Goal: Task Accomplishment & Management: Complete application form

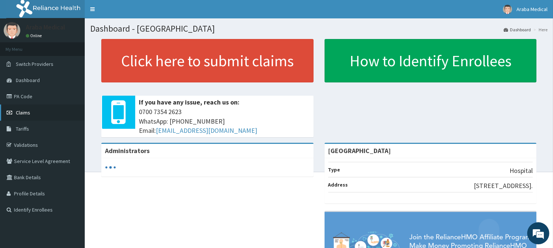
click at [26, 114] on span "Claims" at bounding box center [23, 112] width 14 height 7
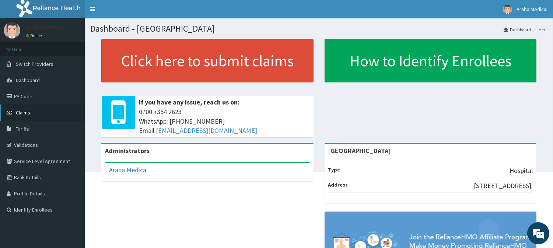
click at [21, 109] on span "Claims" at bounding box center [23, 112] width 14 height 7
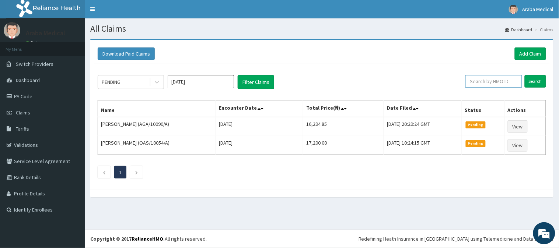
click at [495, 82] on input "text" at bounding box center [493, 81] width 57 height 13
click at [538, 82] on input "Search" at bounding box center [535, 81] width 21 height 13
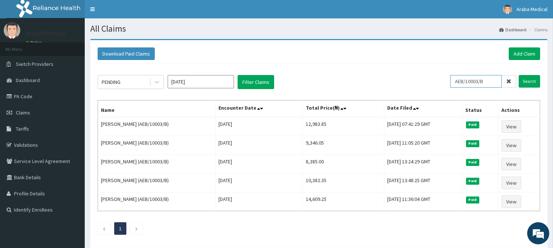
click at [487, 82] on input "AEB/10003/B" at bounding box center [476, 81] width 52 height 13
type input "AEB/10003/C"
click at [532, 83] on input "Search" at bounding box center [529, 81] width 21 height 13
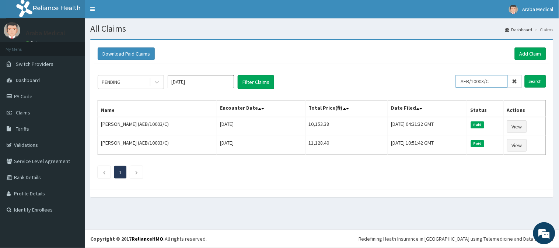
click at [484, 82] on input "AEB/10003/C" at bounding box center [482, 81] width 52 height 13
click at [519, 51] on link "Add Claim" at bounding box center [530, 54] width 31 height 13
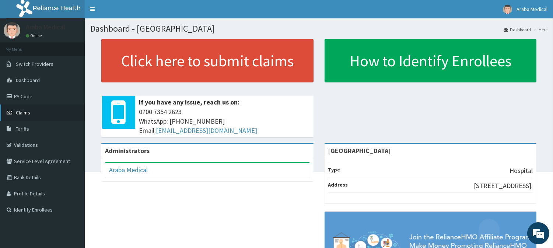
click at [38, 109] on link "Claims" at bounding box center [42, 113] width 85 height 16
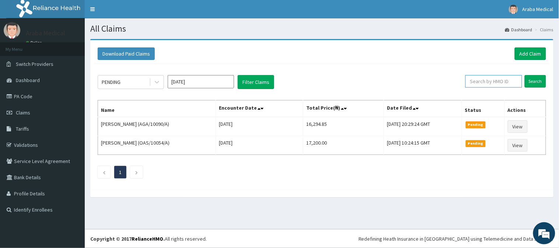
click at [494, 83] on input "text" at bounding box center [493, 81] width 57 height 13
type input "a"
type input "AEB/10003/C"
click at [525, 75] on input "Search" at bounding box center [535, 81] width 21 height 13
click at [483, 78] on input "AEB/10003/C" at bounding box center [482, 81] width 52 height 13
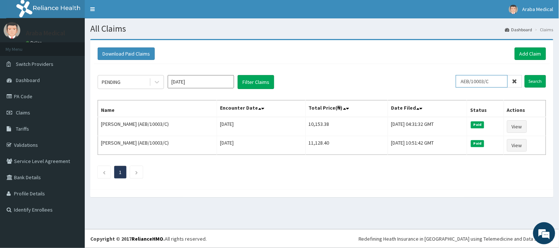
click at [483, 78] on input "AEB/10003/C" at bounding box center [482, 81] width 52 height 13
click at [539, 55] on link "Add Claim" at bounding box center [530, 54] width 31 height 13
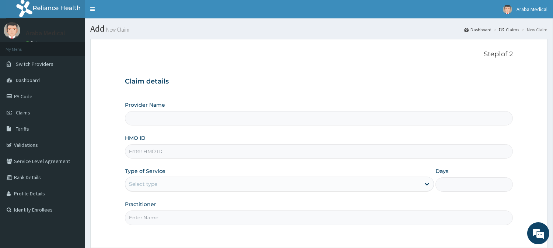
type input "[GEOGRAPHIC_DATA]"
click at [213, 153] on input "HMO ID" at bounding box center [319, 151] width 388 height 14
paste input "AEB/10003/C"
type input "AEB/10003/C"
click at [186, 189] on div "Select type" at bounding box center [272, 184] width 295 height 12
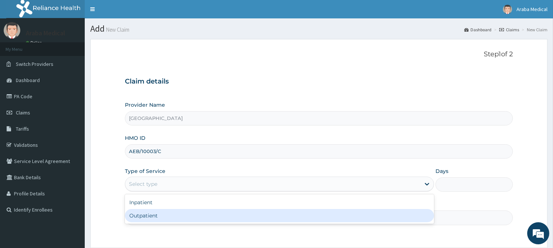
click at [166, 216] on div "Outpatient" at bounding box center [279, 215] width 309 height 13
type input "1"
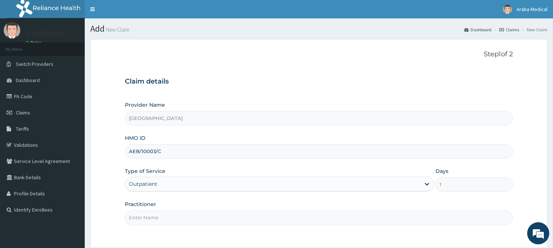
click at [172, 216] on input "Practitioner" at bounding box center [319, 218] width 388 height 14
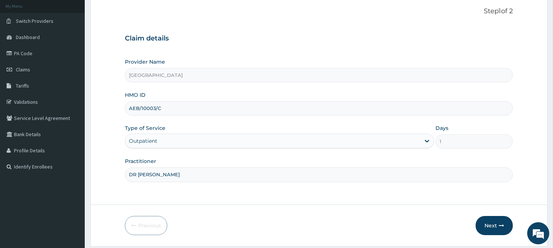
scroll to position [50, 0]
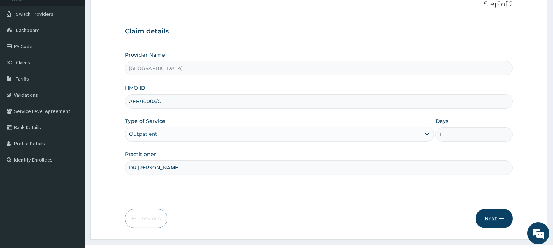
type input "DR BAMS"
click at [492, 214] on button "Next" at bounding box center [494, 218] width 37 height 19
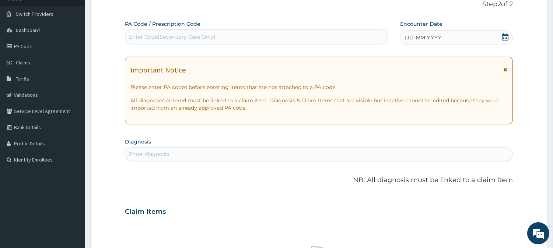
click at [507, 40] on icon at bounding box center [505, 36] width 7 height 7
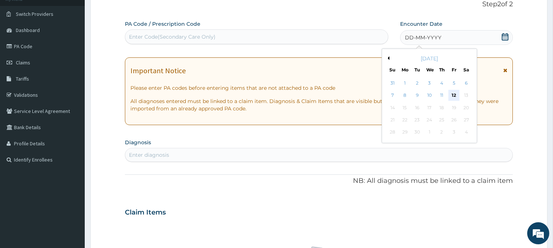
click at [452, 95] on div "12" at bounding box center [453, 95] width 11 height 11
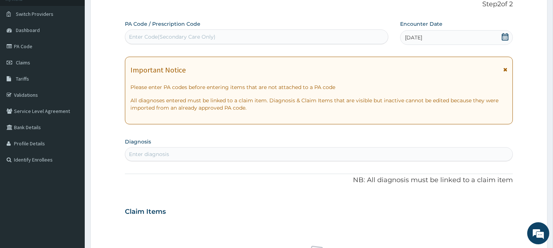
click at [292, 153] on div "Enter diagnosis" at bounding box center [318, 154] width 387 height 12
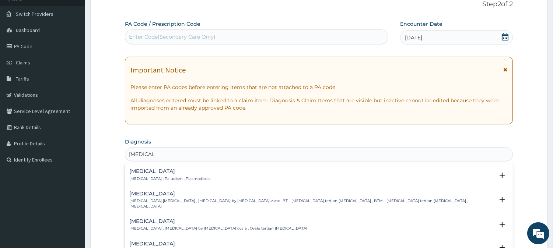
type input "MALARIA F"
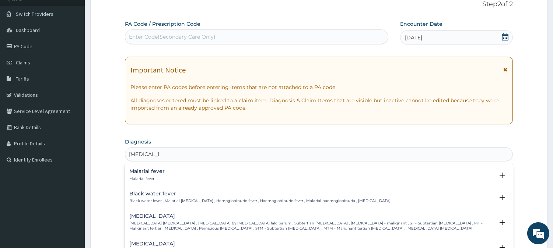
click at [284, 221] on p "Falciparum malaria , Malignant tertian malaria , Malaria by Plasmodium falcipar…" at bounding box center [311, 226] width 365 height 11
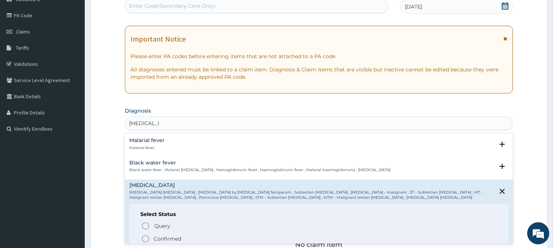
scroll to position [88, 0]
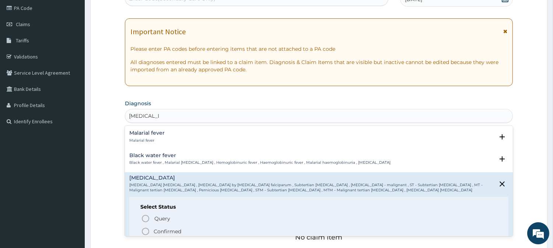
click at [147, 233] on icon "status option filled" at bounding box center [145, 231] width 9 height 9
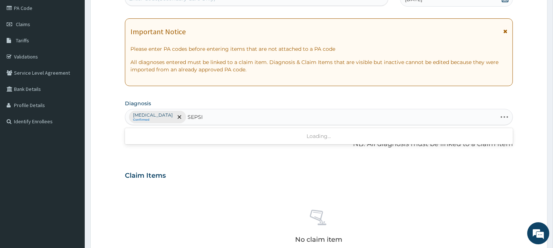
type input "SEPSIS"
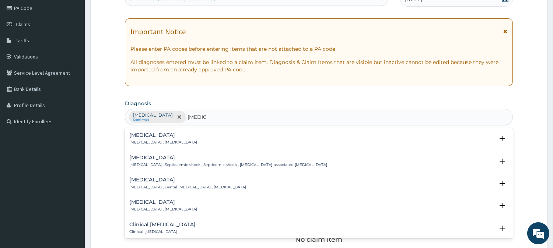
click at [137, 141] on p "Systemic infection , Sepsis" at bounding box center [163, 142] width 68 height 5
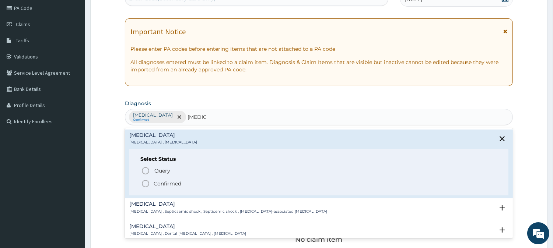
click at [148, 186] on icon "status option filled" at bounding box center [145, 183] width 9 height 9
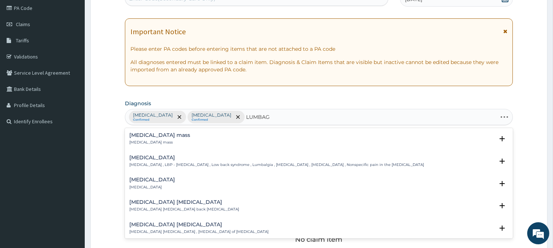
type input "LUMBAGO"
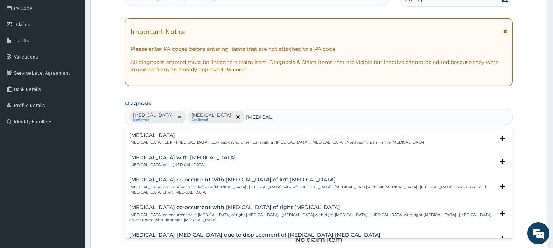
click at [148, 139] on div "Low back pain Low back pain , LBP - Low back pain , Low back syndrome , Lumbalg…" at bounding box center [276, 139] width 295 height 13
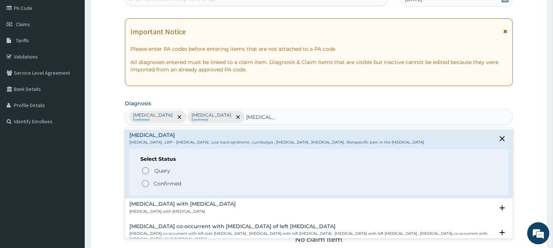
click at [145, 186] on icon "status option filled" at bounding box center [145, 183] width 9 height 9
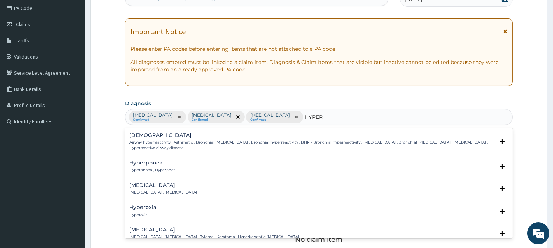
type input "HYPERG"
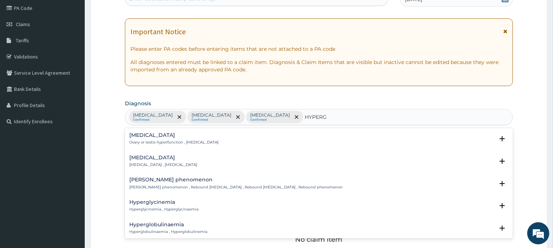
click at [148, 206] on div "Hyperglycinemia Hyperglycinemia , Hyperglycinaemia" at bounding box center [163, 206] width 69 height 13
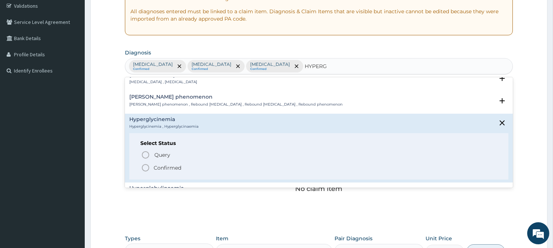
scroll to position [32, 0]
click at [145, 168] on icon "status option filled" at bounding box center [145, 167] width 9 height 9
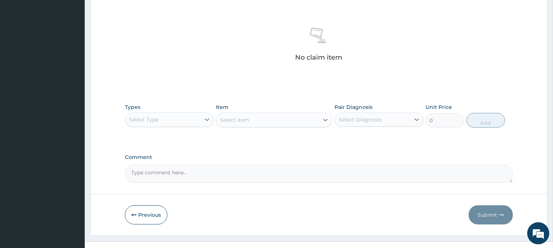
scroll to position [283, 0]
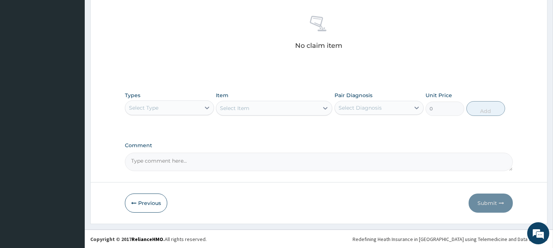
click at [190, 112] on div "Select Type" at bounding box center [162, 108] width 75 height 12
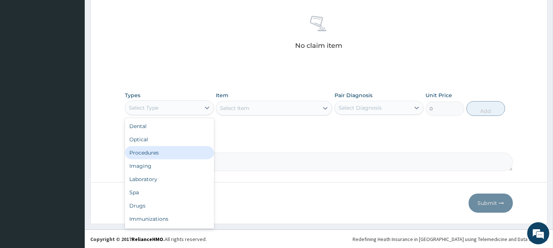
click at [183, 150] on div "Procedures" at bounding box center [169, 152] width 89 height 13
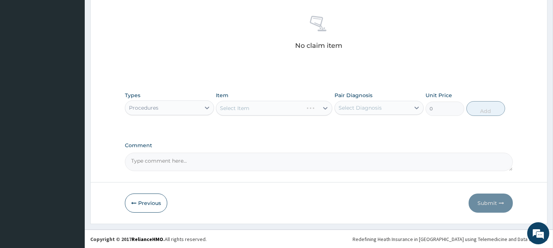
click at [296, 111] on div "Select Item" at bounding box center [274, 108] width 116 height 15
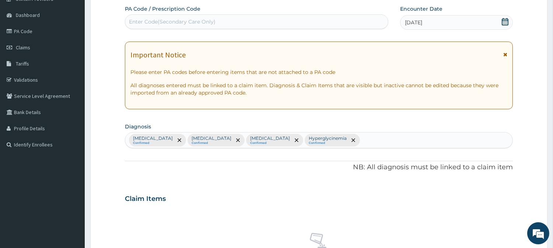
scroll to position [0, 0]
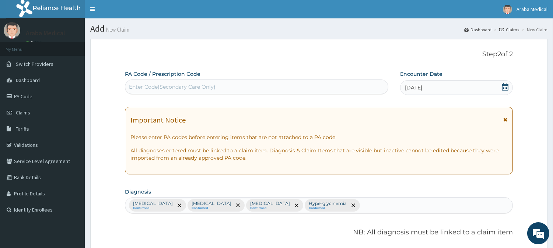
click at [511, 30] on link "Claims" at bounding box center [509, 30] width 20 height 6
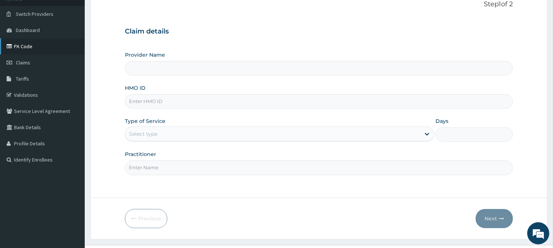
click at [26, 43] on link "PA Code" at bounding box center [42, 46] width 85 height 16
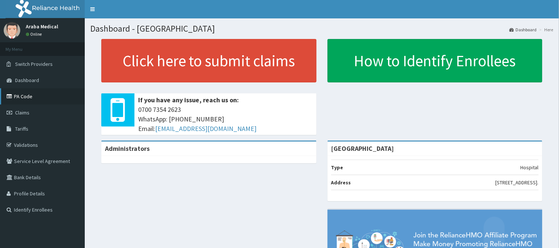
click at [27, 99] on link "PA Code" at bounding box center [42, 96] width 85 height 16
click at [26, 99] on link "PA Code" at bounding box center [42, 96] width 85 height 16
click at [25, 94] on link "PA Code" at bounding box center [42, 96] width 85 height 16
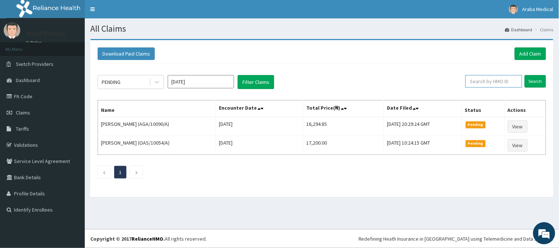
click at [488, 81] on input "text" at bounding box center [493, 81] width 57 height 13
paste input "AEB/10003/C"
type input "AEB/10003/B"
click at [537, 84] on input "Search" at bounding box center [535, 81] width 21 height 13
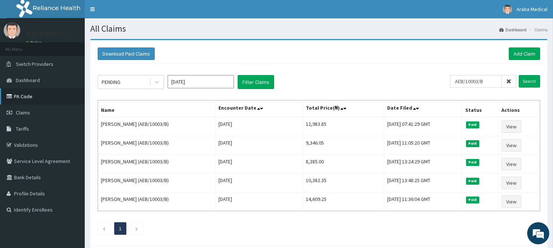
click at [22, 91] on link "PA Code" at bounding box center [42, 96] width 85 height 16
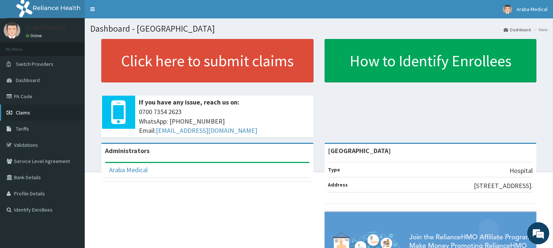
click at [16, 111] on span "Claims" at bounding box center [23, 112] width 14 height 7
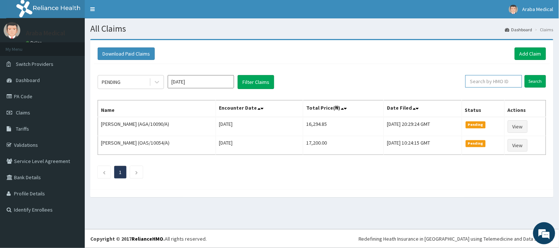
click at [502, 77] on input "text" at bounding box center [493, 81] width 57 height 13
paste input "AEB/10003/C"
click at [540, 83] on input "Search" at bounding box center [535, 81] width 21 height 13
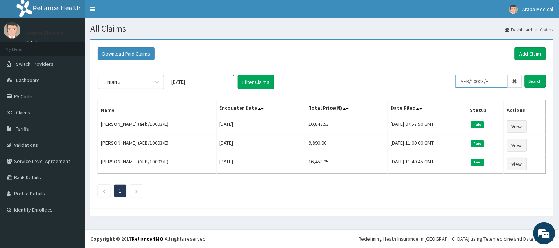
click at [474, 83] on input "AEB/10003/E" at bounding box center [482, 81] width 52 height 13
paste input "C"
type input "AEB/10003/E"
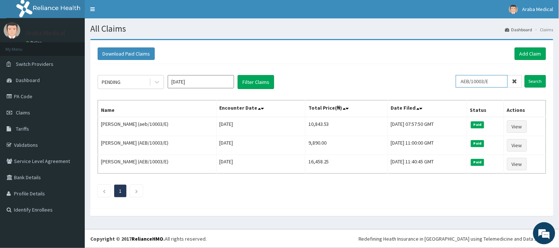
click at [474, 83] on input "AEB/10003/E" at bounding box center [482, 81] width 52 height 13
click at [533, 54] on link "Add Claim" at bounding box center [530, 54] width 31 height 13
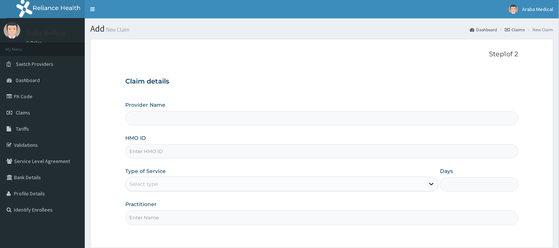
type input "[GEOGRAPHIC_DATA]"
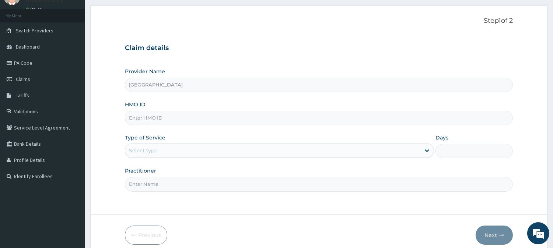
click at [168, 118] on input "HMO ID" at bounding box center [319, 118] width 388 height 14
paste input "AEB/10003/E"
type input "AEB/10003/E"
click at [137, 149] on div "Select type" at bounding box center [143, 150] width 28 height 7
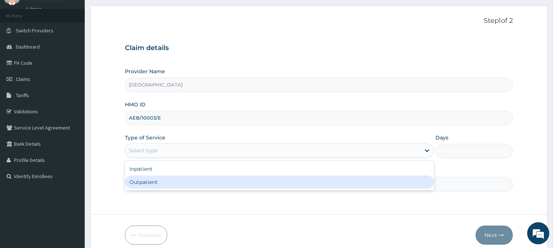
click at [142, 179] on div "Outpatient" at bounding box center [279, 182] width 309 height 13
type input "1"
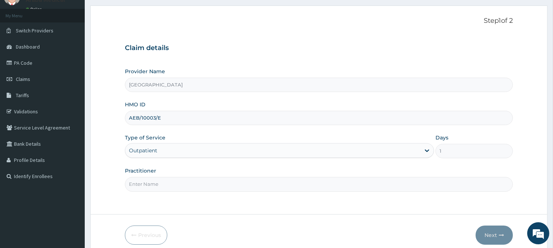
click at [153, 186] on input "Practitioner" at bounding box center [319, 184] width 388 height 14
click at [139, 184] on input "DR [PERSON_NAME]" at bounding box center [319, 184] width 388 height 14
click at [167, 186] on input "DR [PERSON_NAME]" at bounding box center [319, 184] width 388 height 14
type input "DR [PERSON_NAME]"
click at [484, 233] on button "Next" at bounding box center [494, 235] width 37 height 19
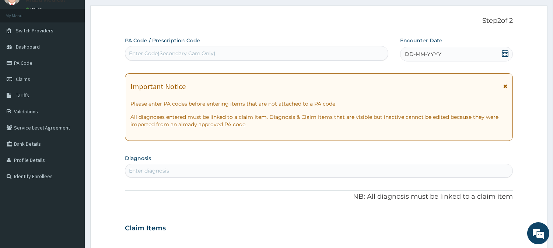
click at [505, 55] on icon at bounding box center [505, 53] width 7 height 7
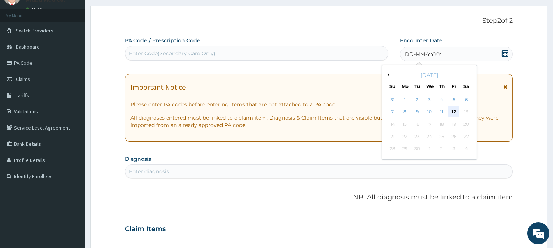
click at [456, 110] on div "12" at bounding box center [453, 112] width 11 height 11
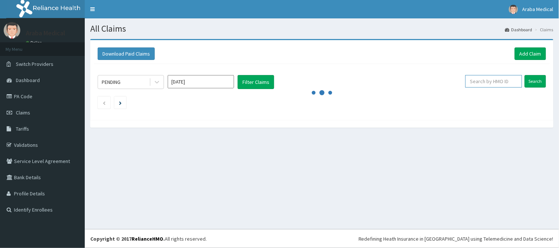
click at [509, 81] on input "text" at bounding box center [493, 81] width 57 height 13
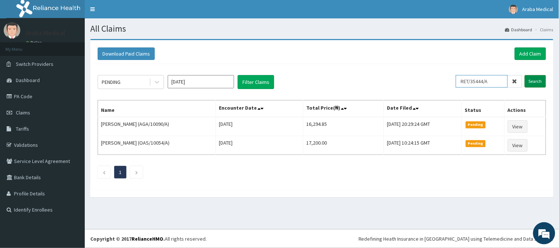
type input "RET/35444/A"
click at [531, 81] on input "Search" at bounding box center [535, 81] width 21 height 13
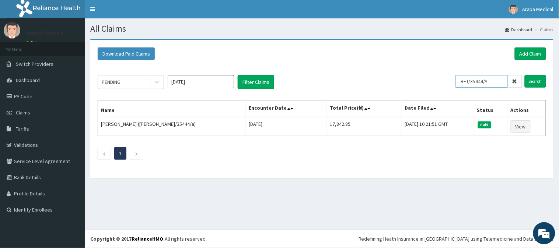
click at [477, 80] on input "RET/35444/A" at bounding box center [482, 81] width 52 height 13
click at [529, 50] on link "Add Claim" at bounding box center [530, 54] width 31 height 13
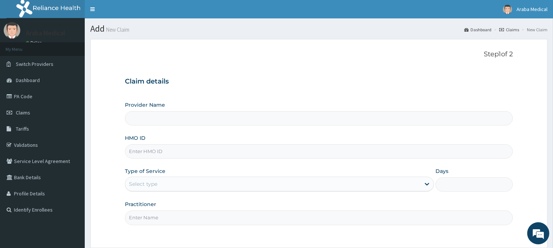
click at [168, 148] on input "HMO ID" at bounding box center [319, 151] width 388 height 14
type input "Araba Medical Centre"
paste input "RET/35444/A"
type input "RET/35444/A"
click at [155, 186] on div "Select type" at bounding box center [143, 184] width 28 height 7
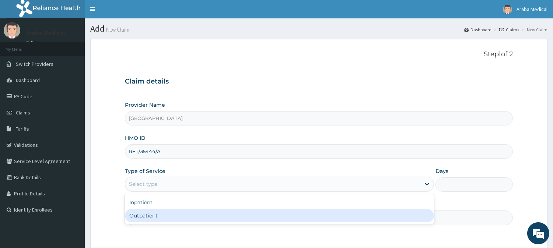
click at [149, 217] on div "Outpatient" at bounding box center [279, 215] width 309 height 13
type input "1"
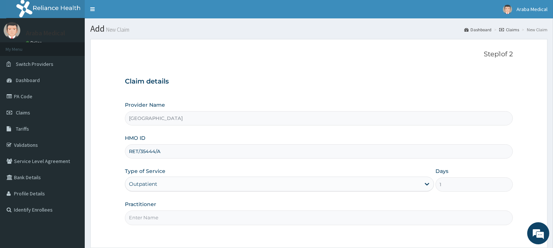
click at [165, 222] on input "Practitioner" at bounding box center [319, 218] width 388 height 14
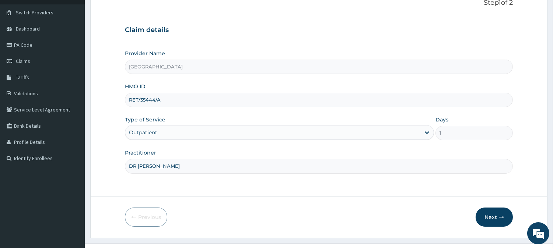
scroll to position [66, 0]
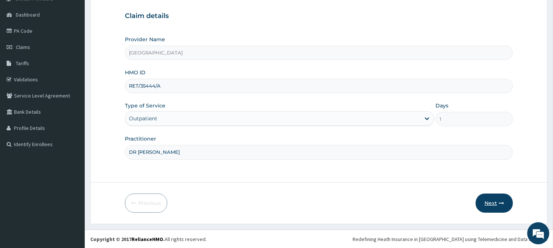
type input "DR EBENEZER"
click at [494, 196] on button "Next" at bounding box center [494, 203] width 37 height 19
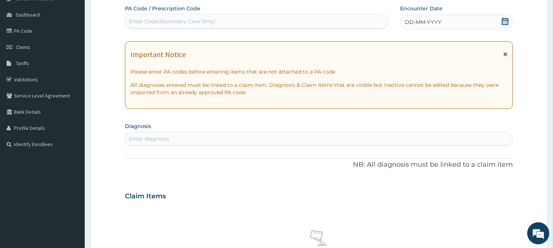
click at [359, 27] on div "Enter Code(Secondary Care Only)" at bounding box center [256, 21] width 263 height 15
type input "PA/620F82"
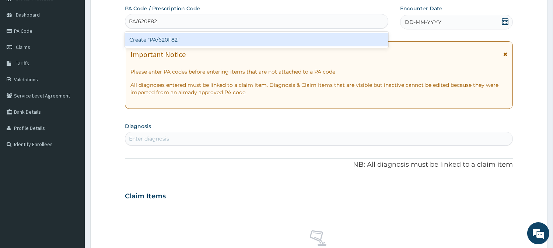
click at [342, 39] on div "Create "PA/620F82"" at bounding box center [256, 39] width 263 height 13
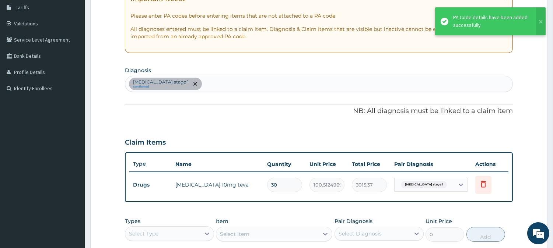
scroll to position [133, 0]
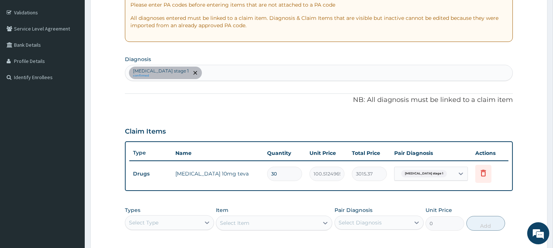
click at [239, 74] on div "Hypertension stage 1 confirmed" at bounding box center [318, 72] width 387 height 15
type input "MALARIA F"
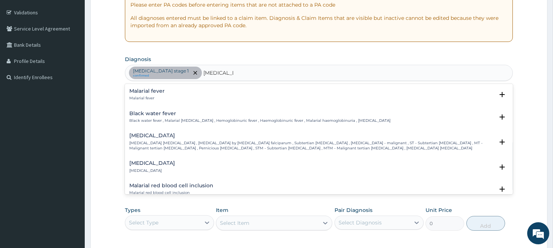
click at [192, 148] on p "Falciparum malaria , Malignant tertian malaria , Malaria by Plasmodium falcipar…" at bounding box center [311, 146] width 365 height 11
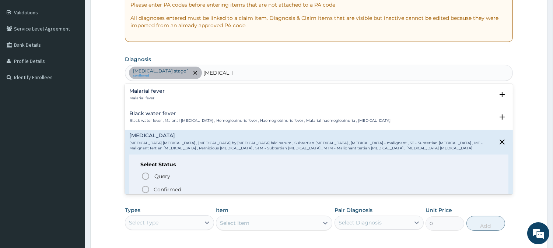
click at [148, 186] on icon "status option filled" at bounding box center [145, 189] width 9 height 9
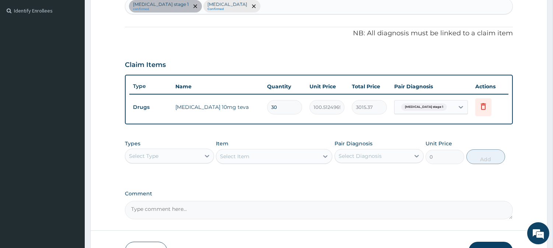
scroll to position [210, 0]
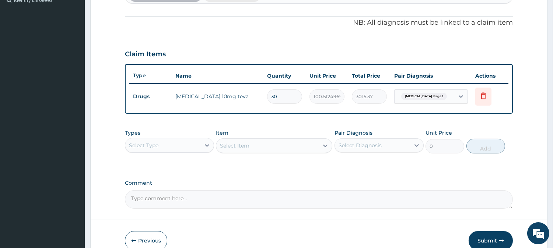
click at [198, 150] on div "Select Type" at bounding box center [162, 146] width 75 height 12
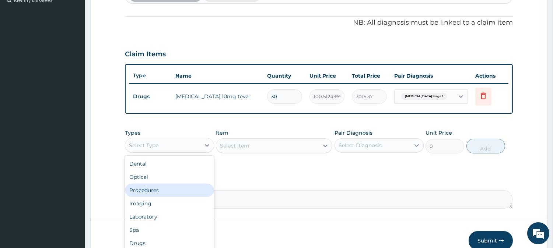
click at [183, 184] on div "Procedures" at bounding box center [169, 190] width 89 height 13
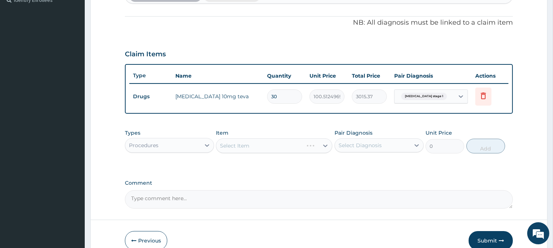
scroll to position [247, 0]
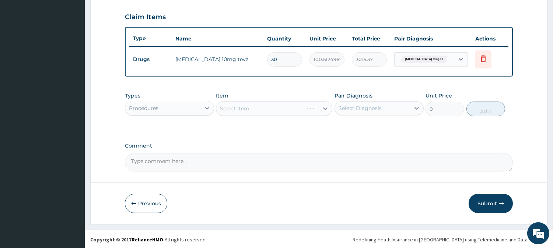
click at [292, 58] on input "30" at bounding box center [284, 59] width 35 height 14
type input "3"
type input "301.54"
type input "0.00"
type input "1"
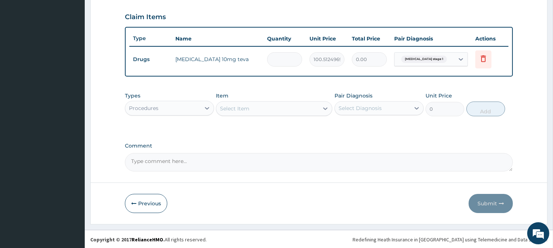
type input "100.51"
type input "14"
type input "1407.17"
type input "14"
drag, startPoint x: 278, startPoint y: 117, endPoint x: 280, endPoint y: 109, distance: 8.0
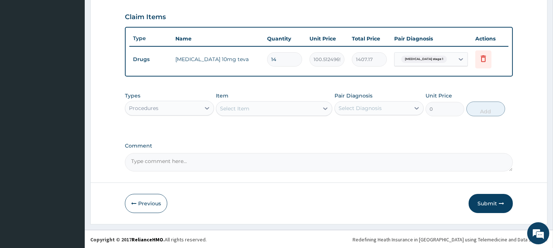
click at [280, 109] on div "Types Procedures Item Select Item Pair Diagnosis Select Diagnosis Unit Price 0 …" at bounding box center [319, 104] width 388 height 32
click at [280, 109] on div "Select Item" at bounding box center [267, 109] width 102 height 12
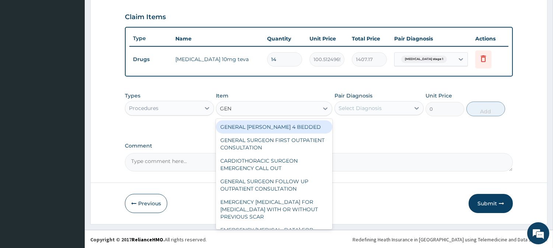
type input "GENE"
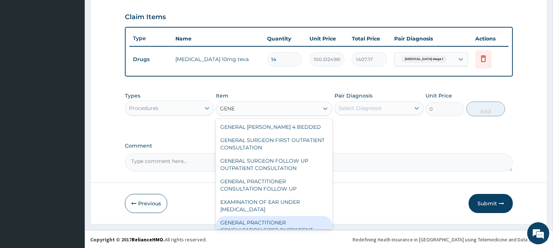
click at [257, 216] on div "GENERAL PRACTITIONER CONSULTATION FIRST OUTPATIENT CONSULTATION" at bounding box center [274, 230] width 116 height 28
type input "3547.5"
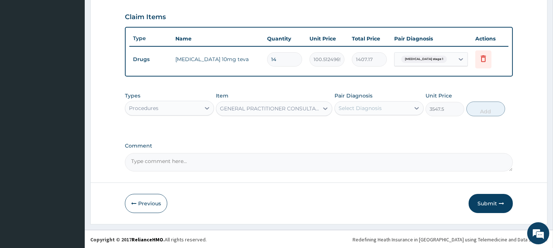
click at [401, 108] on div "Select Diagnosis" at bounding box center [372, 108] width 75 height 12
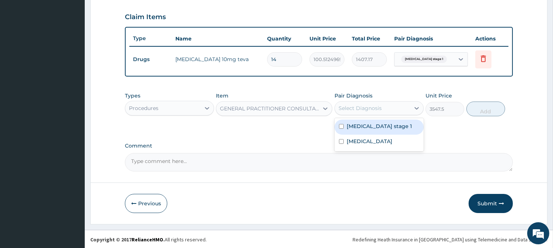
click at [384, 127] on label "Hypertension stage 1" at bounding box center [379, 126] width 65 height 7
checkbox input "true"
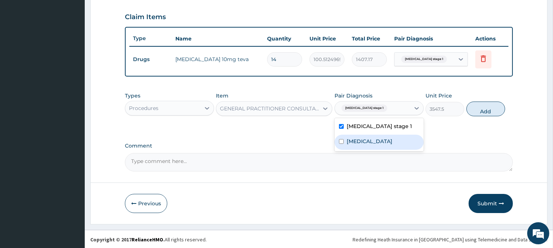
click at [383, 138] on label "Falciparum malaria" at bounding box center [370, 141] width 46 height 7
checkbox input "true"
click at [489, 100] on div "Types Procedures Item GENERAL PRACTITIONER CONSULTATION FIRST OUTPATIENT CONSUL…" at bounding box center [319, 104] width 388 height 32
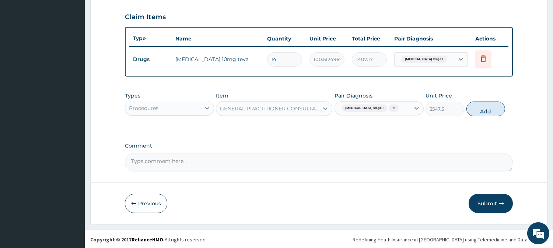
click at [483, 110] on button "Add" at bounding box center [485, 109] width 39 height 15
type input "0"
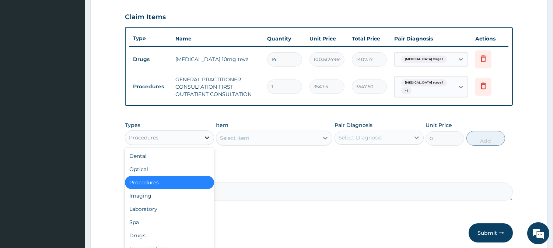
click at [207, 139] on icon at bounding box center [206, 137] width 7 height 7
click at [166, 204] on div "Laboratory" at bounding box center [169, 209] width 89 height 13
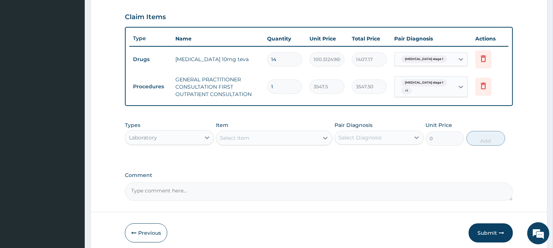
click at [311, 143] on div "Select Item" at bounding box center [267, 138] width 102 height 12
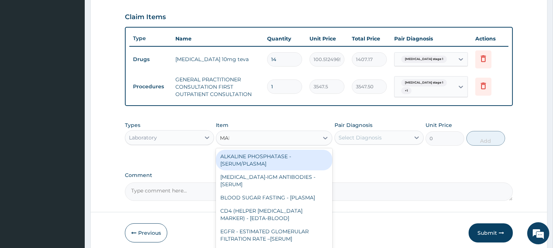
type input "MALA"
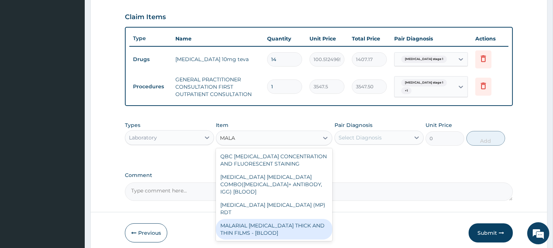
click at [297, 219] on div "MALARIAL PARASITE THICK AND THIN FILMS - [BLOOD]" at bounding box center [274, 229] width 116 height 21
type input "1612.5"
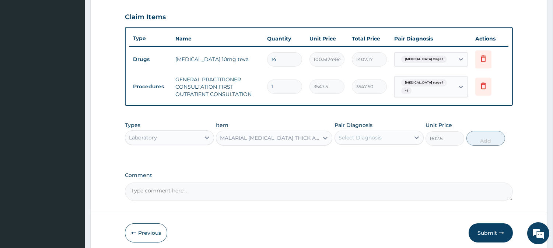
click at [391, 139] on div "Select Diagnosis" at bounding box center [372, 138] width 75 height 12
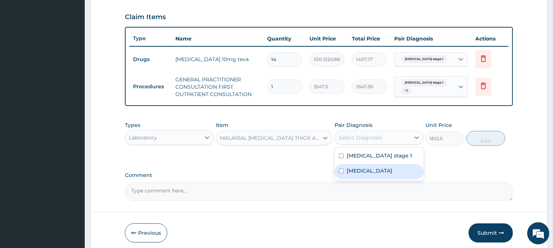
click at [381, 169] on label "[MEDICAL_DATA]" at bounding box center [370, 170] width 46 height 7
checkbox input "true"
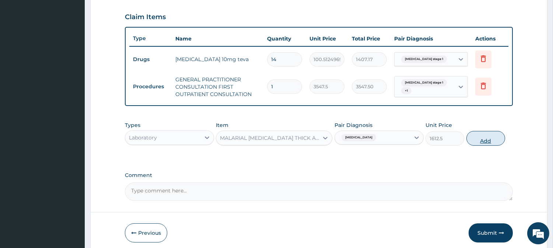
click at [484, 138] on button "Add" at bounding box center [485, 138] width 39 height 15
type input "0"
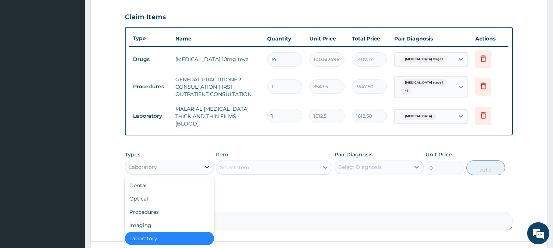
click at [203, 164] on icon at bounding box center [206, 167] width 7 height 7
type input "DR"
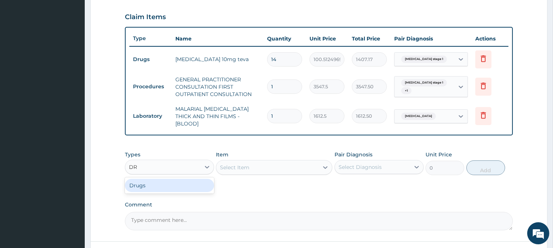
click at [179, 179] on div "Drugs" at bounding box center [169, 185] width 89 height 13
click at [311, 167] on div "Select Item" at bounding box center [267, 168] width 102 height 12
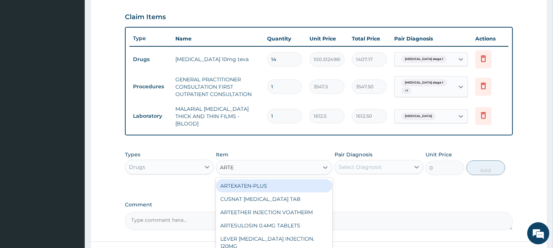
type input "ARTEM"
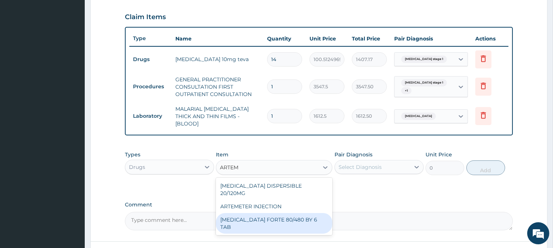
click at [300, 213] on div "COARTEM FORTE 80/480 BY 6 TAB" at bounding box center [274, 223] width 116 height 21
type input "449.3500061035156"
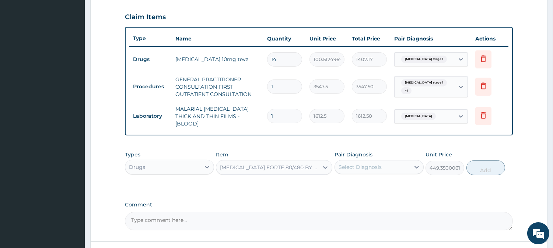
click at [361, 164] on div "Select Diagnosis" at bounding box center [360, 167] width 43 height 7
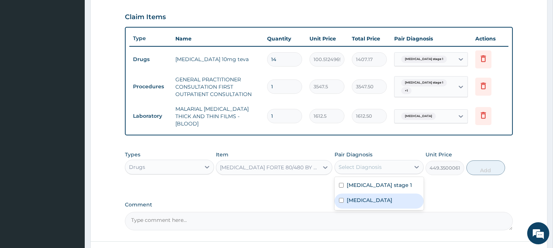
click at [354, 197] on label "[MEDICAL_DATA]" at bounding box center [370, 200] width 46 height 7
checkbox input "true"
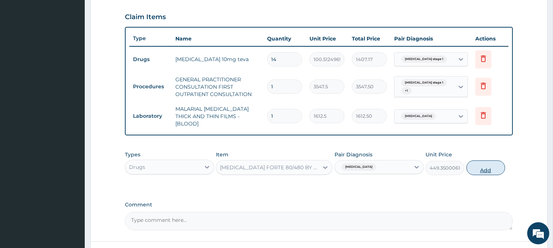
click at [481, 167] on button "Add" at bounding box center [485, 168] width 39 height 15
type input "0"
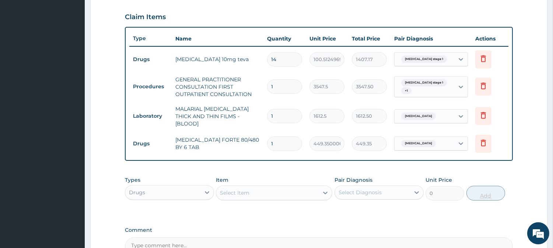
type input "0.00"
type input "6"
type input "2696.10"
type input "6"
click at [280, 187] on div "Select Item" at bounding box center [267, 193] width 102 height 12
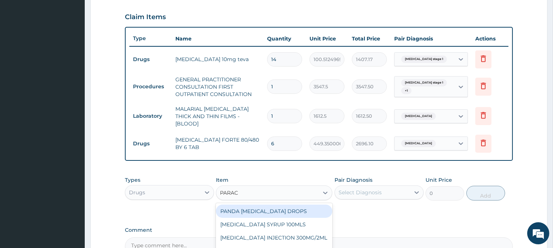
type input "PARACE"
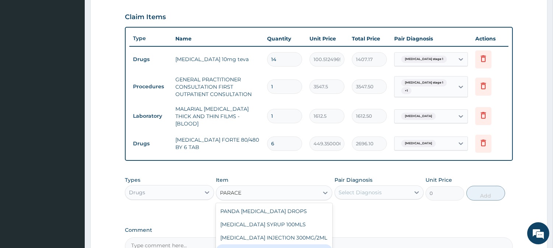
click at [301, 245] on div "EMZOR PARACETAMOL 500MG" at bounding box center [274, 251] width 116 height 13
type input "23.64999961853027"
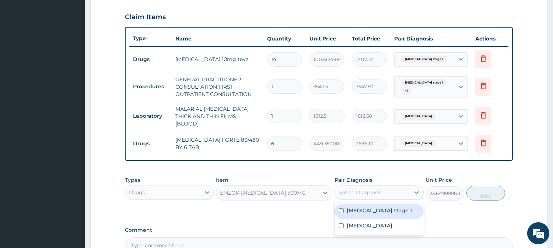
click at [402, 190] on div "Select Diagnosis" at bounding box center [372, 193] width 75 height 12
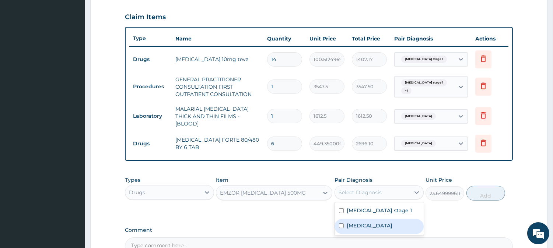
click at [386, 223] on label "Falciparum malaria" at bounding box center [370, 225] width 46 height 7
checkbox input "true"
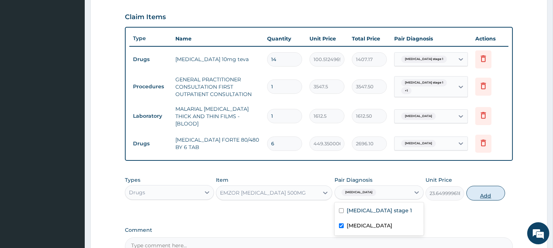
click at [494, 188] on button "Add" at bounding box center [485, 193] width 39 height 15
type input "0"
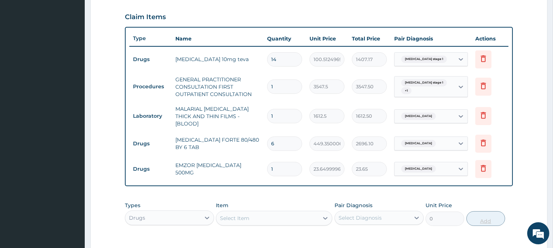
type input "18"
type input "425.70"
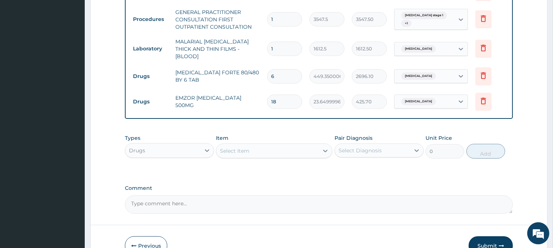
scroll to position [354, 0]
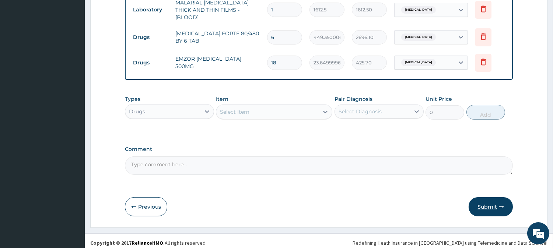
type input "18"
click at [483, 203] on button "Submit" at bounding box center [491, 206] width 44 height 19
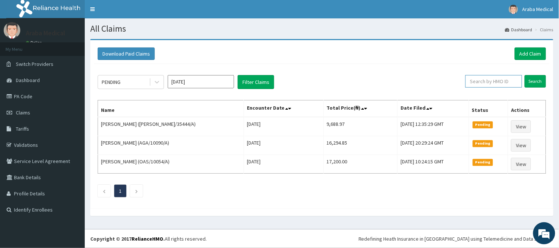
click at [480, 86] on input "text" at bounding box center [493, 81] width 57 height 13
click at [542, 82] on input "Search" at bounding box center [535, 81] width 21 height 13
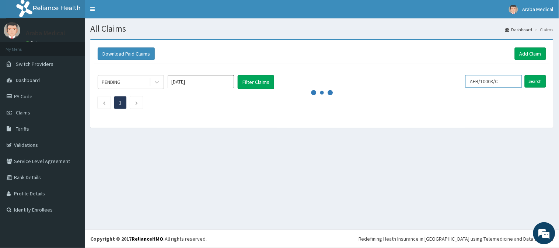
click at [502, 83] on input "AEB/10003/C" at bounding box center [493, 81] width 57 height 13
type input "A"
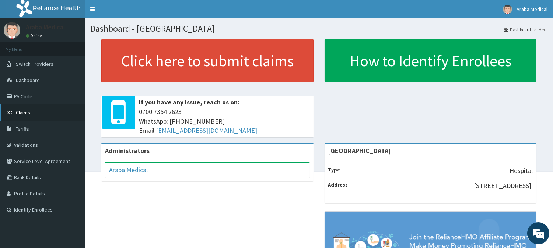
click at [26, 115] on span "Claims" at bounding box center [23, 112] width 14 height 7
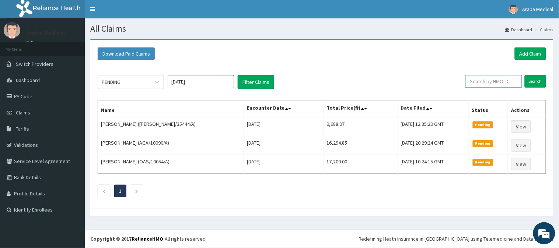
click at [487, 85] on input "text" at bounding box center [493, 81] width 57 height 13
type input "IBH/10021/D"
click at [529, 83] on input "Search" at bounding box center [535, 81] width 21 height 13
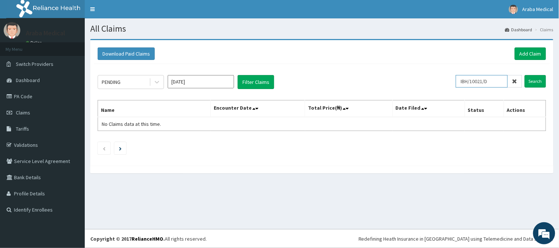
click at [484, 81] on input "IBH/10021/D" at bounding box center [482, 81] width 52 height 13
click at [17, 96] on link "PA Code" at bounding box center [42, 96] width 85 height 16
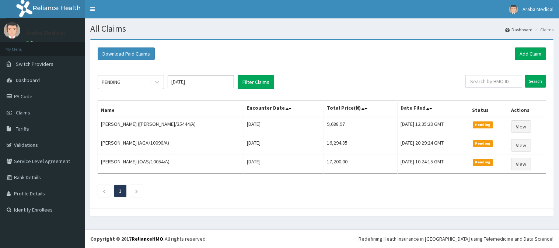
click at [478, 87] on input "text" at bounding box center [493, 81] width 57 height 13
type input "AEB/10003/B"
click at [531, 81] on input "Search" at bounding box center [535, 81] width 21 height 13
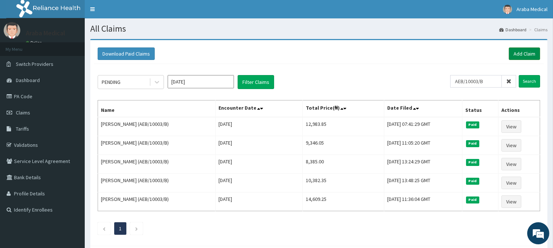
click at [528, 52] on link "Add Claim" at bounding box center [524, 54] width 31 height 13
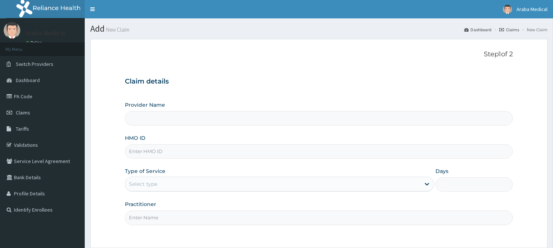
click at [207, 153] on input "HMO ID" at bounding box center [319, 151] width 388 height 14
type input "[GEOGRAPHIC_DATA]"
paste input "AEB/10003/B"
type input "AEB/10003/B"
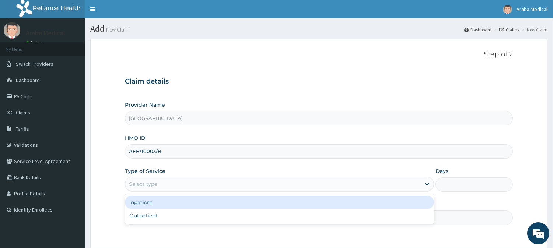
click at [146, 182] on div "Select type" at bounding box center [143, 184] width 28 height 7
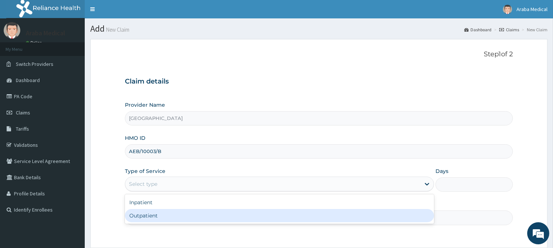
click at [141, 216] on div "Outpatient" at bounding box center [279, 215] width 309 height 13
type input "1"
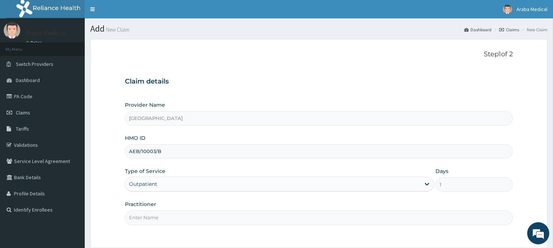
click at [157, 220] on input "Practitioner" at bounding box center [319, 218] width 388 height 14
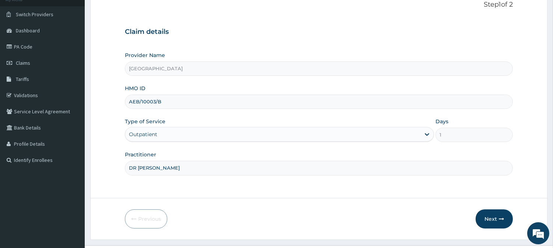
scroll to position [53, 0]
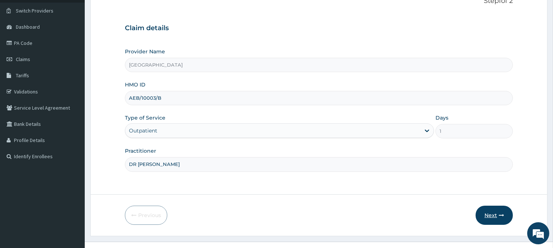
type input "DR BAMS"
click at [488, 216] on button "Next" at bounding box center [494, 215] width 37 height 19
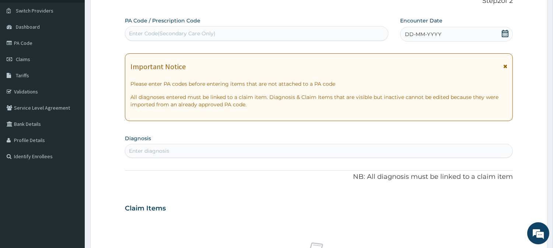
click at [260, 30] on div "Enter Code(Secondary Care Only)" at bounding box center [256, 34] width 263 height 12
type input "PA/F5A7AF"
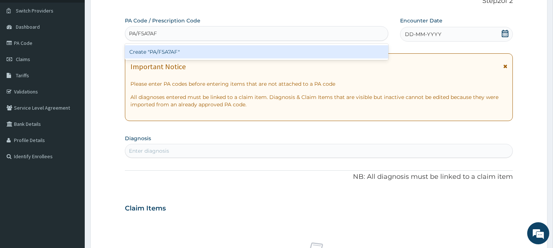
click at [257, 52] on div "Create "PA/F5A7AF"" at bounding box center [256, 51] width 263 height 13
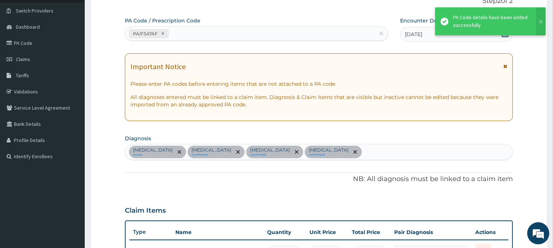
scroll to position [336, 0]
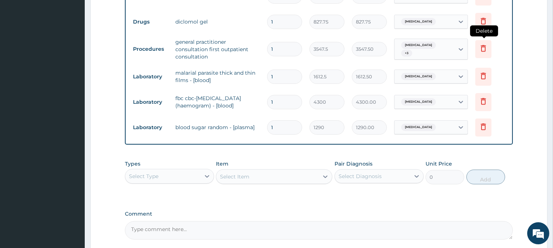
click at [484, 47] on icon at bounding box center [483, 48] width 9 height 9
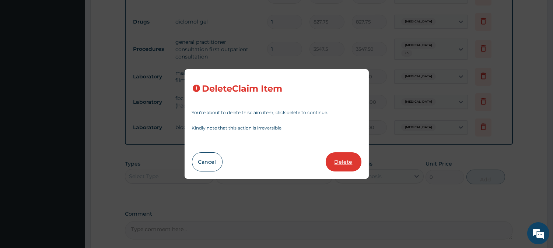
click at [336, 164] on button "Delete" at bounding box center [344, 162] width 36 height 19
type input "1612.5"
type input "1612.50"
type input "4300"
type input "4300.00"
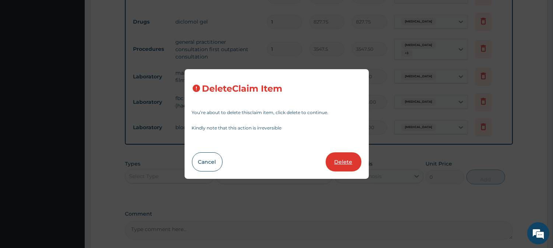
type input "1290"
type input "1290.00"
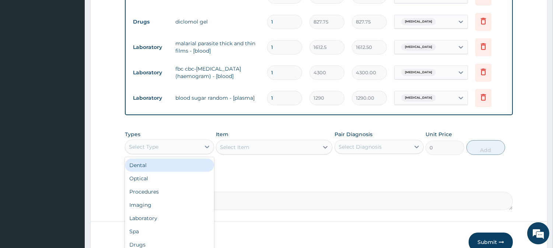
click at [189, 150] on div "Select Type" at bounding box center [162, 147] width 75 height 12
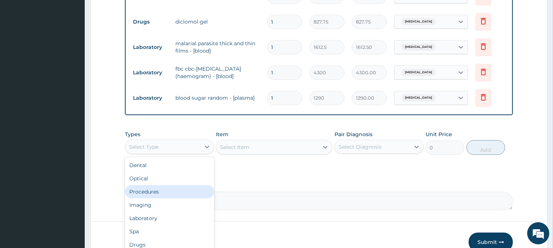
click at [167, 189] on div "Procedures" at bounding box center [169, 191] width 89 height 13
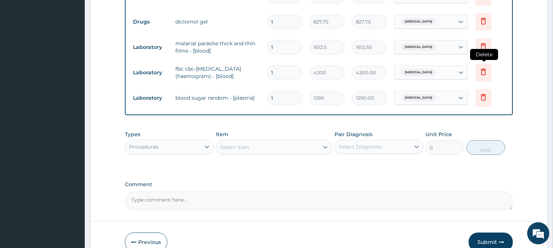
click at [484, 74] on icon at bounding box center [483, 71] width 9 height 9
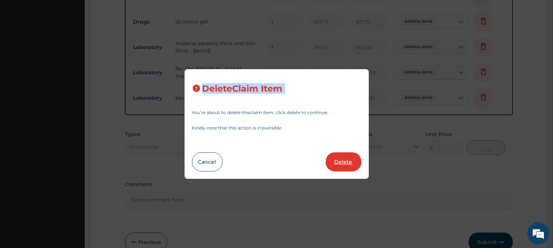
click at [339, 158] on button "Delete" at bounding box center [344, 162] width 36 height 19
type input "1290"
type input "1290.00"
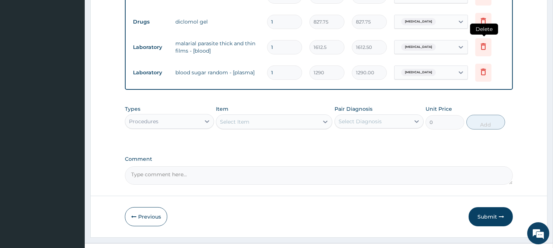
click at [482, 46] on icon at bounding box center [483, 46] width 5 height 7
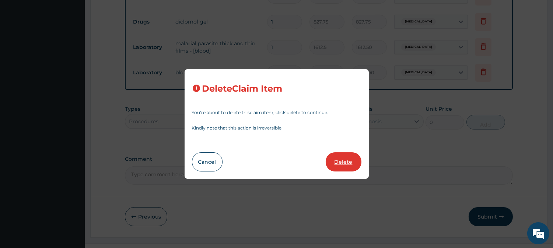
click at [353, 163] on button "Delete" at bounding box center [344, 162] width 36 height 19
type input "1290"
type input "1290.00"
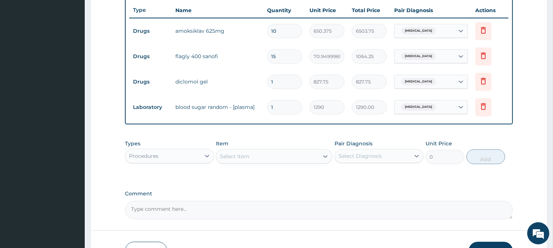
scroll to position [225, 0]
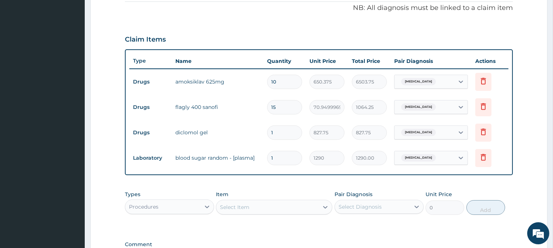
click at [286, 205] on div "Select Item" at bounding box center [267, 208] width 102 height 12
drag, startPoint x: 286, startPoint y: 205, endPoint x: 290, endPoint y: 206, distance: 3.7
click at [286, 205] on div "Select Item" at bounding box center [267, 208] width 102 height 12
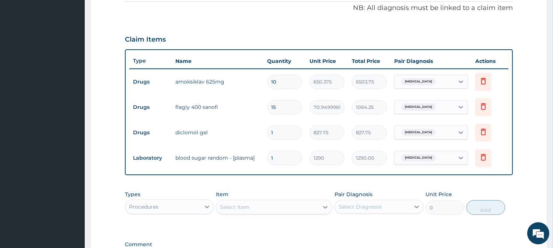
click at [286, 205] on div "Select Item" at bounding box center [267, 208] width 102 height 12
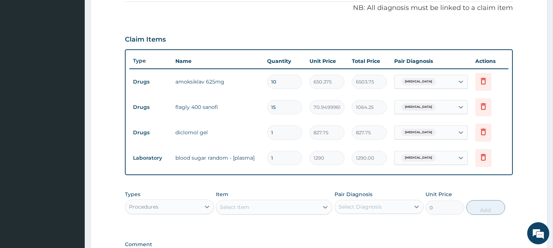
click at [286, 205] on div "Select Item" at bounding box center [267, 208] width 102 height 12
click at [290, 207] on div "Select Item" at bounding box center [267, 208] width 102 height 12
drag, startPoint x: 290, startPoint y: 207, endPoint x: 544, endPoint y: 100, distance: 275.9
click at [290, 207] on div "Select Item" at bounding box center [267, 208] width 102 height 12
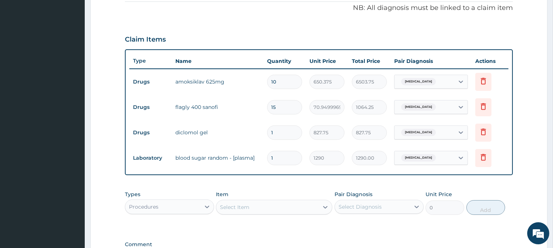
click at [290, 207] on div "Select Item" at bounding box center [267, 208] width 102 height 12
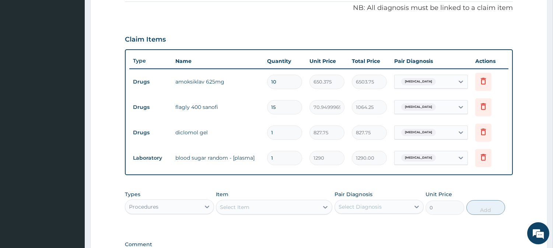
click at [290, 207] on div "Select Item" at bounding box center [267, 208] width 102 height 12
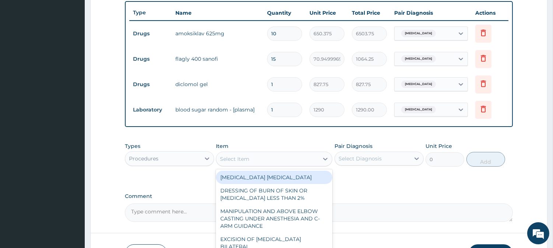
scroll to position [278, 0]
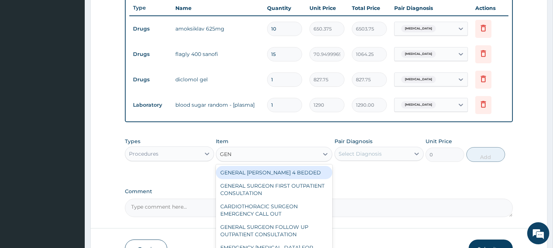
type input "GENE"
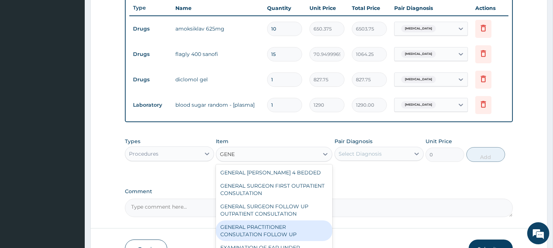
click at [283, 227] on div "GENERAL PRACTITIONER CONSULTATION FOLLOW UP" at bounding box center [274, 231] width 116 height 21
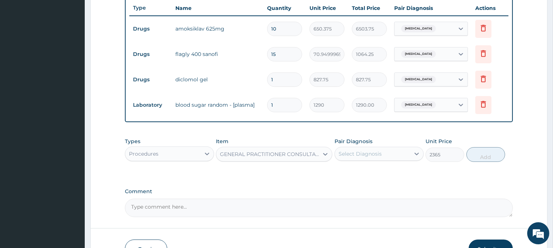
type input "2365"
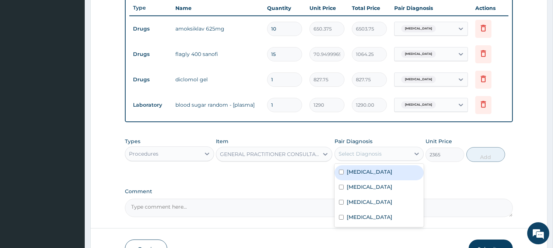
click at [392, 157] on div "Select Diagnosis" at bounding box center [372, 154] width 75 height 12
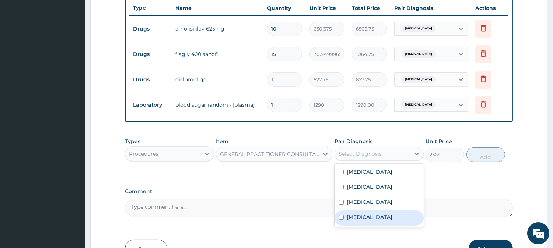
click at [379, 216] on label "[MEDICAL_DATA]" at bounding box center [370, 217] width 46 height 7
checkbox input "true"
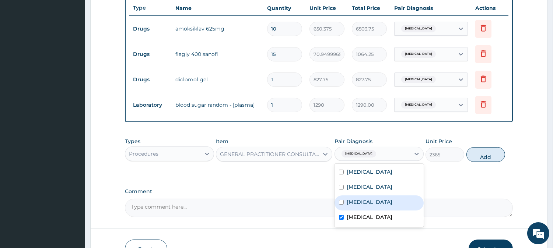
click at [374, 203] on label "Hyperglycemia" at bounding box center [370, 202] width 46 height 7
checkbox input "true"
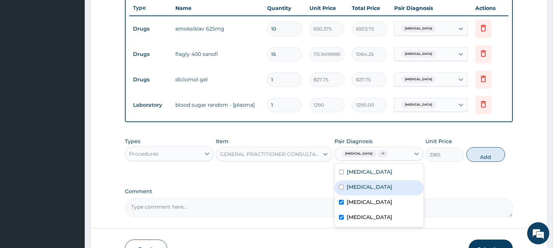
click at [373, 187] on label "Low back pain" at bounding box center [370, 186] width 46 height 7
checkbox input "true"
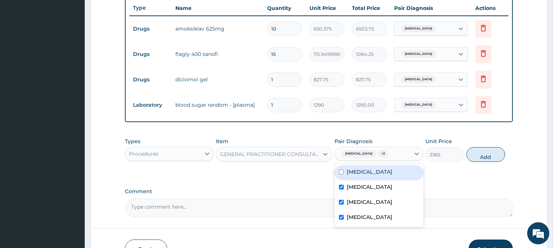
click at [366, 169] on div "[MEDICAL_DATA]" at bounding box center [379, 172] width 89 height 15
checkbox input "true"
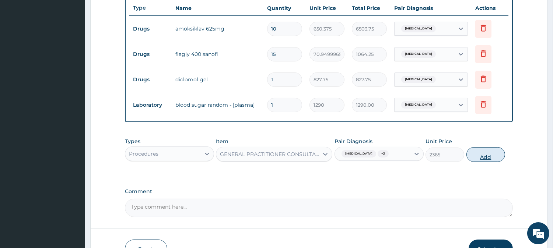
click at [490, 159] on button "Add" at bounding box center [485, 154] width 39 height 15
type input "0"
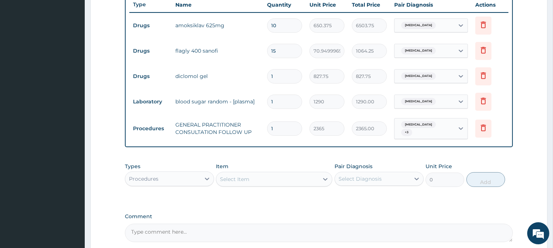
scroll to position [322, 0]
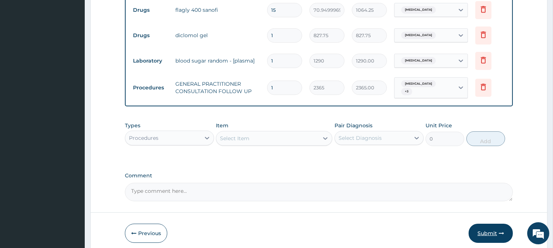
click at [485, 231] on button "Submit" at bounding box center [491, 233] width 44 height 19
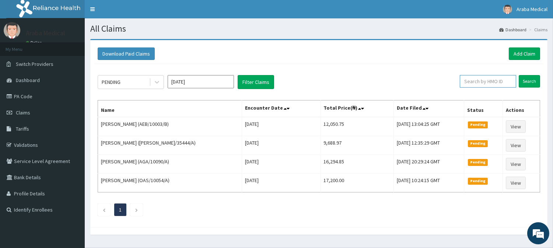
click at [477, 80] on input "text" at bounding box center [488, 81] width 56 height 13
paste input "AEB/10003/B"
type input "AEB/10003/E"
click at [536, 83] on input "Search" at bounding box center [529, 81] width 21 height 13
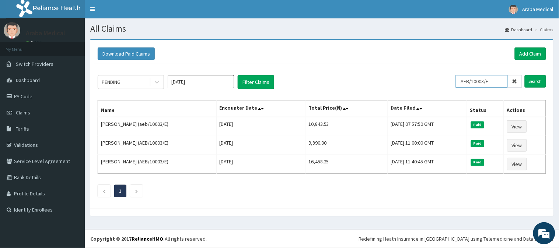
click at [483, 82] on input "AEB/10003/E" at bounding box center [482, 81] width 52 height 13
click at [528, 54] on link "Add Claim" at bounding box center [530, 54] width 31 height 13
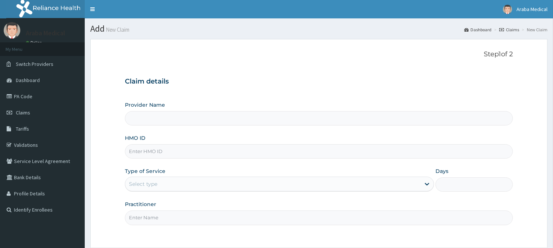
click at [168, 147] on input "HMO ID" at bounding box center [319, 151] width 388 height 14
paste input "AEB/10003/E"
type input "AEB/10003/E"
type input "[GEOGRAPHIC_DATA]"
type input "AEB/10003/E"
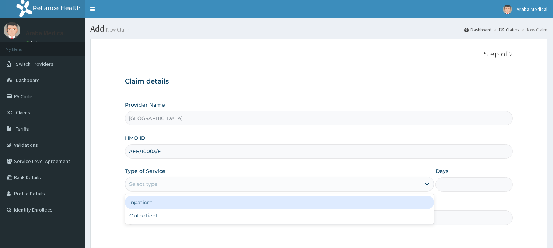
click at [165, 182] on div "Select type" at bounding box center [272, 184] width 295 height 12
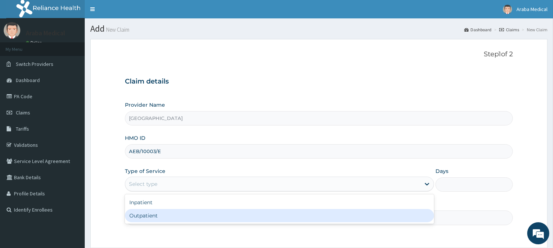
click at [142, 215] on div "Outpatient" at bounding box center [279, 215] width 309 height 13
type input "1"
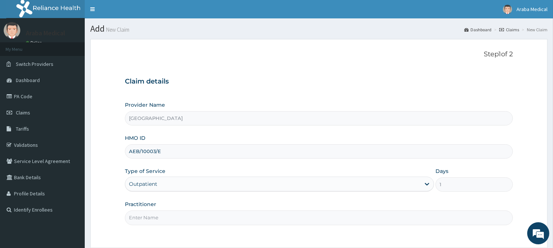
click at [158, 223] on input "Practitioner" at bounding box center [319, 218] width 388 height 14
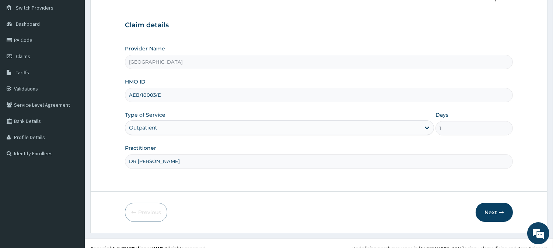
scroll to position [66, 0]
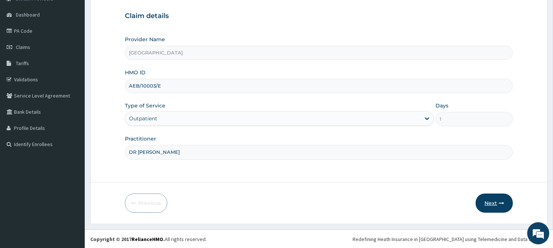
type input "DR BAMS"
click at [492, 204] on button "Next" at bounding box center [494, 203] width 37 height 19
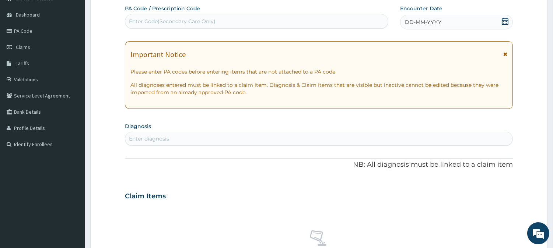
scroll to position [0, 0]
click at [505, 21] on icon at bounding box center [504, 21] width 7 height 7
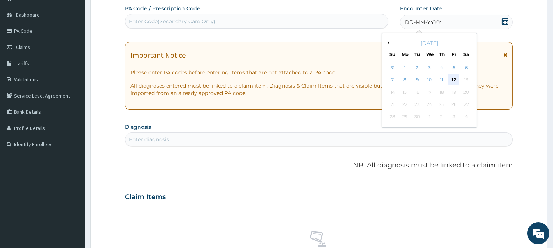
click at [455, 75] on div "12" at bounding box center [453, 80] width 11 height 11
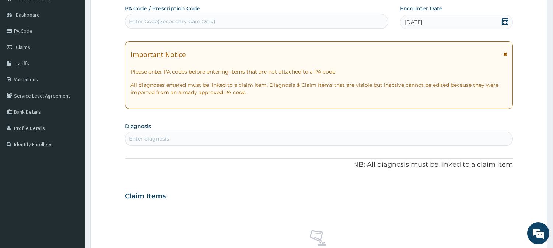
click at [281, 144] on div "Enter diagnosis" at bounding box center [318, 139] width 387 height 12
type input "SEPSIS"
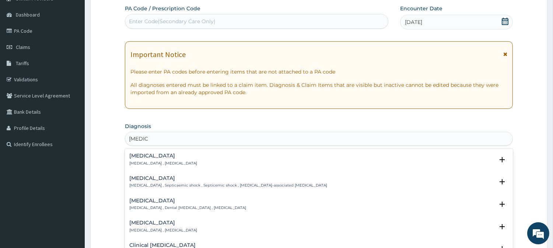
click at [196, 162] on div "Sepsis Systemic infection , Sepsis" at bounding box center [318, 159] width 379 height 13
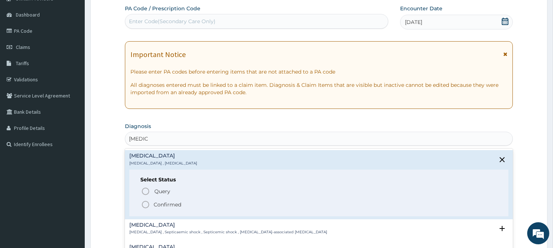
click at [145, 206] on icon "status option filled" at bounding box center [145, 204] width 9 height 9
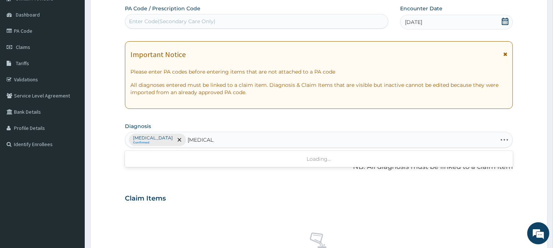
type input "MALARIA F"
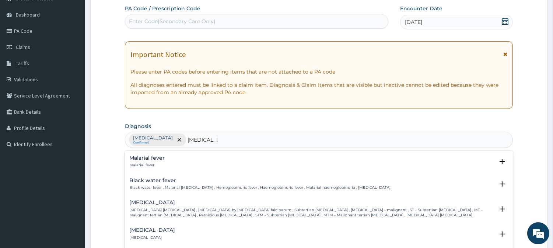
click at [153, 158] on h4 "Malarial fever" at bounding box center [146, 158] width 35 height 6
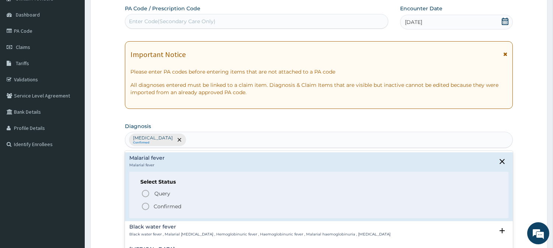
click at [319, 134] on div "Sepsis Confirmed MALARIA F" at bounding box center [318, 139] width 387 height 15
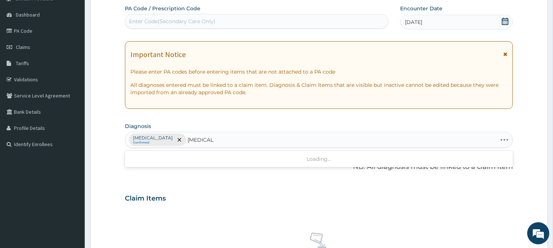
type input "MALARIA F"
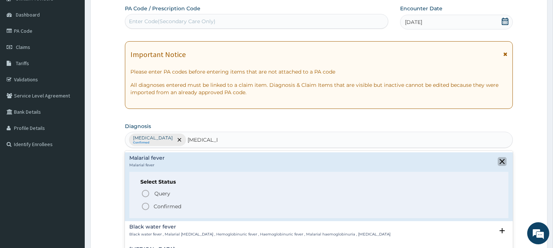
click at [500, 161] on icon "close select status" at bounding box center [502, 161] width 5 height 5
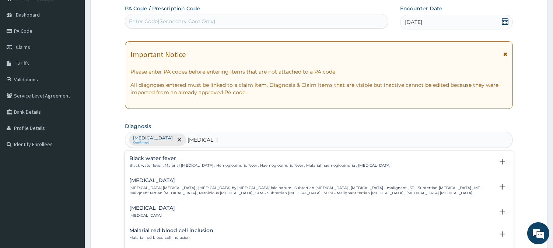
scroll to position [24, 0]
click at [280, 188] on p "Falciparum malaria , Malignant tertian malaria , Malaria by Plasmodium falcipar…" at bounding box center [311, 189] width 365 height 11
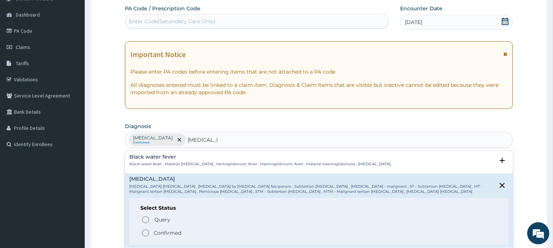
click at [148, 231] on icon "status option filled" at bounding box center [145, 233] width 9 height 9
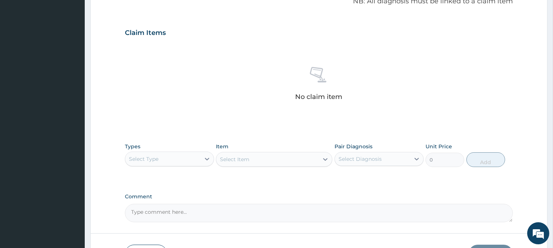
scroll to position [276, 0]
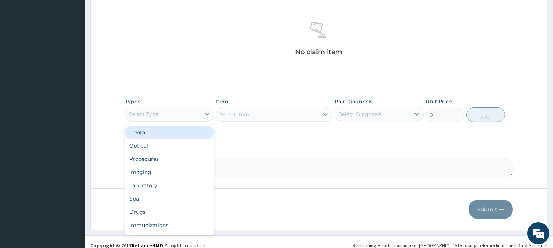
click at [187, 116] on div "Select Type" at bounding box center [162, 114] width 75 height 12
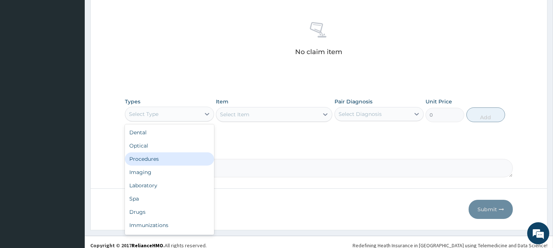
click at [172, 157] on div "Procedures" at bounding box center [169, 159] width 89 height 13
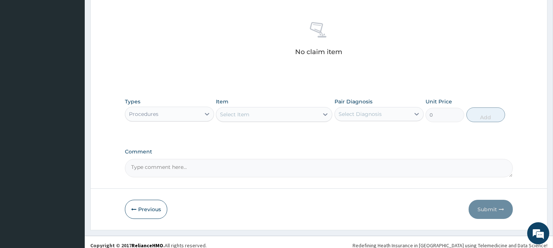
click at [286, 115] on div "Select Item" at bounding box center [267, 115] width 102 height 12
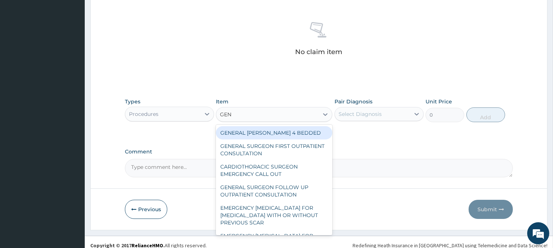
type input "GENE"
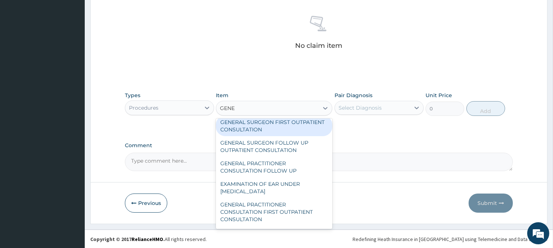
scroll to position [19, 0]
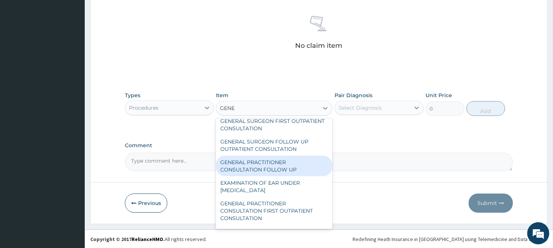
click at [270, 162] on div "GENERAL PRACTITIONER CONSULTATION FOLLOW UP" at bounding box center [274, 166] width 116 height 21
type input "2365"
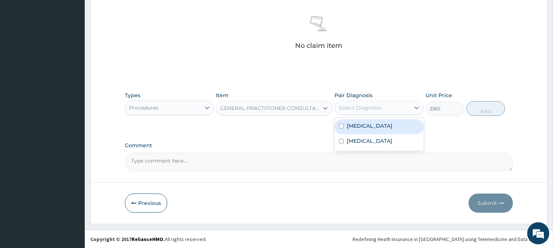
click at [376, 105] on div "Select Diagnosis" at bounding box center [360, 107] width 43 height 7
click at [354, 123] on label "[MEDICAL_DATA]" at bounding box center [370, 125] width 46 height 7
checkbox input "true"
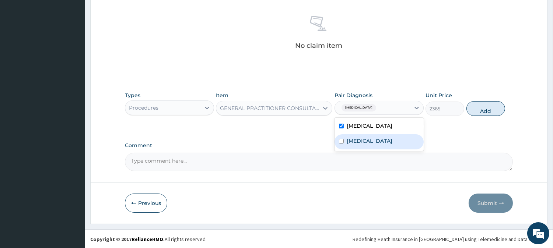
click at [360, 139] on label "[MEDICAL_DATA]" at bounding box center [370, 140] width 46 height 7
checkbox input "true"
click at [494, 109] on button "Add" at bounding box center [485, 108] width 39 height 15
type input "0"
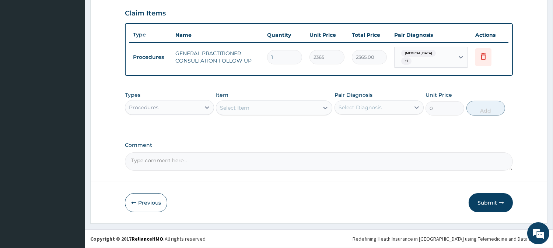
scroll to position [247, 0]
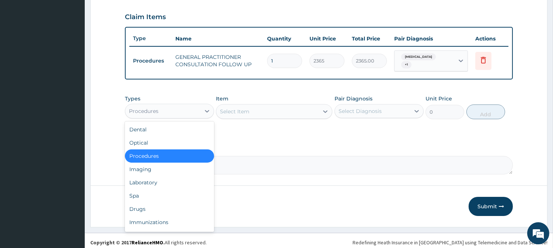
click at [193, 108] on div "Procedures" at bounding box center [162, 111] width 75 height 12
click at [159, 179] on div "Laboratory" at bounding box center [169, 182] width 89 height 13
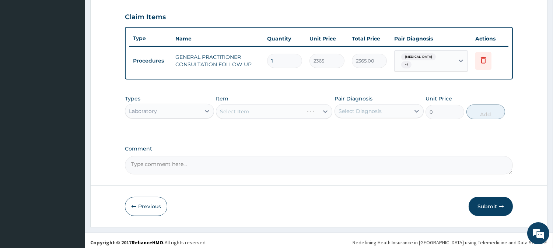
click at [296, 109] on div "Select Item" at bounding box center [274, 111] width 116 height 15
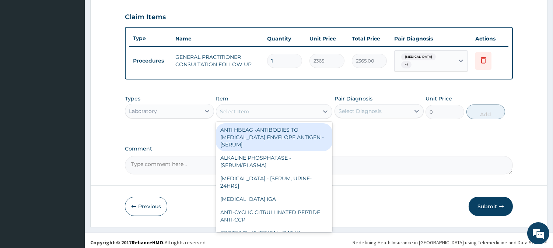
click at [296, 109] on div "Select Item" at bounding box center [267, 112] width 102 height 12
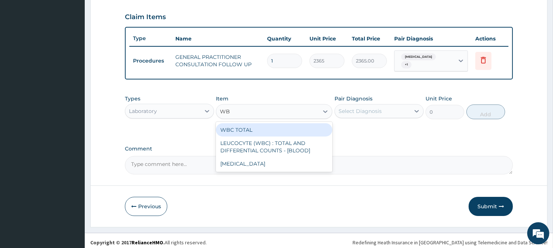
type input "WBC"
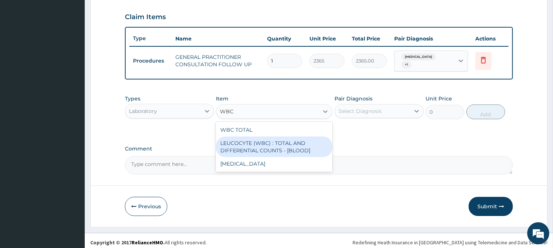
click at [274, 147] on div "LEUCOCYTE (WBC) : TOTAL AND DIFFERENTIAL COUNTS - [BLOOD]" at bounding box center [274, 147] width 116 height 21
type input "2150"
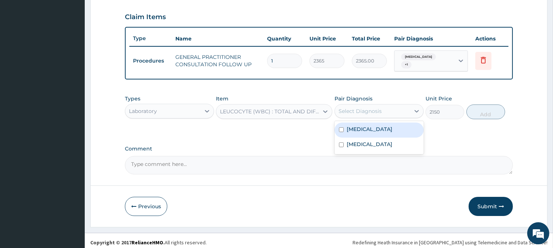
click at [383, 109] on div "Select Diagnosis" at bounding box center [372, 111] width 75 height 12
click at [365, 127] on div "Sepsis" at bounding box center [379, 130] width 89 height 15
checkbox input "true"
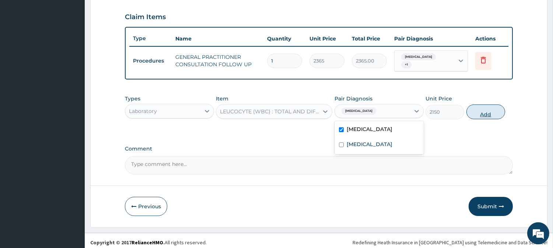
click at [488, 111] on button "Add" at bounding box center [485, 112] width 39 height 15
type input "0"
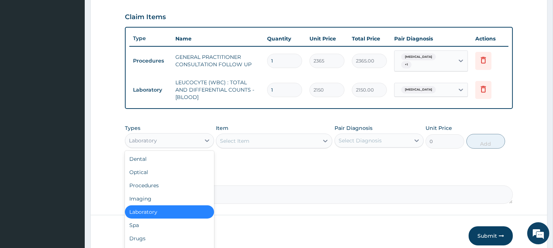
click at [197, 139] on div "Laboratory" at bounding box center [162, 141] width 75 height 12
click at [150, 233] on div "Drugs" at bounding box center [169, 238] width 89 height 13
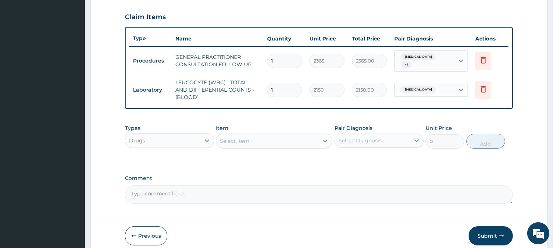
click at [283, 139] on div "Select Item" at bounding box center [267, 141] width 102 height 12
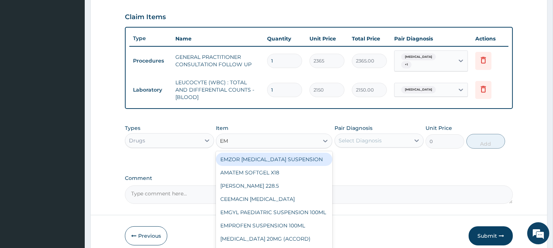
type input "EMM"
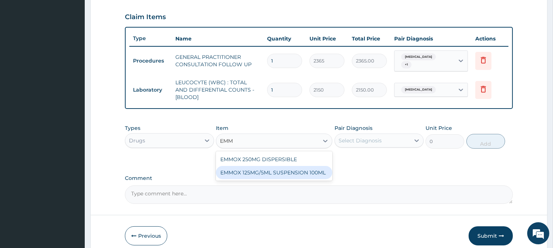
click at [280, 167] on div "EMMOX 125MG/5ML SUSPENSION 100ML" at bounding box center [274, 172] width 116 height 13
type input "1300.75"
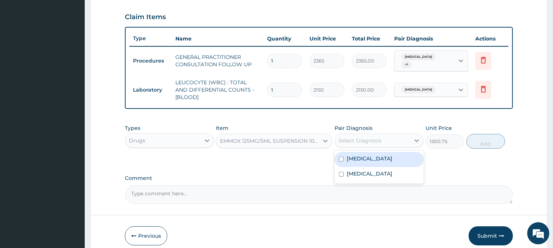
click at [377, 137] on div "Select Diagnosis" at bounding box center [360, 140] width 43 height 7
click at [343, 157] on input "checkbox" at bounding box center [341, 159] width 5 height 5
checkbox input "true"
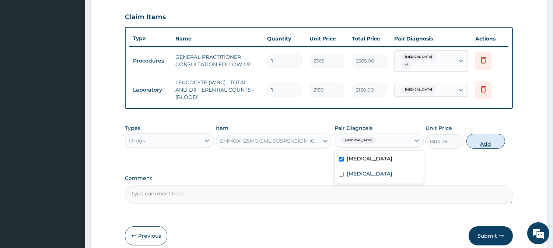
click at [491, 137] on button "Add" at bounding box center [485, 141] width 39 height 15
type input "0"
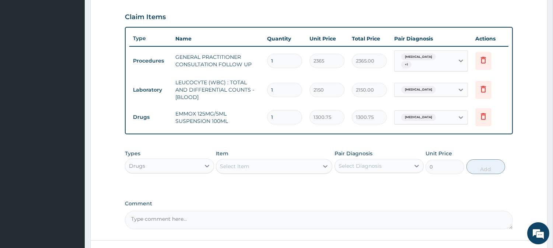
click at [236, 165] on div "Select Item" at bounding box center [234, 166] width 29 height 7
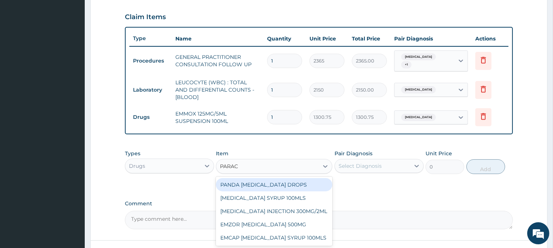
type input "PARACE"
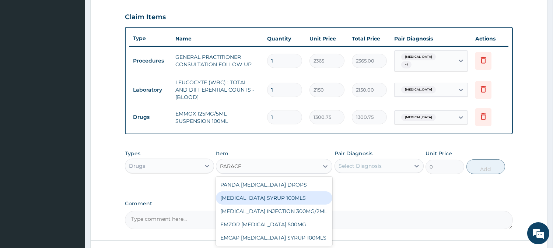
click at [267, 192] on div "PARACETAMOL SYRUP 100MLS" at bounding box center [274, 198] width 116 height 13
type input "709.5"
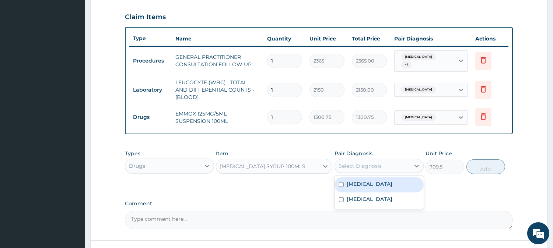
click at [372, 162] on div "Select Diagnosis" at bounding box center [360, 165] width 43 height 7
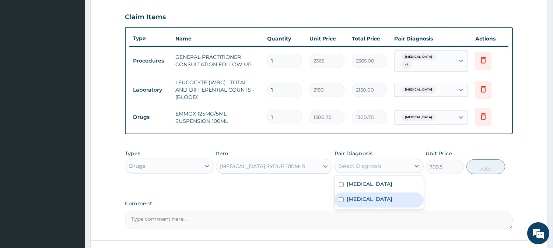
click at [365, 198] on label "[MEDICAL_DATA]" at bounding box center [370, 199] width 46 height 7
checkbox input "true"
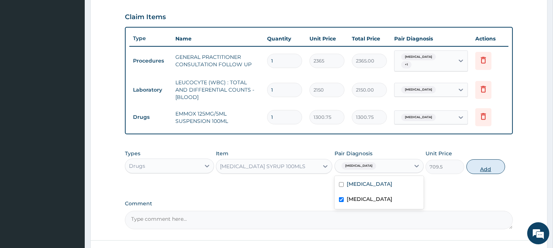
click at [489, 166] on button "Add" at bounding box center [485, 167] width 39 height 15
type input "0"
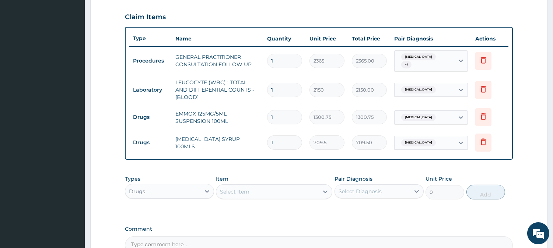
click at [267, 190] on div "Select Item" at bounding box center [267, 192] width 102 height 12
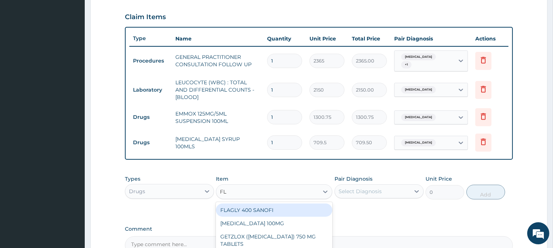
type input "FLA"
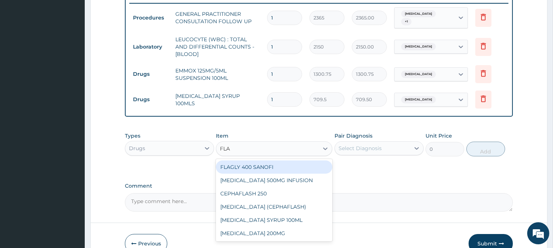
scroll to position [295, 0]
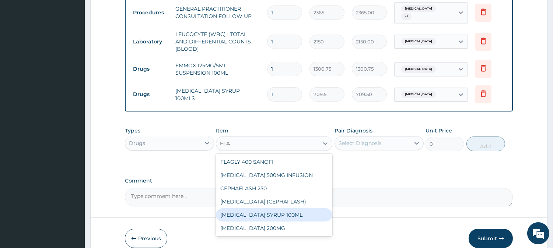
click at [292, 214] on div "[MEDICAL_DATA] SYRUP 100ML" at bounding box center [274, 215] width 116 height 13
type input "1064.25"
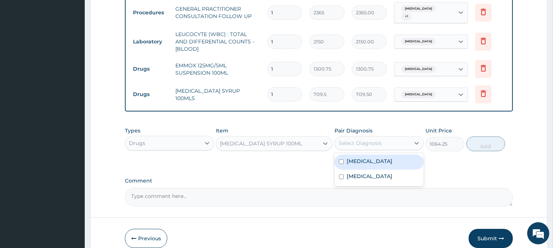
click at [384, 143] on div "Select Diagnosis" at bounding box center [372, 143] width 75 height 12
click at [370, 161] on div "[MEDICAL_DATA]" at bounding box center [379, 162] width 89 height 15
checkbox input "true"
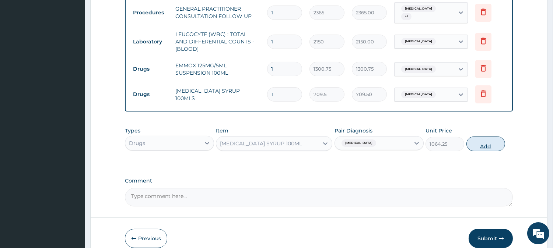
click at [486, 144] on button "Add" at bounding box center [485, 144] width 39 height 15
type input "0"
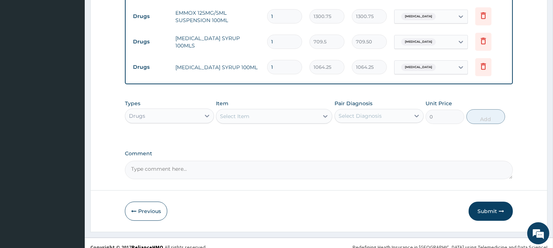
scroll to position [350, 0]
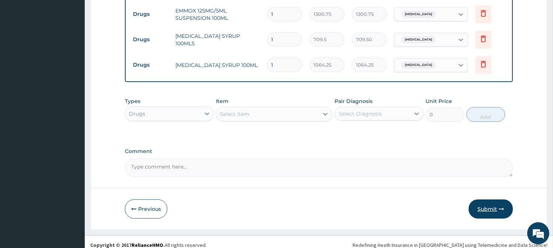
click at [484, 205] on button "Submit" at bounding box center [491, 209] width 44 height 19
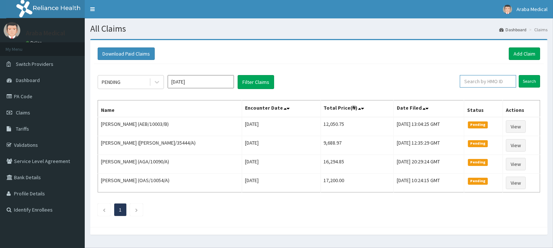
click at [490, 82] on input "text" at bounding box center [488, 81] width 56 height 13
paste input "AEB/10003/E"
type input "A"
type input "I"
click at [470, 82] on input "IBH/10021/D" at bounding box center [476, 81] width 52 height 13
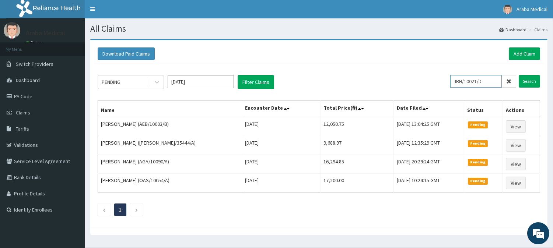
click at [470, 82] on input "IBH/10021/D" at bounding box center [476, 81] width 52 height 13
type input "IBH/10021/D"
click at [525, 51] on link "Add Claim" at bounding box center [524, 54] width 31 height 13
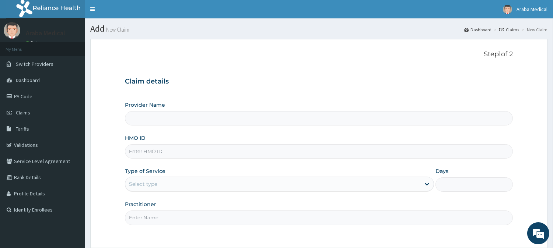
type input "[GEOGRAPHIC_DATA]"
click at [153, 149] on input "HMO ID" at bounding box center [319, 151] width 388 height 14
paste input "IBH/10021/D"
type input "IBH/10021/D"
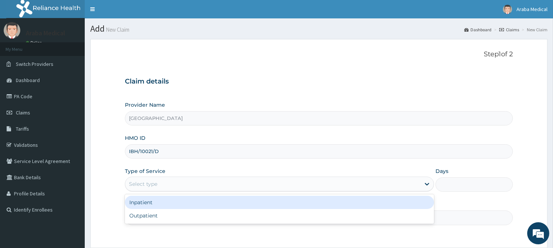
click at [151, 182] on div "Select type" at bounding box center [143, 184] width 28 height 7
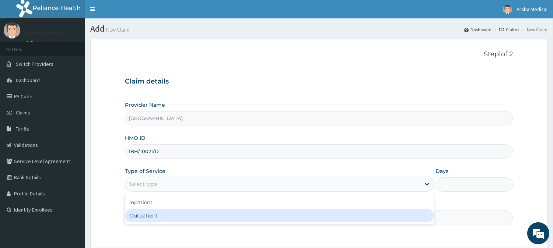
click at [147, 216] on div "Outpatient" at bounding box center [279, 215] width 309 height 13
type input "1"
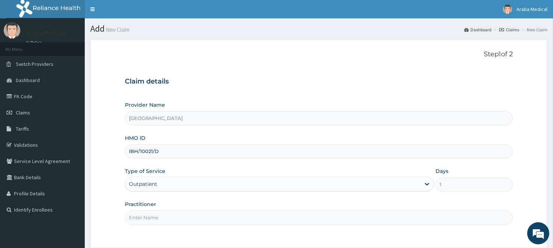
click at [195, 221] on input "Practitioner" at bounding box center [319, 218] width 388 height 14
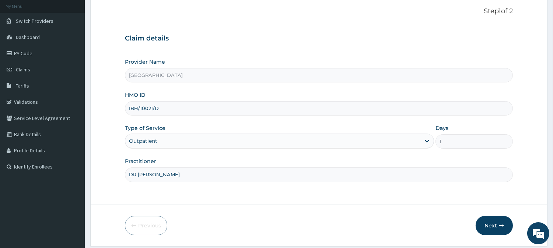
scroll to position [66, 0]
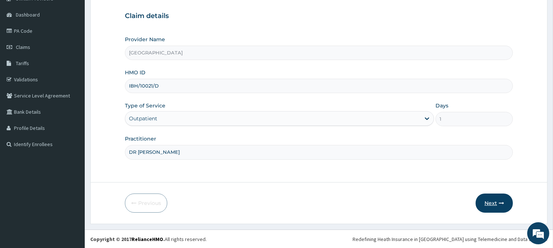
type input "DR [PERSON_NAME]"
click at [481, 204] on button "Next" at bounding box center [494, 203] width 37 height 19
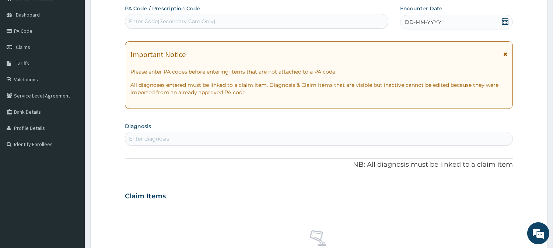
click at [505, 22] on icon at bounding box center [504, 21] width 7 height 7
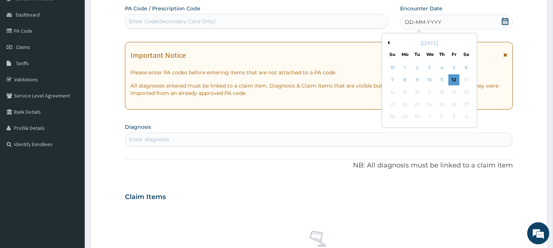
click at [441, 79] on div "11" at bounding box center [441, 80] width 11 height 11
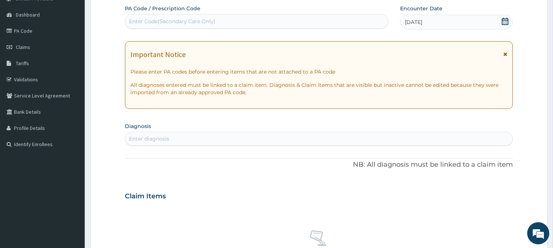
click at [315, 143] on div "Enter diagnosis" at bounding box center [318, 139] width 387 height 12
type input "[MEDICAL_DATA] F"
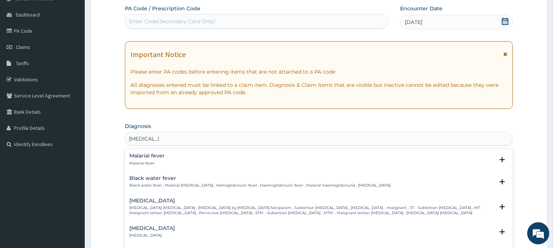
click at [172, 207] on p "[MEDICAL_DATA] [MEDICAL_DATA] , [MEDICAL_DATA] by [MEDICAL_DATA] falciparum , S…" at bounding box center [311, 211] width 365 height 11
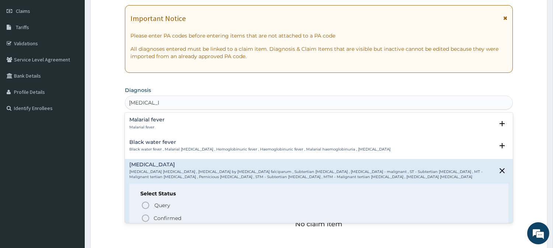
scroll to position [117, 0]
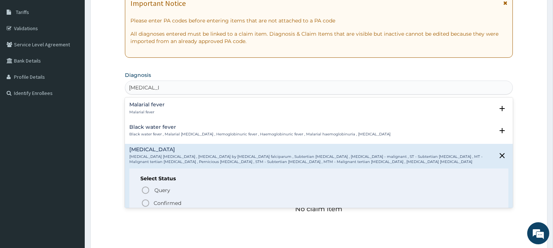
click at [144, 203] on icon "status option filled" at bounding box center [145, 203] width 9 height 9
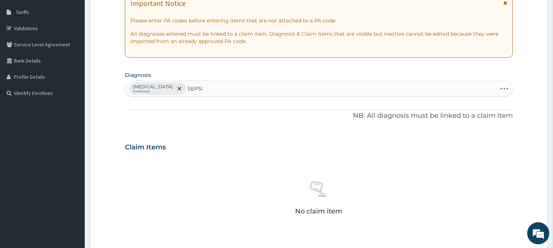
type input "[MEDICAL_DATA]"
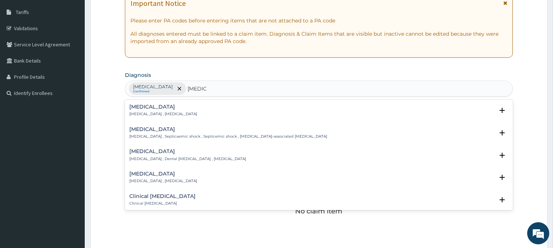
click at [169, 112] on p "[MEDICAL_DATA] , [MEDICAL_DATA]" at bounding box center [163, 114] width 68 height 5
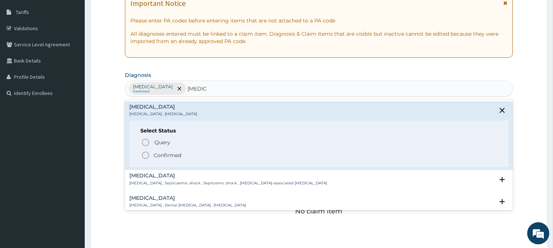
click at [145, 155] on icon "status option filled" at bounding box center [145, 155] width 9 height 9
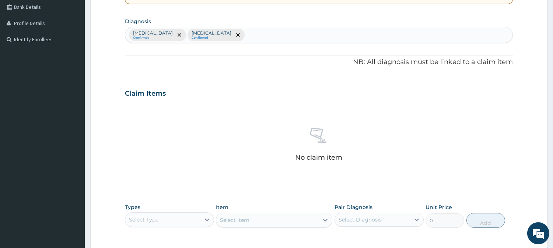
scroll to position [232, 0]
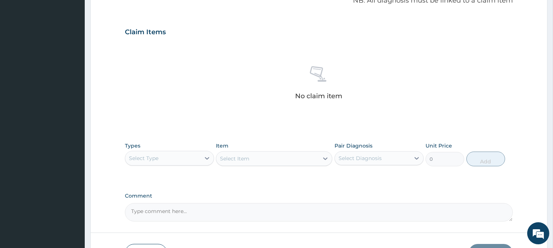
click at [200, 157] on div "Select Type" at bounding box center [162, 159] width 75 height 12
drag, startPoint x: 200, startPoint y: 157, endPoint x: 190, endPoint y: 157, distance: 9.2
click at [192, 154] on div "Select Type" at bounding box center [162, 159] width 75 height 12
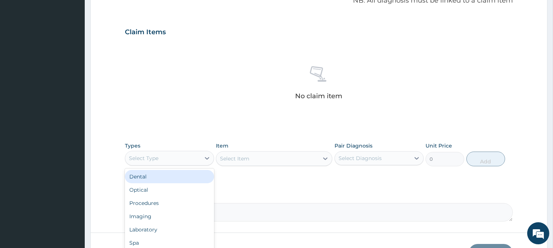
click at [192, 163] on div "Select Type" at bounding box center [162, 159] width 75 height 12
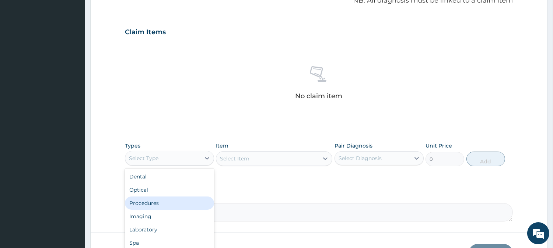
click at [169, 206] on div "Procedures" at bounding box center [169, 203] width 89 height 13
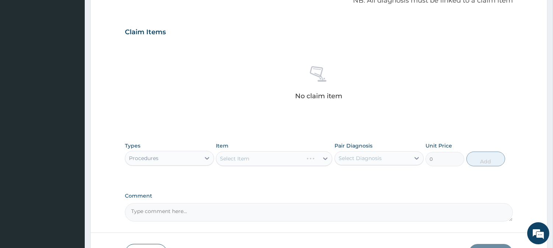
click at [274, 161] on div "Select Item" at bounding box center [274, 158] width 116 height 15
click at [274, 161] on div "Select Item" at bounding box center [267, 159] width 102 height 12
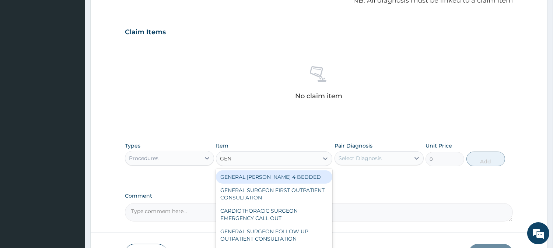
type input "GENE"
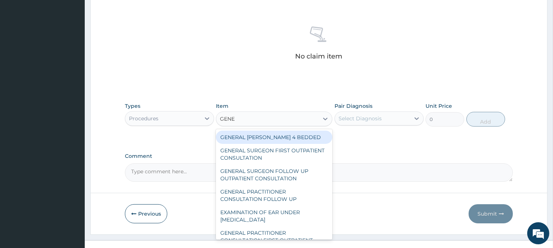
scroll to position [283, 0]
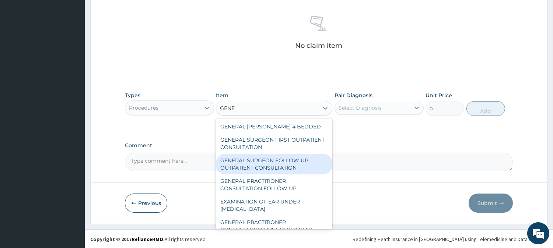
click at [274, 165] on div "GENERAL SURGEON FOLLOW UP OUTPATIENT CONSULTATION" at bounding box center [274, 164] width 116 height 21
type input "10750"
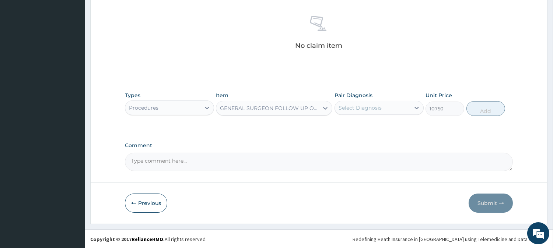
click at [274, 165] on textarea "Comment" at bounding box center [319, 162] width 388 height 18
click at [317, 109] on div "GENERAL SURGEON FOLLOW UP OUTPATIENT CONSULTATION" at bounding box center [269, 108] width 99 height 7
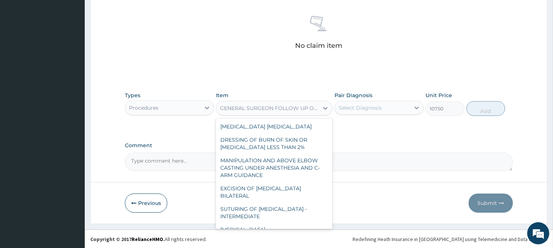
scroll to position [3126, 0]
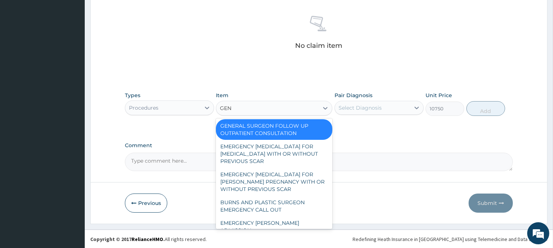
type input "GENE"
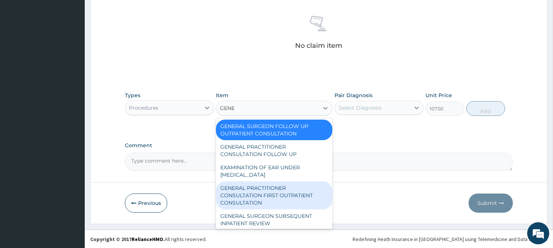
click at [276, 192] on div "GENERAL PRACTITIONER CONSULTATION FIRST OUTPATIENT CONSULTATION" at bounding box center [274, 196] width 116 height 28
type input "3547.5"
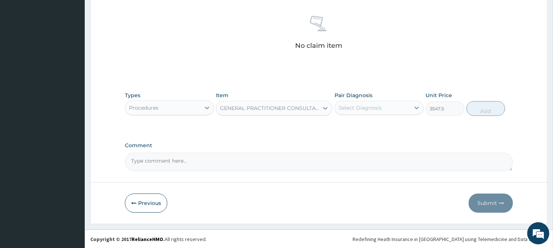
click at [374, 112] on div "Select Diagnosis" at bounding box center [372, 108] width 75 height 12
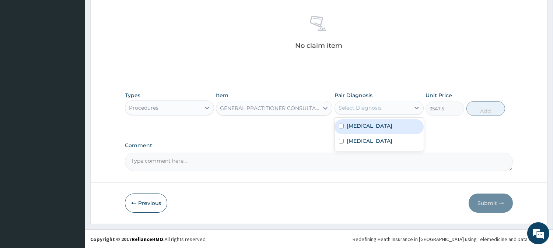
click at [368, 128] on label "Falciparum malaria" at bounding box center [370, 125] width 46 height 7
checkbox input "true"
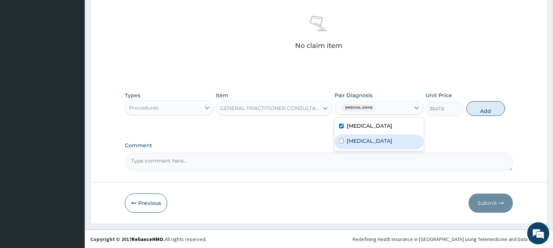
click at [363, 139] on div "Sepsis" at bounding box center [379, 141] width 89 height 15
checkbox input "true"
click at [492, 109] on button "Add" at bounding box center [485, 108] width 39 height 15
type input "0"
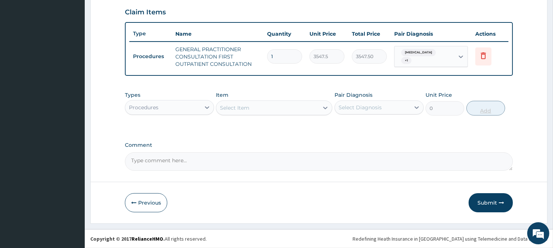
scroll to position [251, 0]
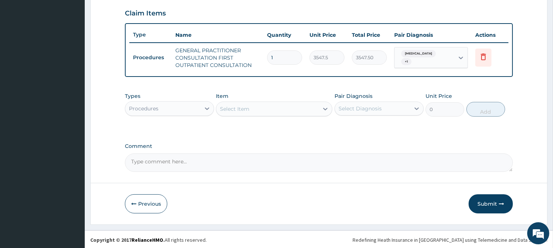
click at [199, 113] on div "Procedures" at bounding box center [169, 108] width 89 height 15
click at [196, 106] on div "Procedures" at bounding box center [162, 109] width 75 height 12
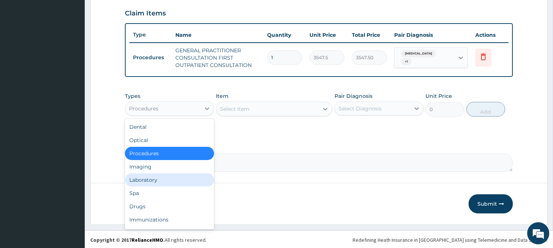
click at [156, 176] on div "Laboratory" at bounding box center [169, 180] width 89 height 13
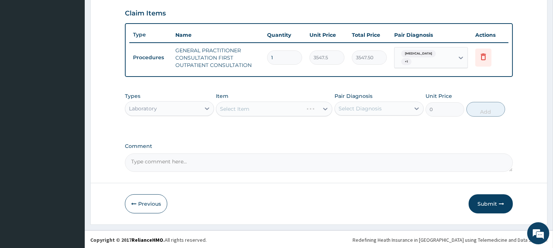
click at [253, 105] on div "Select Item" at bounding box center [274, 109] width 116 height 15
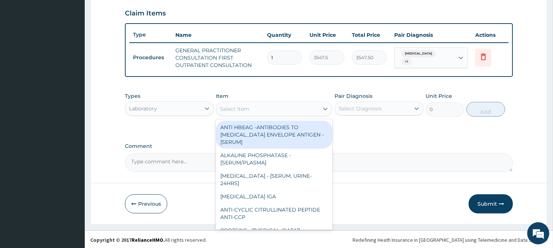
click at [258, 111] on div "Select Item" at bounding box center [267, 109] width 102 height 12
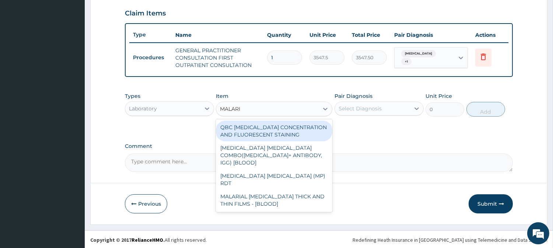
type input "MALARIA"
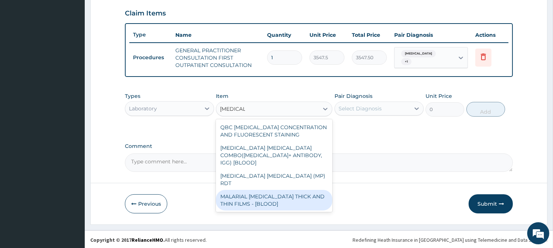
click at [275, 192] on div "MALARIAL PARASITE THICK AND THIN FILMS - [BLOOD]" at bounding box center [274, 200] width 116 height 21
type input "1612.5"
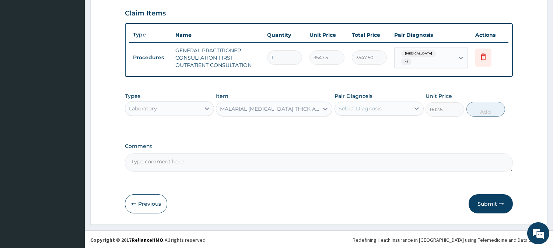
click at [371, 102] on div "Select Diagnosis" at bounding box center [379, 109] width 89 height 14
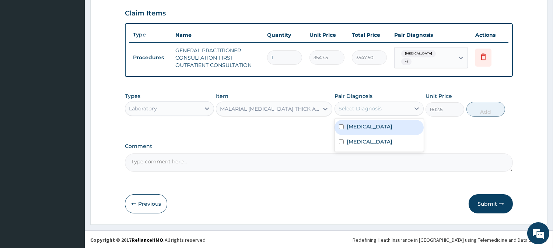
click at [363, 122] on div "Falciparum malaria" at bounding box center [379, 127] width 89 height 15
checkbox input "true"
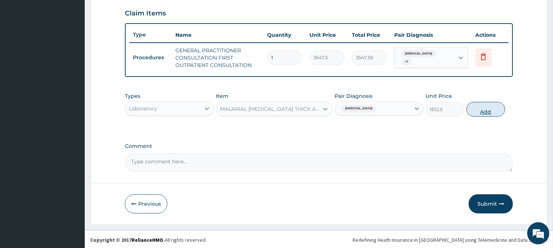
click at [493, 110] on button "Add" at bounding box center [485, 109] width 39 height 15
type input "0"
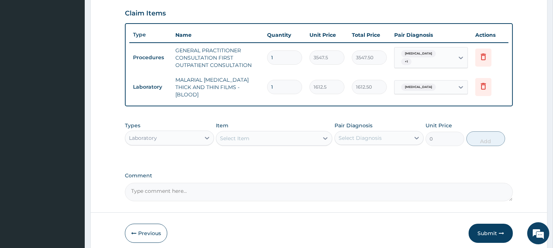
click at [274, 133] on div "Select Item" at bounding box center [267, 139] width 102 height 12
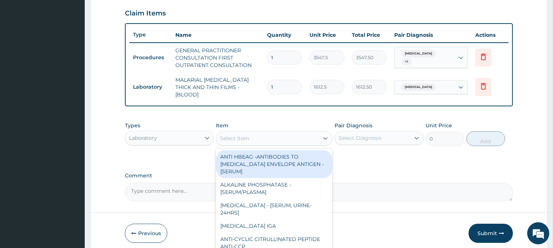
click at [274, 133] on div "Select Item" at bounding box center [267, 139] width 102 height 12
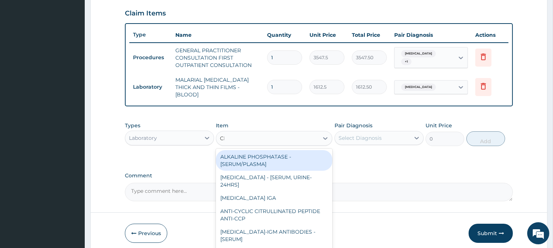
type input "CBC"
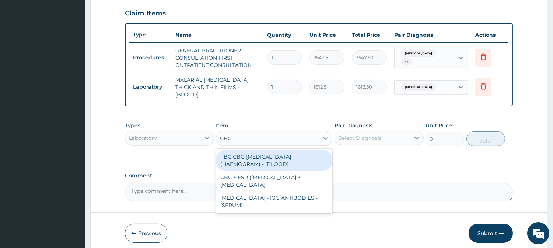
click at [282, 156] on div "FBC CBC-COMPLETE BLOOD COUNT (HAEMOGRAM) - [BLOOD]" at bounding box center [274, 160] width 116 height 21
type input "4300"
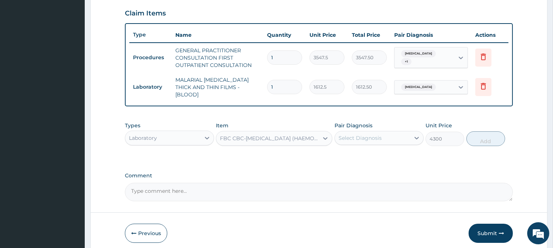
click at [365, 136] on div "Select Diagnosis" at bounding box center [360, 137] width 43 height 7
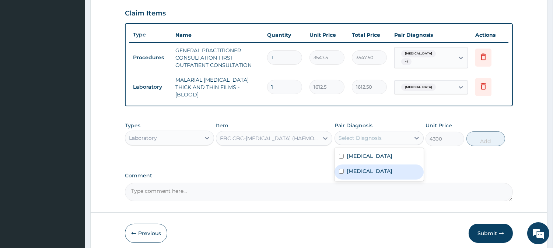
click at [356, 168] on label "Sepsis" at bounding box center [370, 171] width 46 height 7
checkbox input "true"
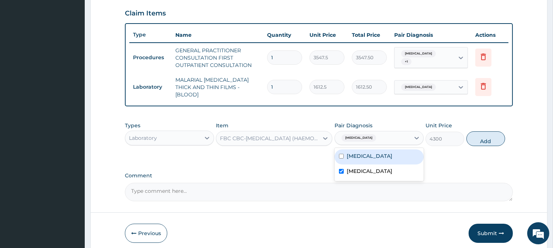
click at [486, 137] on button "Add" at bounding box center [485, 139] width 39 height 15
type input "0"
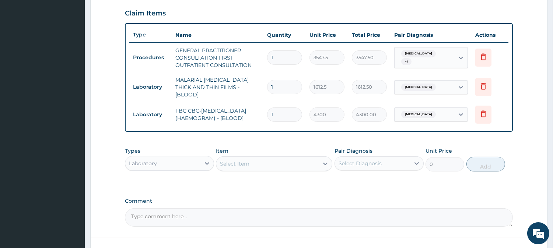
click at [185, 164] on div "Laboratory" at bounding box center [162, 164] width 75 height 12
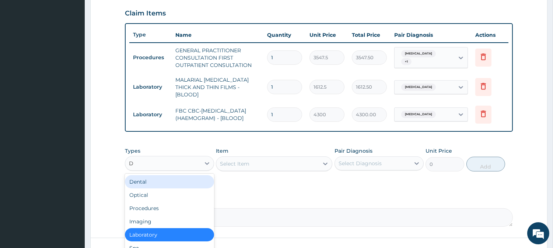
type input "DR"
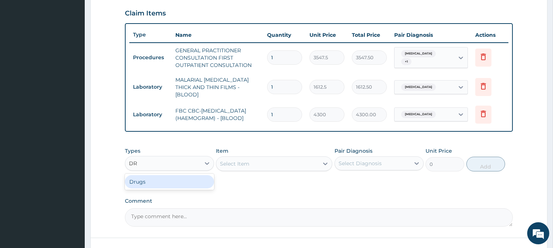
click at [194, 176] on div "Drugs" at bounding box center [169, 181] width 89 height 13
click at [258, 168] on div "Select Item" at bounding box center [274, 164] width 116 height 15
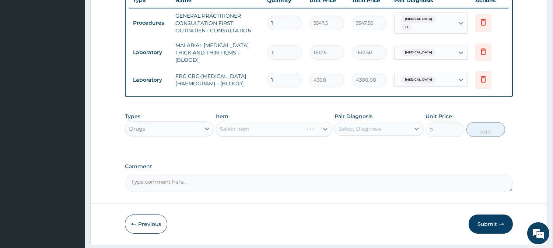
scroll to position [306, 0]
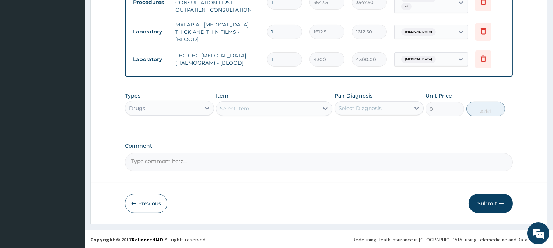
click at [295, 111] on div "Select Item" at bounding box center [267, 109] width 102 height 12
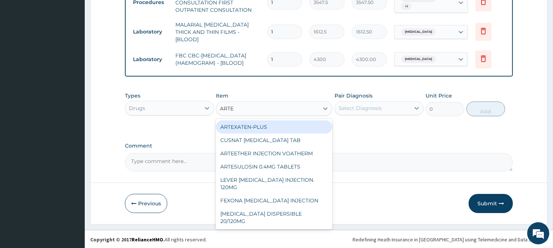
type input "ARTEM"
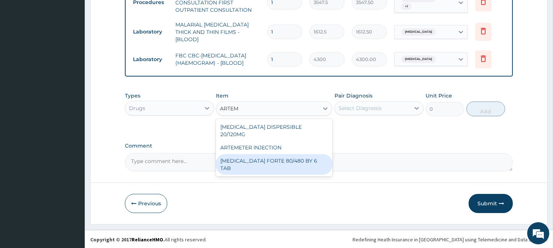
click at [305, 159] on div "COARTEM FORTE 80/480 BY 6 TAB" at bounding box center [274, 164] width 116 height 21
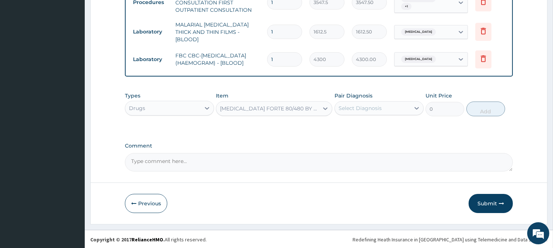
type input "449.3500061035156"
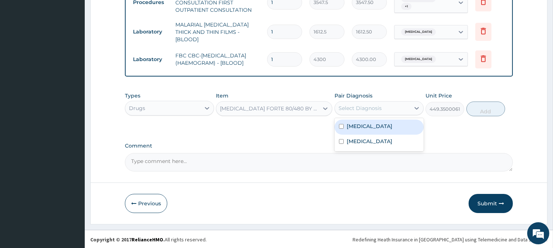
click at [400, 112] on div "Select Diagnosis" at bounding box center [372, 108] width 75 height 12
drag, startPoint x: 383, startPoint y: 126, endPoint x: 389, endPoint y: 125, distance: 6.5
click at [383, 126] on label "[MEDICAL_DATA]" at bounding box center [370, 126] width 46 height 7
checkbox input "true"
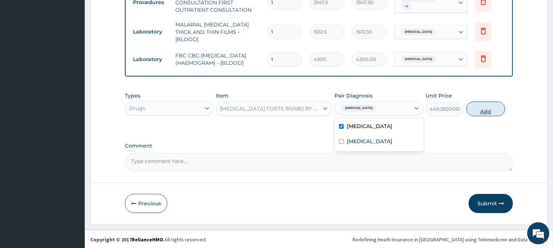
click at [487, 109] on button "Add" at bounding box center [485, 109] width 39 height 15
type input "0"
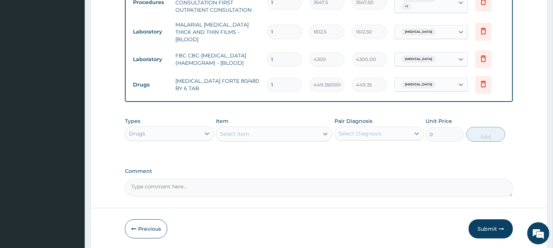
type input "0.00"
type input "6"
type input "2696.10"
type input "6"
click at [276, 133] on div "Select Item" at bounding box center [267, 134] width 102 height 12
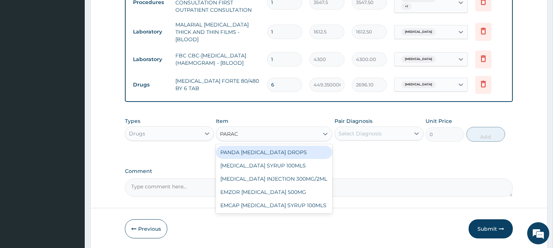
type input "PARACE"
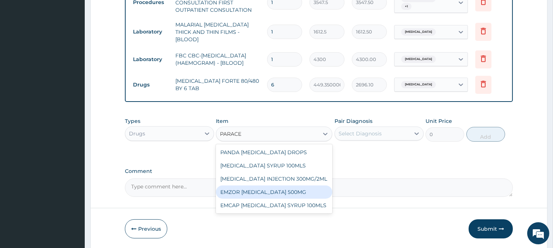
click at [286, 192] on div "EMZOR [MEDICAL_DATA] 500MG" at bounding box center [274, 192] width 116 height 13
type input "23.64999961853027"
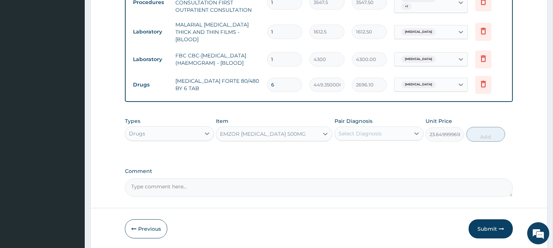
click at [399, 130] on div "Select Diagnosis" at bounding box center [372, 134] width 75 height 12
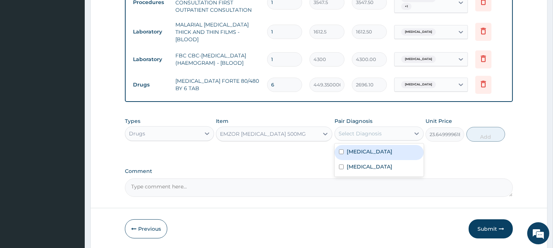
click at [373, 154] on label "[MEDICAL_DATA]" at bounding box center [370, 151] width 46 height 7
checkbox input "true"
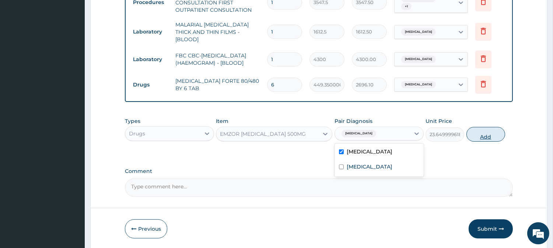
click at [482, 138] on button "Add" at bounding box center [485, 134] width 39 height 15
type input "0"
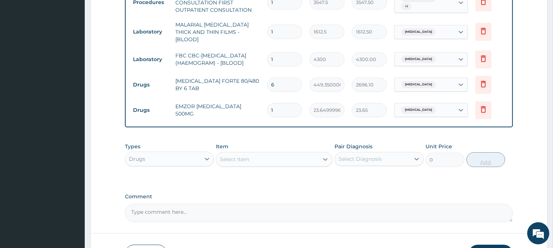
type input "19"
type input "449.35"
type input "1"
type input "23.65"
type input "18"
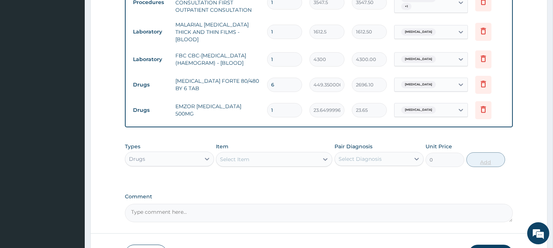
type input "425.70"
type input "18"
click at [484, 82] on icon at bounding box center [483, 84] width 5 height 7
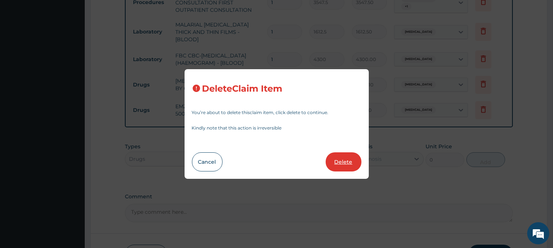
click at [336, 159] on button "Delete" at bounding box center [344, 162] width 36 height 19
type input "18"
type input "23.64999961853027"
type input "425.70"
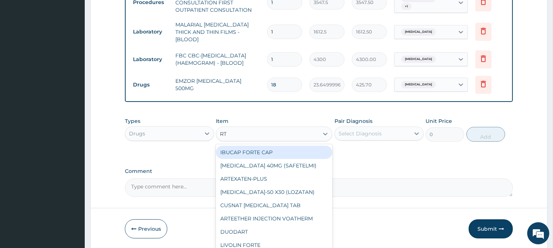
type input "R"
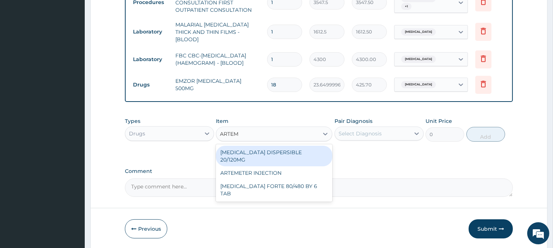
type input "ARTEM"
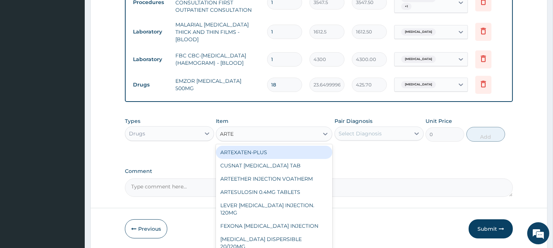
type input "ARTEM"
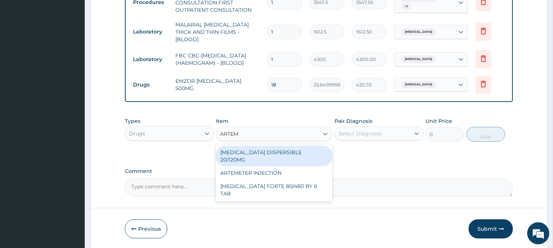
click at [276, 150] on div "COARTEM DISPERSIBLE 20/120MG" at bounding box center [274, 156] width 116 height 21
type input "112.3375015258789"
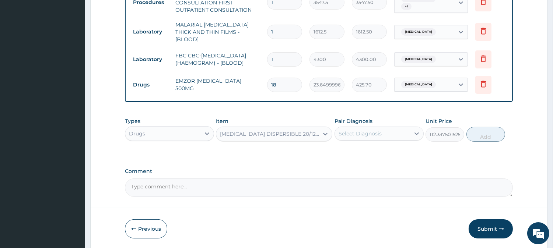
click at [388, 134] on div "Select Diagnosis" at bounding box center [372, 134] width 75 height 12
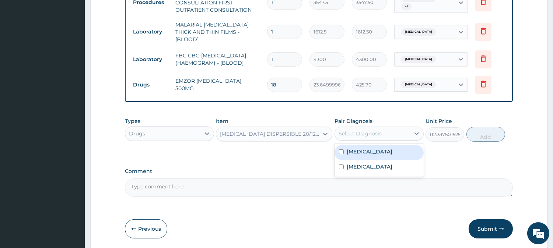
click at [381, 150] on label "[MEDICAL_DATA]" at bounding box center [370, 151] width 46 height 7
checkbox input "true"
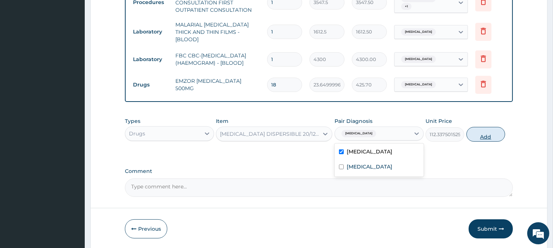
click at [478, 135] on button "Add" at bounding box center [485, 134] width 39 height 15
type input "0"
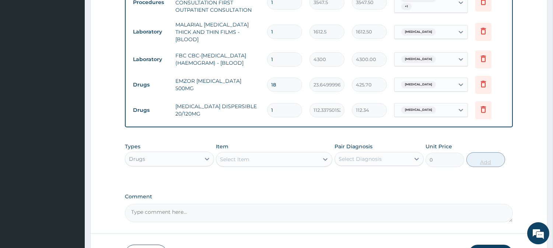
type input "12"
type input "1348.05"
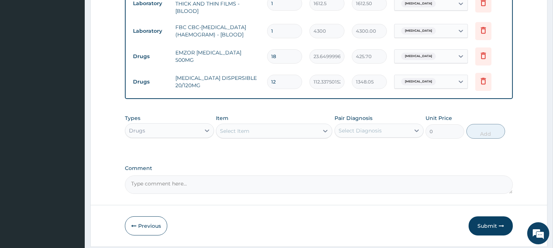
scroll to position [357, 0]
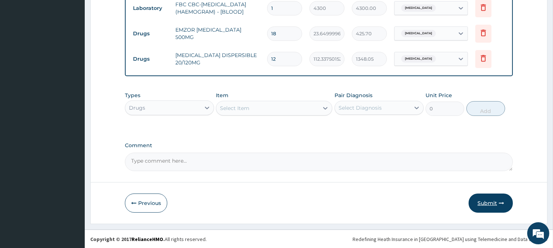
type input "12"
click at [489, 201] on button "Submit" at bounding box center [491, 203] width 44 height 19
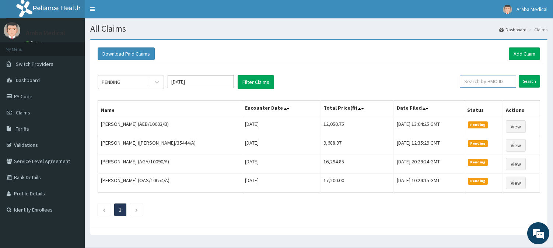
click at [488, 80] on input "text" at bounding box center [488, 81] width 56 height 13
paste input "IBH/10021/D"
type input "IBH/10021/E"
click at [536, 82] on input "Search" at bounding box center [529, 81] width 21 height 13
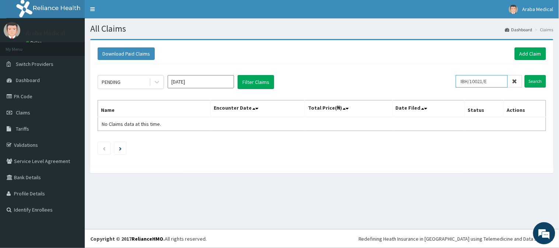
click at [477, 80] on input "IBH/10021/E" at bounding box center [482, 81] width 52 height 13
click at [529, 50] on link "Add Claim" at bounding box center [530, 54] width 31 height 13
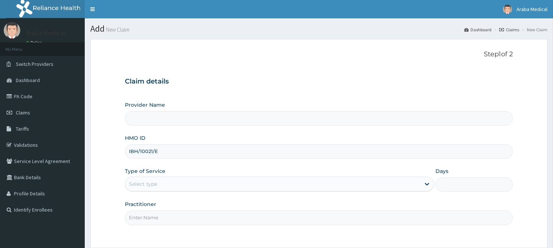
type input "IBH/10021/E"
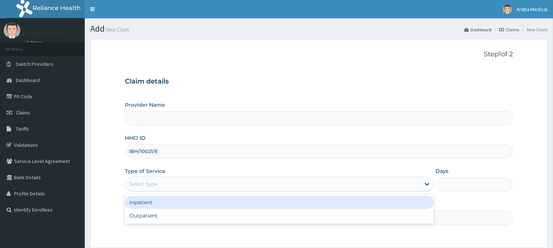
click at [159, 190] on div "Select type" at bounding box center [272, 184] width 295 height 12
type input "[GEOGRAPHIC_DATA]"
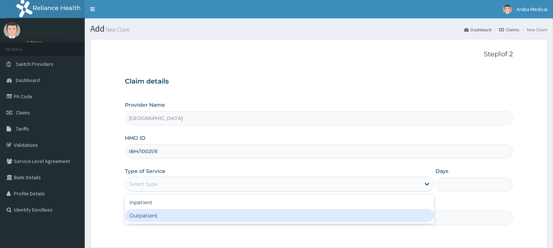
click at [154, 210] on div "Outpatient" at bounding box center [279, 215] width 309 height 13
type input "1"
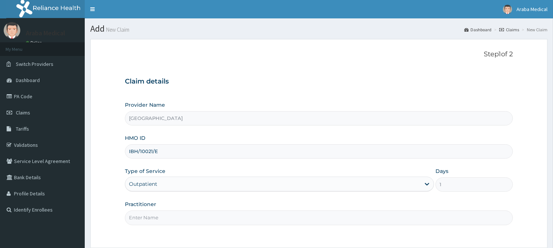
click at [168, 215] on input "Practitioner" at bounding box center [319, 218] width 388 height 14
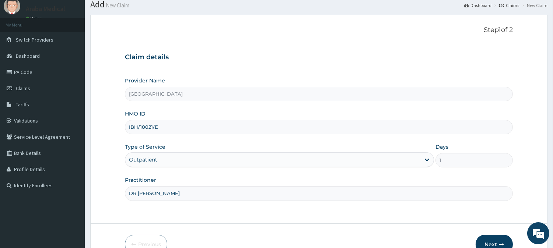
scroll to position [54, 0]
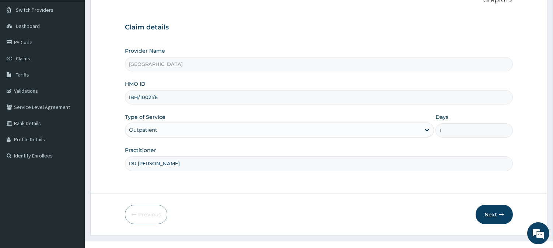
type input "DR BAMS"
click at [501, 210] on button "Next" at bounding box center [494, 214] width 37 height 19
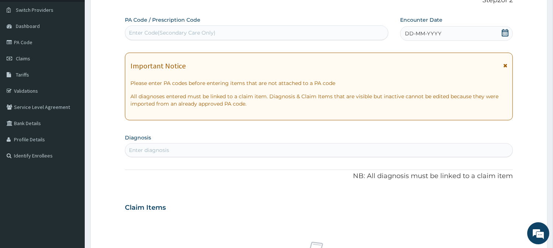
click at [505, 30] on icon at bounding box center [505, 32] width 7 height 7
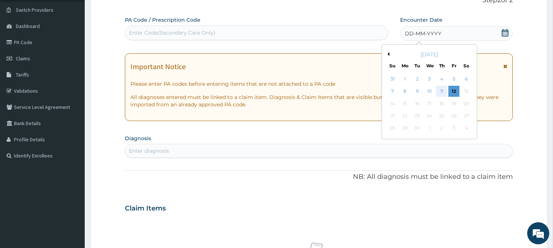
click at [444, 94] on div "11" at bounding box center [441, 91] width 11 height 11
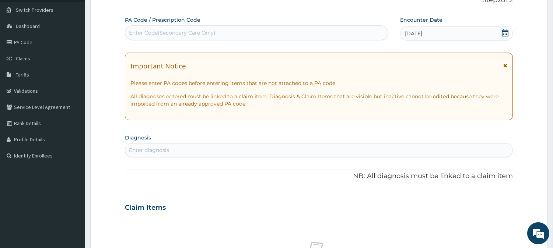
click at [248, 148] on div "Enter diagnosis" at bounding box center [318, 150] width 387 height 12
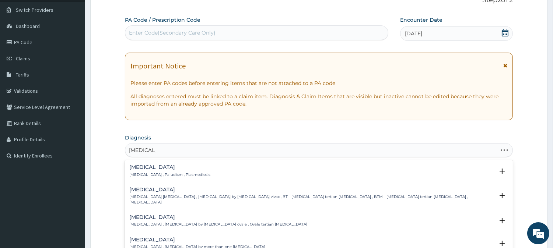
type input "MALARIA F"
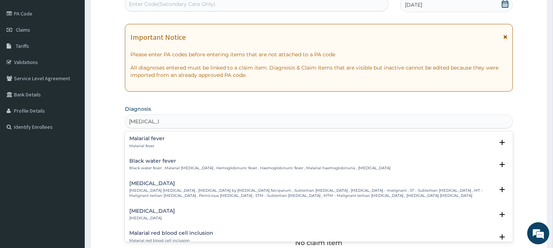
scroll to position [90, 0]
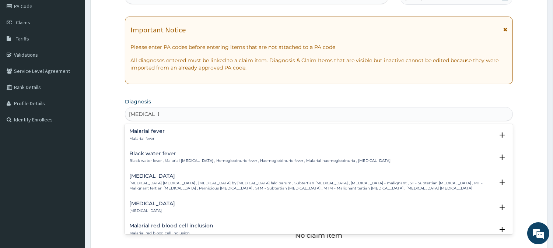
click at [174, 181] on p "Falciparum malaria , Malignant tertian malaria , Malaria by Plasmodium falcipar…" at bounding box center [311, 186] width 365 height 11
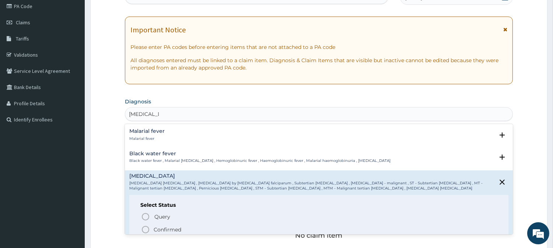
click at [144, 227] on circle "status option filled" at bounding box center [145, 230] width 7 height 7
click at [144, 227] on div "No claim item" at bounding box center [319, 224] width 388 height 85
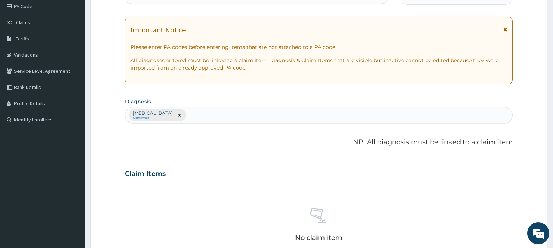
click at [196, 111] on div "Falciparum malaria Confirmed" at bounding box center [318, 115] width 387 height 15
type input "SEPSIS"
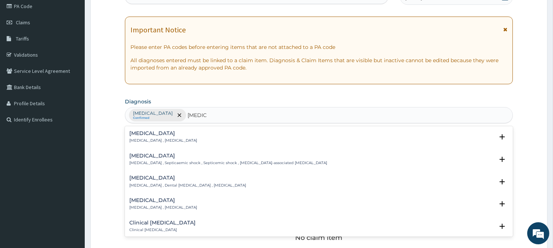
click at [168, 141] on p "Systemic infection , Sepsis" at bounding box center [163, 140] width 68 height 5
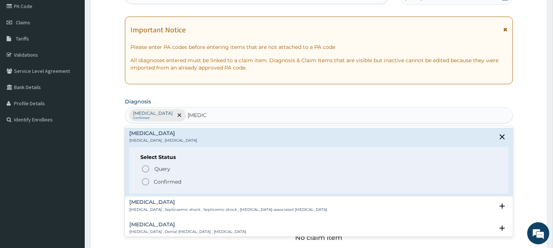
click at [144, 180] on icon "status option filled" at bounding box center [145, 182] width 9 height 9
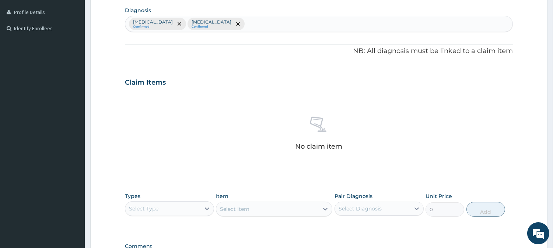
scroll to position [219, 0]
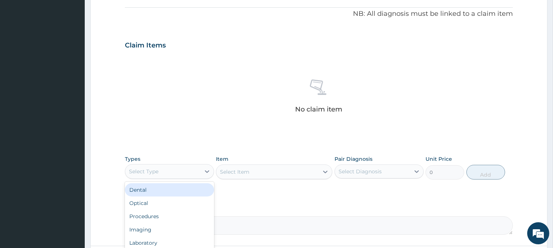
click at [187, 167] on div "Select Type" at bounding box center [162, 172] width 75 height 12
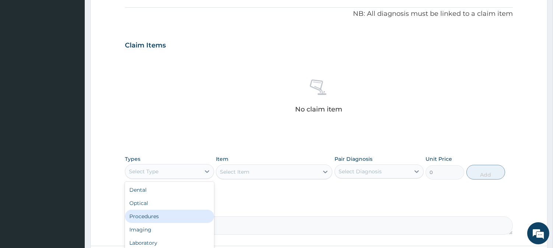
click at [152, 218] on div "Procedures" at bounding box center [169, 216] width 89 height 13
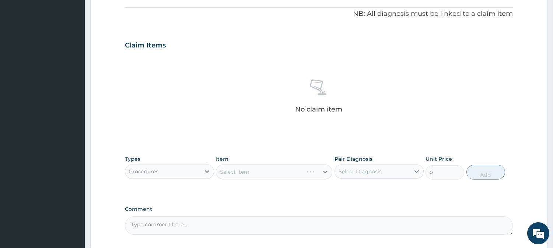
scroll to position [283, 0]
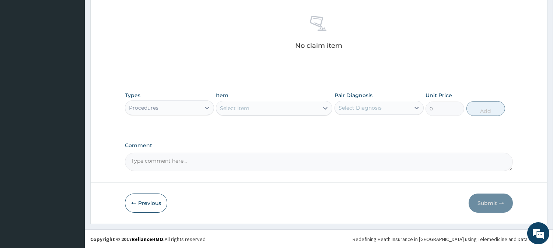
click at [272, 108] on div "Select Item" at bounding box center [267, 108] width 102 height 12
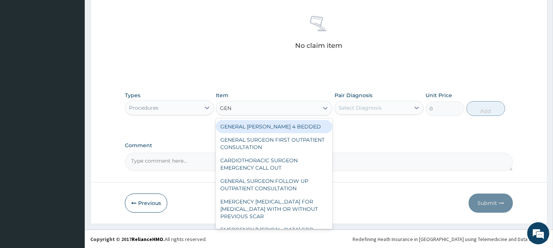
type input "GENE"
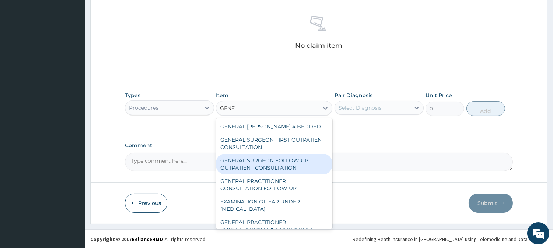
click at [274, 165] on div "GENERAL SURGEON FOLLOW UP OUTPATIENT CONSULTATION" at bounding box center [274, 164] width 116 height 21
type input "10750"
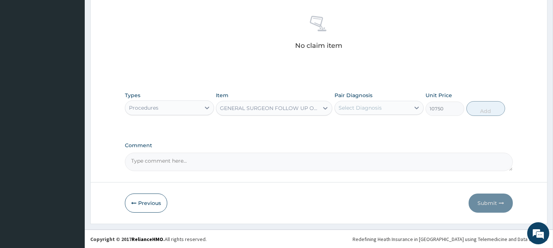
click at [274, 165] on textarea "Comment" at bounding box center [319, 162] width 388 height 18
click at [301, 112] on div "GENERAL SURGEON FOLLOW UP OUTPATIENT CONSULTATION" at bounding box center [267, 108] width 102 height 12
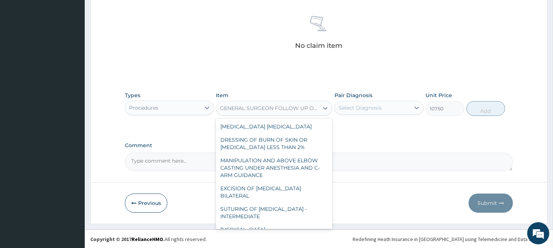
scroll to position [3126, 0]
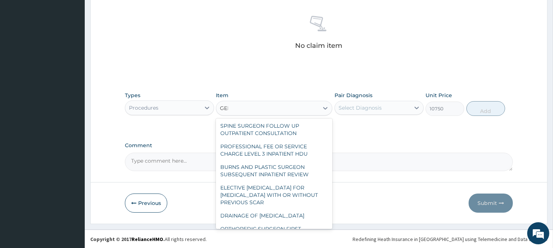
type input "GENE"
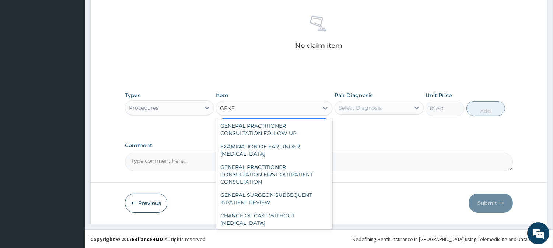
scroll to position [34, 0]
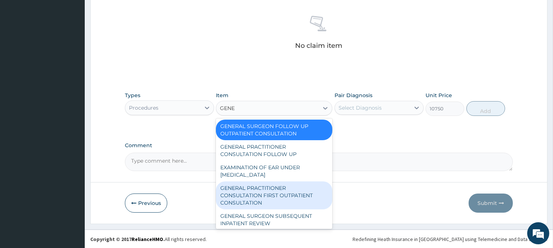
click at [305, 197] on div "GENERAL PRACTITIONER CONSULTATION FIRST OUTPATIENT CONSULTATION" at bounding box center [274, 196] width 116 height 28
type input "3547.5"
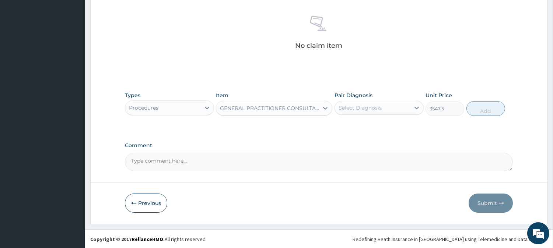
click at [367, 110] on div "Select Diagnosis" at bounding box center [360, 107] width 43 height 7
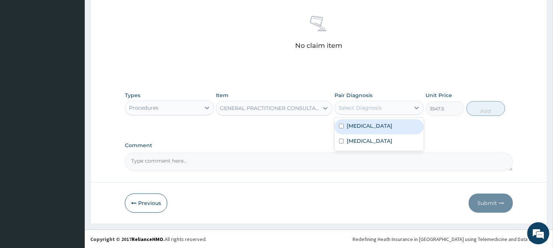
drag, startPoint x: 365, startPoint y: 120, endPoint x: 362, endPoint y: 130, distance: 10.7
click at [365, 121] on div "Falciparum malaria" at bounding box center [379, 126] width 89 height 15
checkbox input "true"
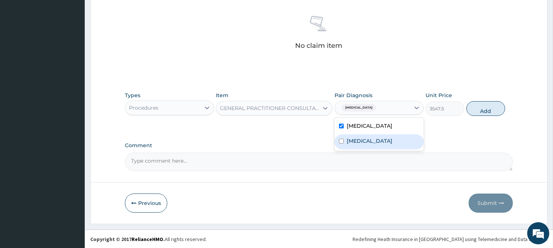
click at [360, 140] on label "Sepsis" at bounding box center [370, 140] width 46 height 7
checkbox input "true"
click at [493, 106] on button "Add" at bounding box center [485, 108] width 39 height 15
type input "0"
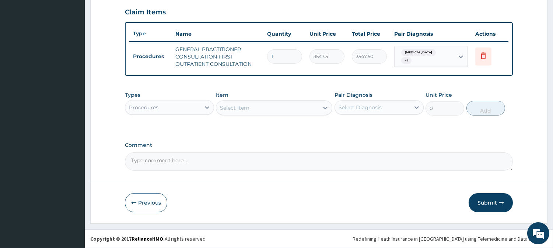
scroll to position [251, 0]
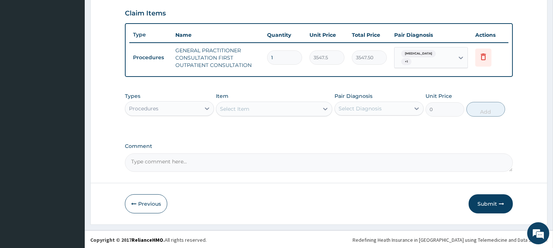
click at [237, 109] on div "Select Item" at bounding box center [234, 108] width 29 height 7
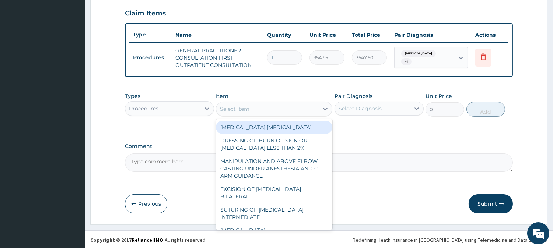
click at [167, 111] on div "Procedures" at bounding box center [162, 109] width 75 height 12
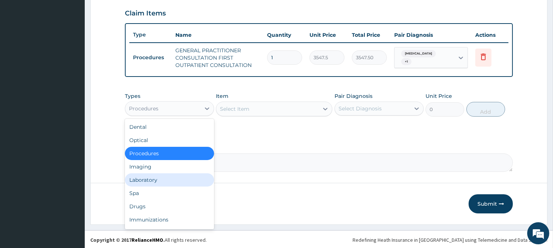
click at [144, 178] on div "Laboratory" at bounding box center [169, 180] width 89 height 13
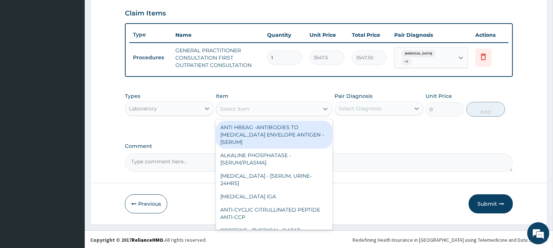
click at [306, 111] on div "Select Item" at bounding box center [267, 109] width 102 height 12
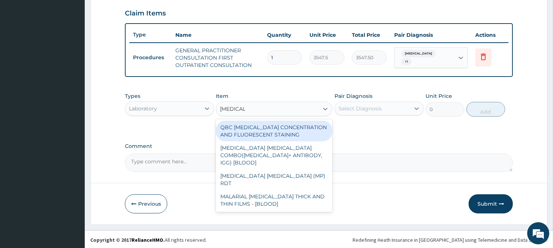
type input "MALARIA"
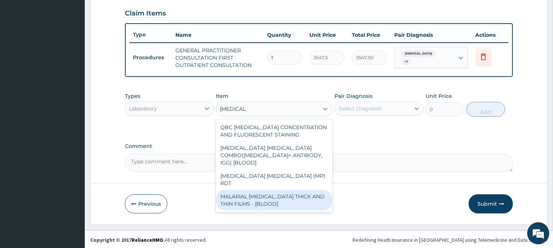
click at [314, 190] on div "MALARIAL PARASITE THICK AND THIN FILMS - [BLOOD]" at bounding box center [274, 200] width 116 height 21
type input "1612.5"
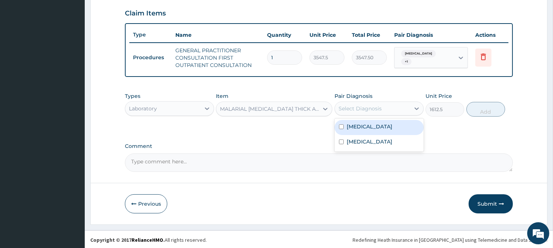
click at [397, 112] on div "Select Diagnosis" at bounding box center [372, 109] width 75 height 12
click at [391, 127] on label "Falciparum malaria" at bounding box center [370, 126] width 46 height 7
checkbox input "true"
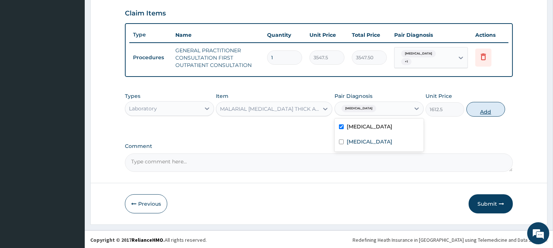
click at [478, 108] on button "Add" at bounding box center [485, 109] width 39 height 15
type input "0"
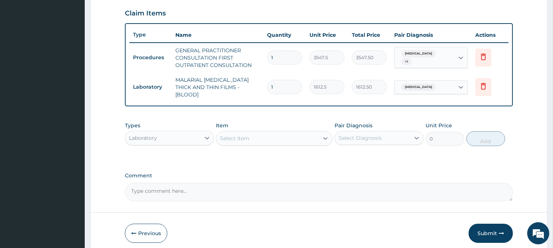
click at [294, 134] on div "Select Item" at bounding box center [267, 139] width 102 height 12
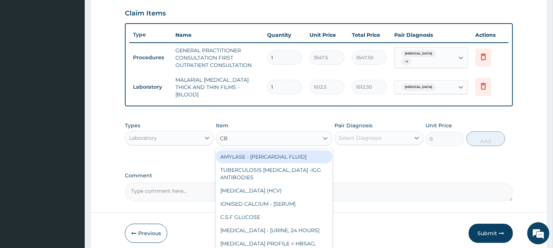
type input "CBC"
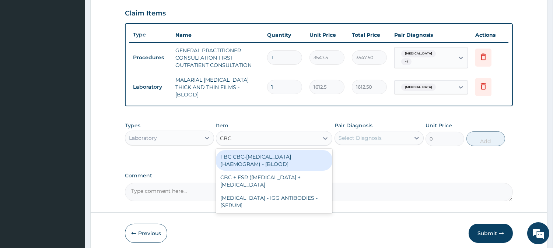
click at [297, 161] on div "FBC CBC-COMPLETE BLOOD COUNT (HAEMOGRAM) - [BLOOD]" at bounding box center [274, 160] width 116 height 21
type input "4300"
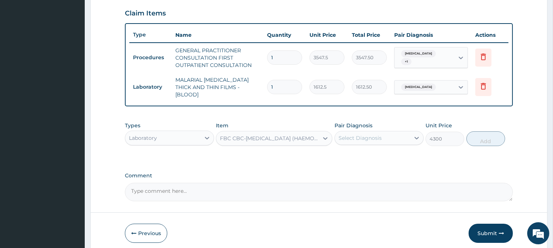
click at [405, 135] on div "Select Diagnosis" at bounding box center [372, 138] width 75 height 12
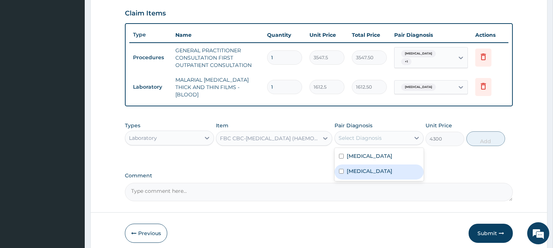
click at [363, 174] on div "Sepsis" at bounding box center [379, 172] width 89 height 15
checkbox input "true"
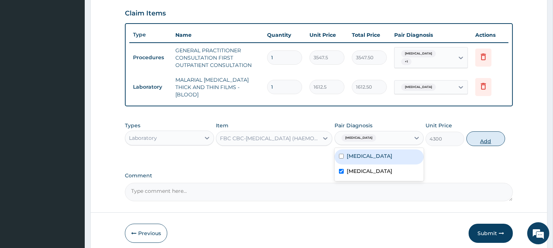
click at [484, 132] on button "Add" at bounding box center [485, 139] width 39 height 15
type input "0"
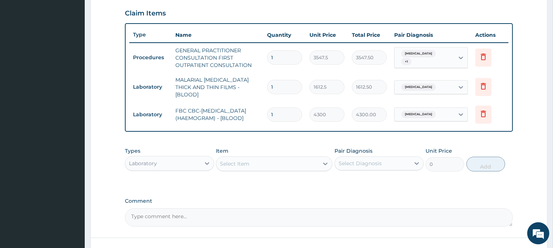
click at [198, 162] on div "Laboratory" at bounding box center [162, 164] width 75 height 12
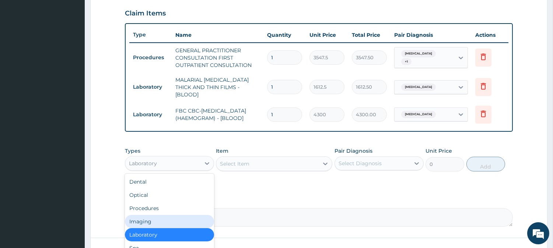
click at [159, 226] on div "Imaging" at bounding box center [169, 221] width 89 height 13
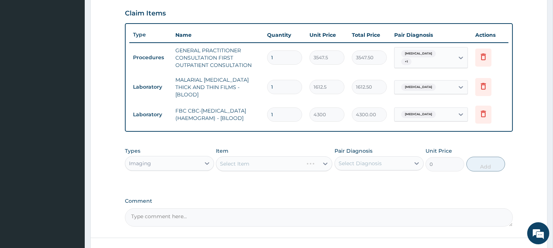
click at [181, 161] on div "Imaging" at bounding box center [162, 164] width 75 height 12
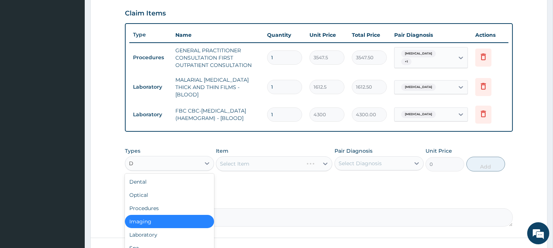
type input "DR"
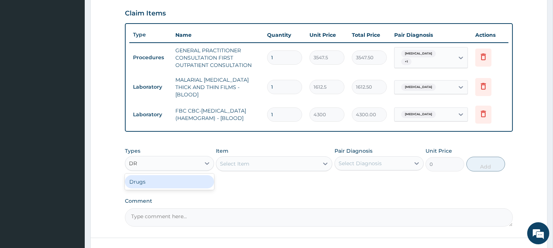
click at [177, 184] on div "Drugs" at bounding box center [169, 181] width 89 height 13
click at [277, 166] on div "Select Item" at bounding box center [274, 164] width 116 height 15
click at [277, 165] on div "Select Item" at bounding box center [274, 164] width 116 height 15
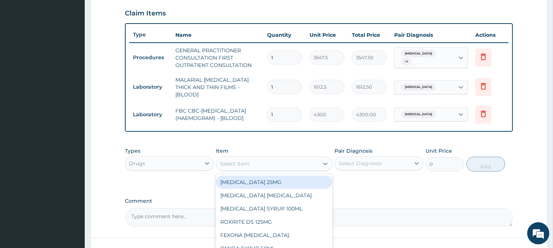
click at [276, 165] on div "Select Item" at bounding box center [267, 164] width 102 height 12
type input "LONA"
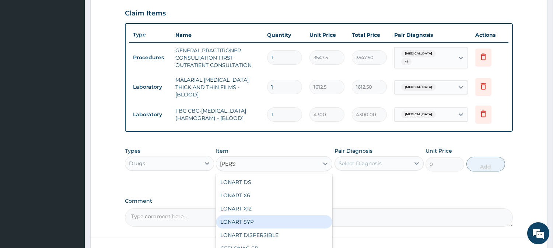
click at [279, 220] on div "LONART SYP" at bounding box center [274, 222] width 116 height 13
type input "2719.75"
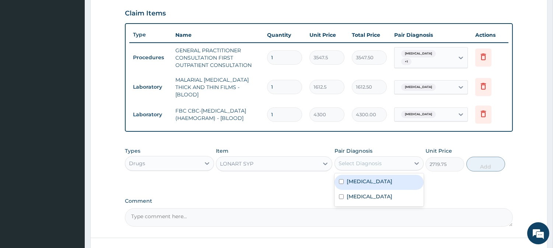
click at [392, 164] on div "Select Diagnosis" at bounding box center [372, 164] width 75 height 12
click at [382, 182] on label "Falciparum malaria" at bounding box center [370, 181] width 46 height 7
checkbox input "true"
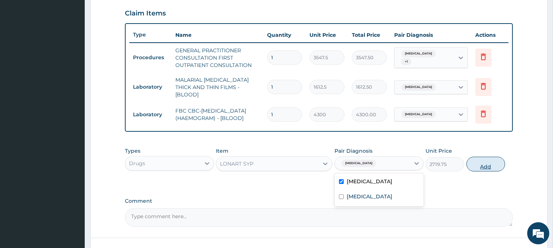
click at [484, 163] on button "Add" at bounding box center [485, 164] width 39 height 15
type input "0"
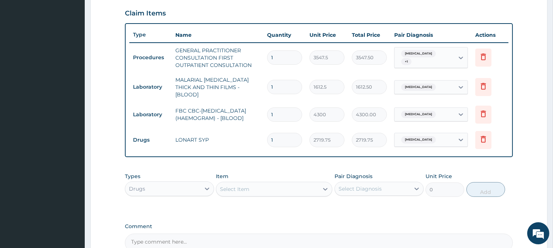
click at [264, 190] on div "Select Item" at bounding box center [267, 189] width 102 height 12
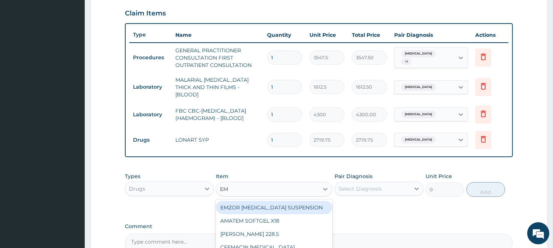
type input "EMP"
click at [311, 207] on div "EMPROFEN SUSPENSION 100ML" at bounding box center [274, 207] width 116 height 13
type input "768.625"
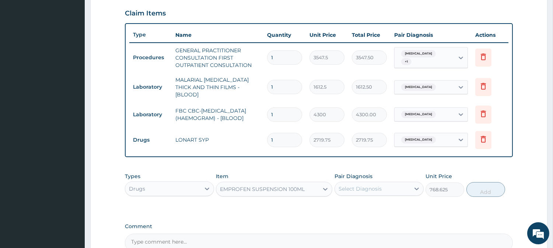
click at [380, 192] on div "Select Diagnosis" at bounding box center [360, 188] width 43 height 7
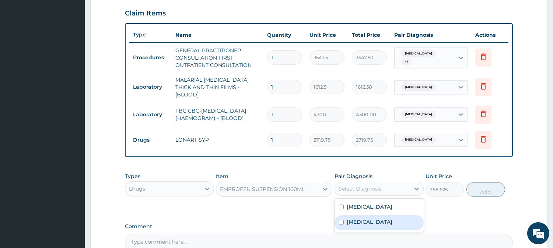
click at [351, 225] on div "Sepsis" at bounding box center [379, 223] width 89 height 15
checkbox input "true"
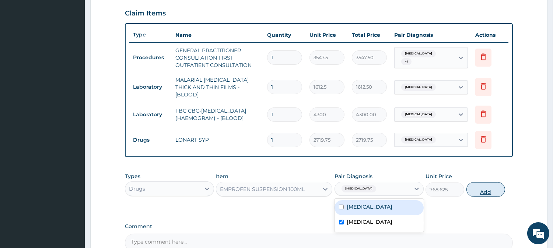
click at [484, 187] on button "Add" at bounding box center [485, 189] width 39 height 15
type input "0"
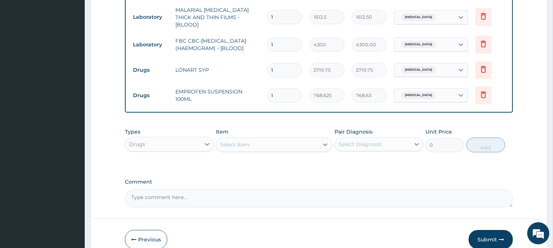
scroll to position [323, 0]
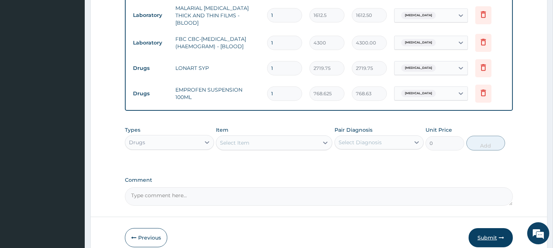
click at [484, 236] on button "Submit" at bounding box center [491, 237] width 44 height 19
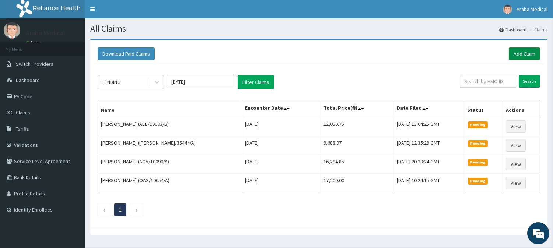
click at [526, 50] on link "Add Claim" at bounding box center [524, 54] width 31 height 13
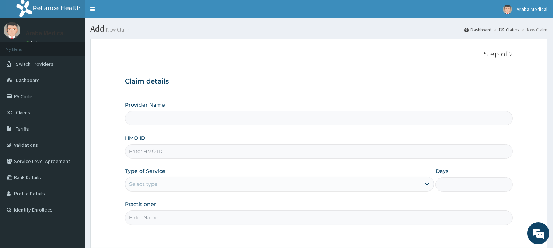
click at [153, 146] on input "HMO ID" at bounding box center [319, 151] width 388 height 14
paste input "IBH/10021/E"
type input "IBH/10021/E"
type input "[GEOGRAPHIC_DATA]"
type input "IBH/10021/B"
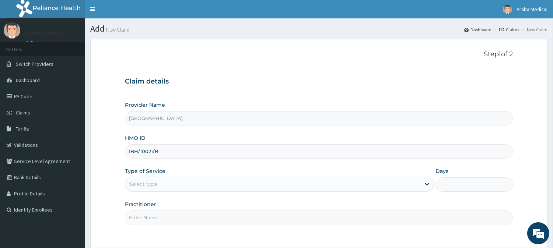
click at [169, 186] on div "Select type" at bounding box center [272, 184] width 295 height 12
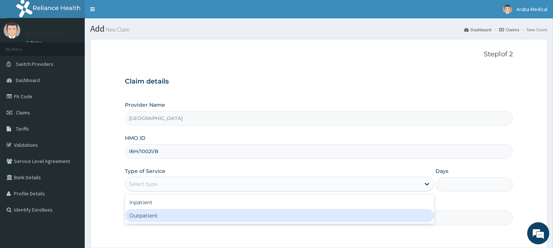
click at [164, 217] on div "Outpatient" at bounding box center [279, 215] width 309 height 13
type input "1"
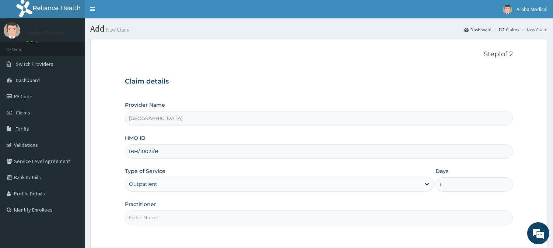
click at [164, 217] on input "Practitioner" at bounding box center [319, 218] width 388 height 14
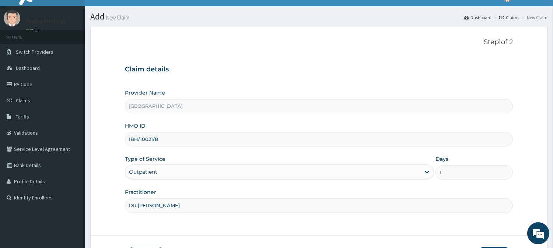
scroll to position [57, 0]
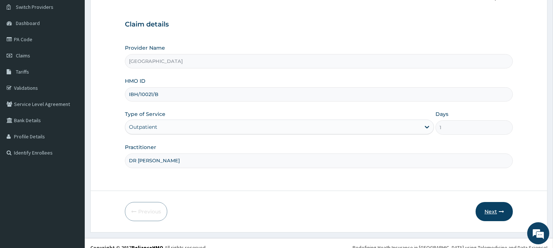
type input "DR BAMS"
click at [489, 211] on button "Next" at bounding box center [494, 211] width 37 height 19
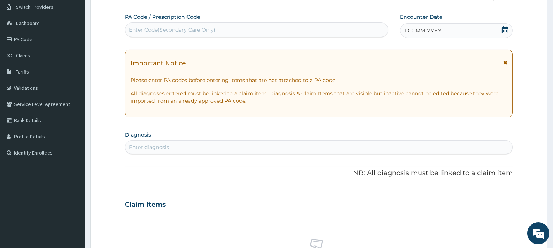
click at [505, 31] on icon at bounding box center [505, 29] width 7 height 7
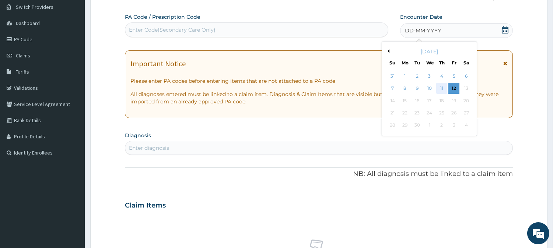
click at [442, 91] on div "11" at bounding box center [441, 88] width 11 height 11
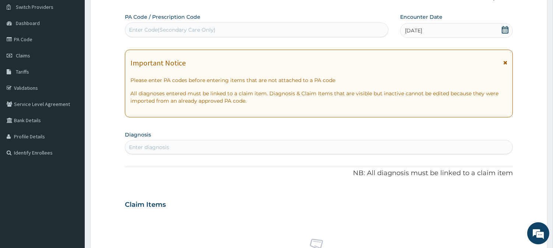
click at [293, 150] on div "Enter diagnosis" at bounding box center [318, 147] width 387 height 12
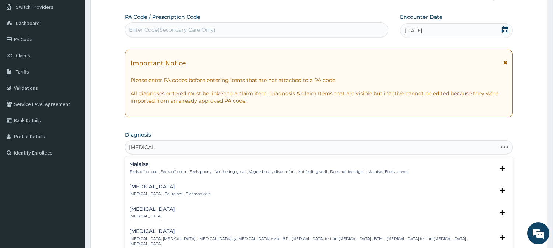
type input "MALARIA F"
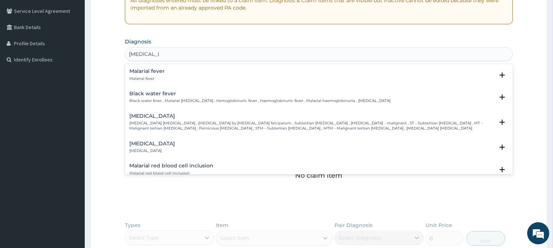
scroll to position [161, 0]
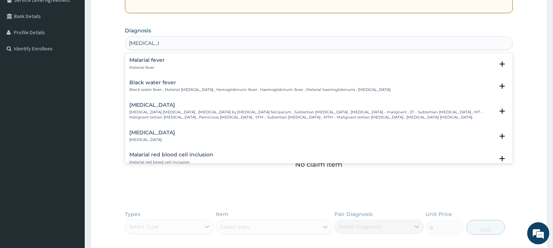
click at [199, 117] on p "Falciparum malaria , Malignant tertian malaria , Malaria by Plasmodium falcipar…" at bounding box center [311, 115] width 365 height 11
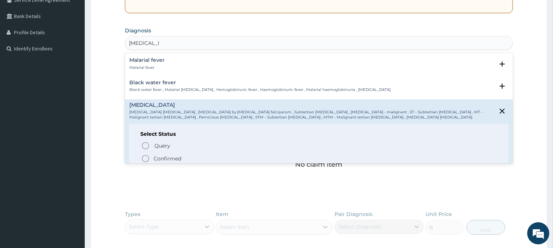
click at [147, 157] on icon "status option filled" at bounding box center [145, 158] width 9 height 9
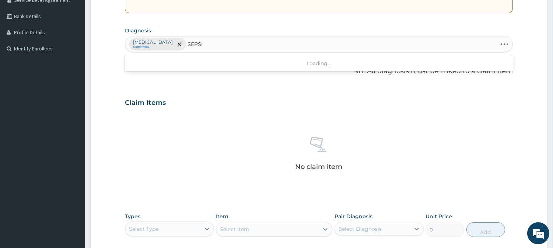
type input "SEPSIS"
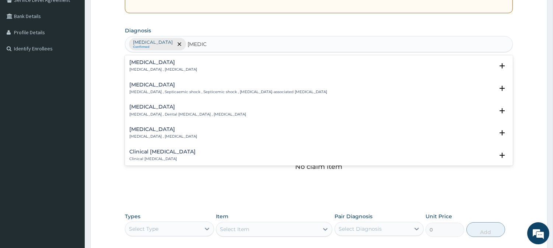
click at [141, 67] on p "Systemic infection , Sepsis" at bounding box center [163, 69] width 68 height 5
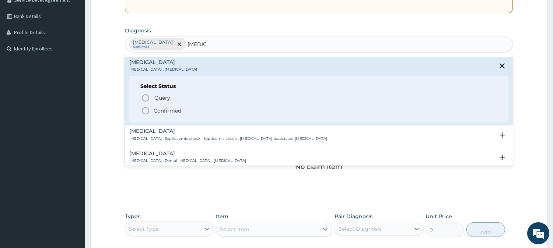
click at [144, 110] on icon "status option filled" at bounding box center [145, 110] width 9 height 9
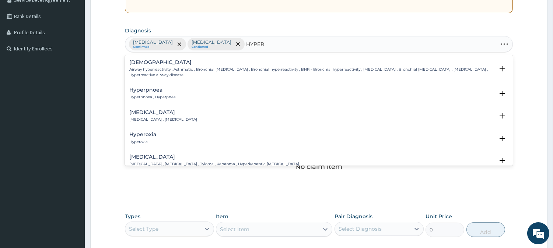
type input "HYPERG"
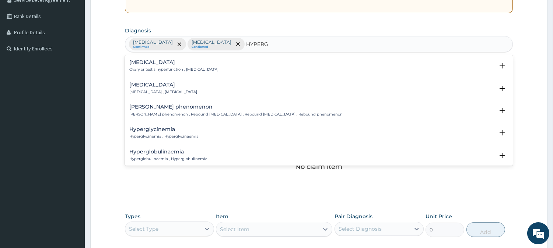
click at [150, 85] on h4 "Hyperglycemia" at bounding box center [163, 85] width 68 height 6
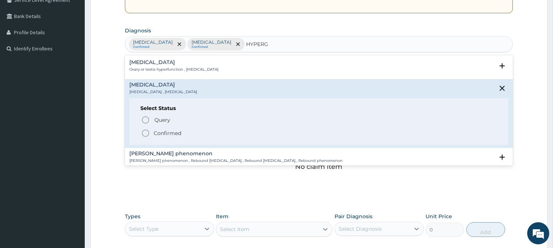
click at [145, 131] on icon "status option filled" at bounding box center [145, 133] width 9 height 9
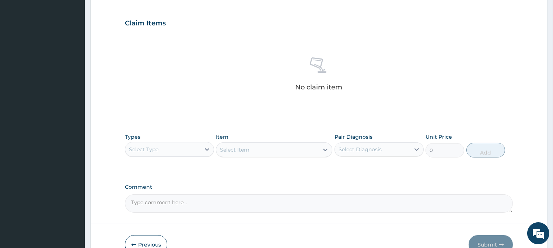
scroll to position [279, 0]
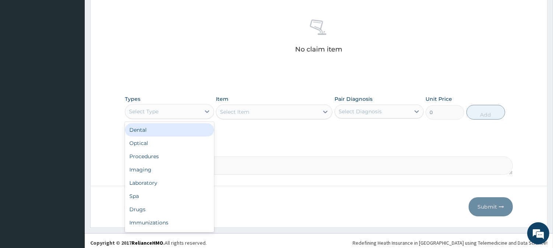
click at [190, 111] on div "Select Type" at bounding box center [162, 112] width 75 height 12
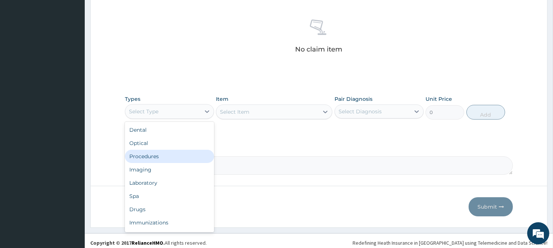
click at [153, 155] on div "Procedures" at bounding box center [169, 156] width 89 height 13
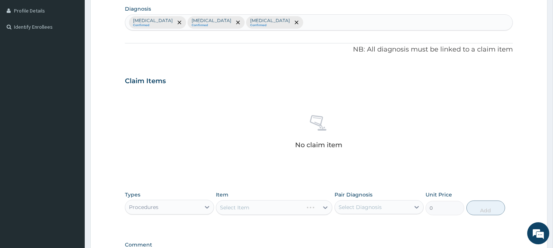
scroll to position [239, 0]
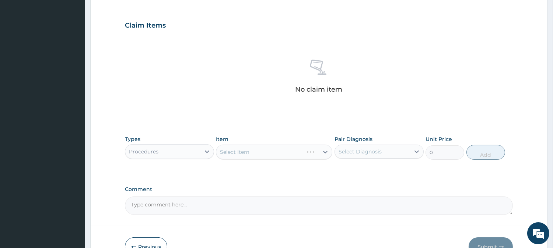
click at [290, 154] on div "Select Item" at bounding box center [274, 152] width 116 height 15
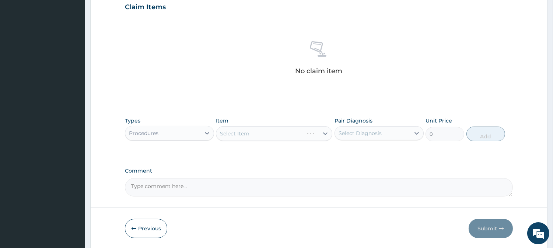
scroll to position [270, 0]
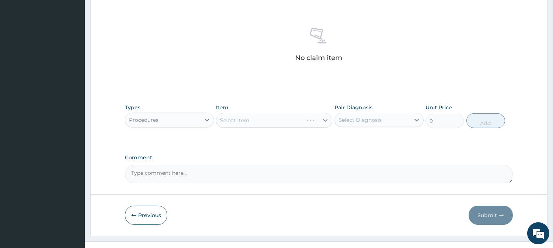
click at [253, 122] on div "Select Item" at bounding box center [274, 120] width 116 height 15
click at [278, 118] on div "Select Item" at bounding box center [274, 120] width 116 height 15
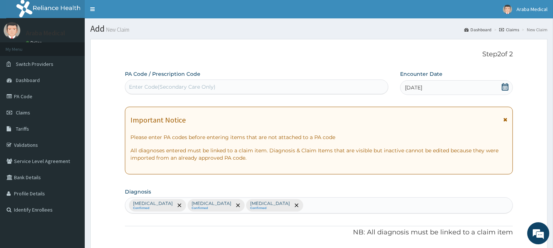
scroll to position [114, 0]
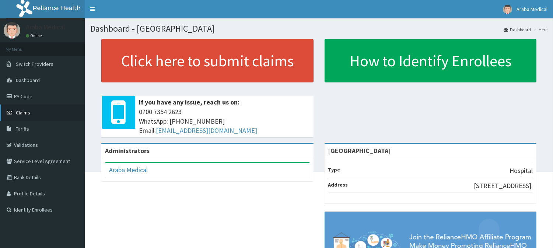
click at [24, 111] on span "Claims" at bounding box center [23, 112] width 14 height 7
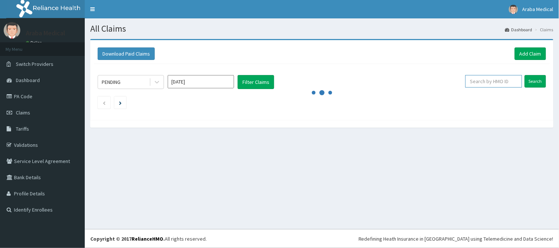
click at [483, 81] on input "text" at bounding box center [493, 81] width 57 height 13
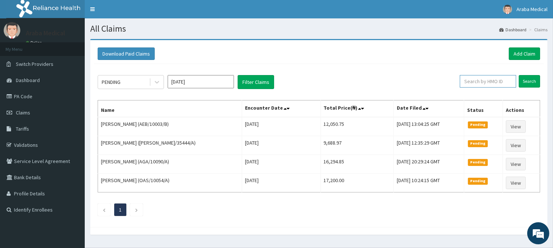
paste input "IBH/10021/E"
click at [529, 83] on input "Search" at bounding box center [529, 81] width 21 height 13
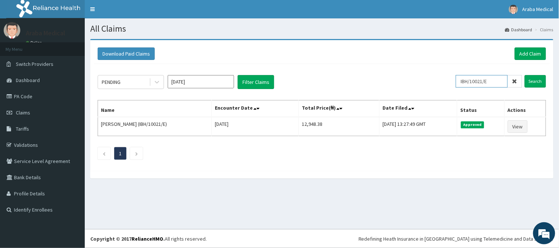
click at [481, 82] on input "IBH/10021/E" at bounding box center [482, 81] width 52 height 13
click at [498, 83] on input "IBH/10021/E" at bounding box center [482, 81] width 52 height 13
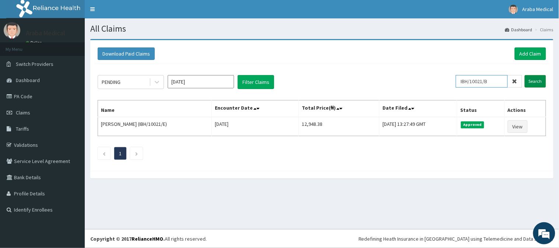
type input "IBH/10021/B"
click at [540, 79] on input "Search" at bounding box center [535, 81] width 21 height 13
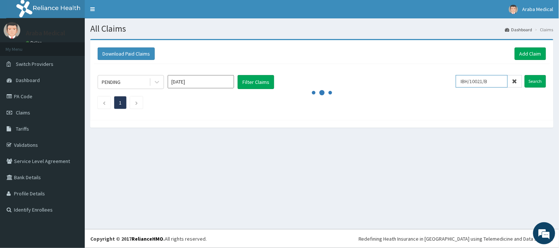
click at [481, 81] on input "IBH/10021/B" at bounding box center [482, 81] width 52 height 13
click at [479, 77] on input "IBH/10021/B" at bounding box center [482, 81] width 52 height 13
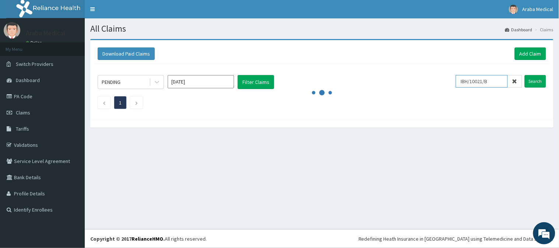
click at [479, 77] on input "IBH/10021/B" at bounding box center [482, 81] width 52 height 13
click at [525, 50] on link "Add Claim" at bounding box center [530, 54] width 31 height 13
click at [487, 83] on input "text" at bounding box center [493, 81] width 57 height 13
paste input "IBH/10021/B"
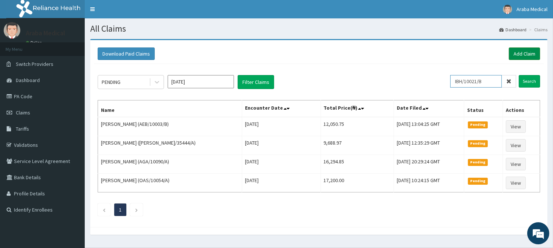
type input "IBH/10021/B"
click at [518, 55] on link "Add Claim" at bounding box center [524, 54] width 31 height 13
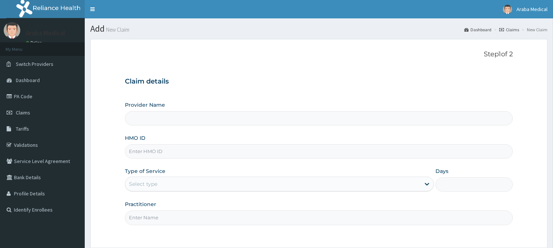
click at [160, 151] on input "HMO ID" at bounding box center [319, 151] width 388 height 14
type input "[GEOGRAPHIC_DATA]"
paste input "IBH/10021/B"
type input "IBH/10021/B"
click at [137, 185] on div "Select type" at bounding box center [143, 184] width 28 height 7
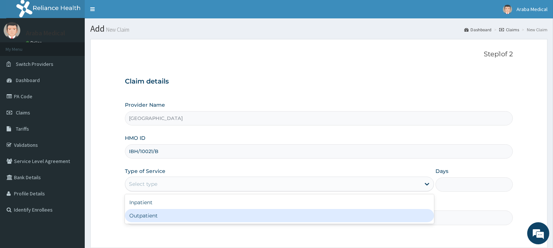
click at [142, 215] on div "Outpatient" at bounding box center [279, 215] width 309 height 13
type input "1"
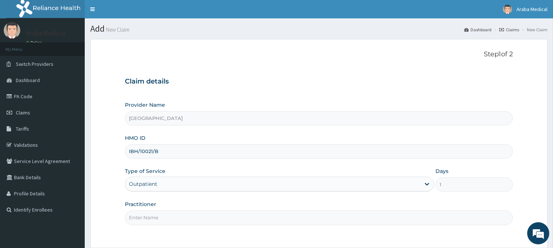
click at [154, 218] on input "Practitioner" at bounding box center [319, 218] width 388 height 14
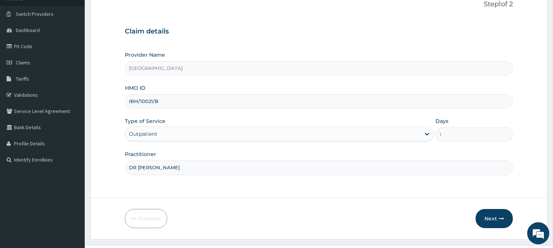
scroll to position [66, 0]
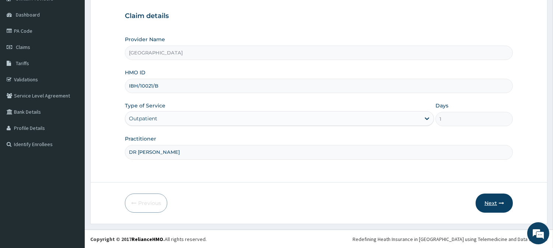
type input "DR BAMS"
click at [491, 206] on button "Next" at bounding box center [494, 203] width 37 height 19
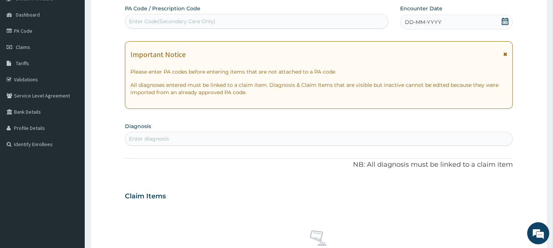
click at [504, 20] on icon at bounding box center [505, 21] width 7 height 7
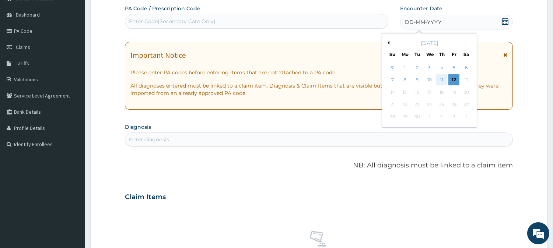
click at [437, 81] on div "11" at bounding box center [441, 80] width 11 height 11
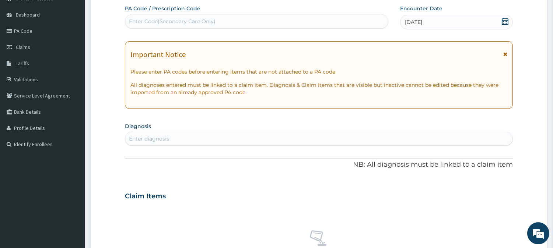
click at [341, 141] on div "Enter diagnosis" at bounding box center [318, 139] width 387 height 12
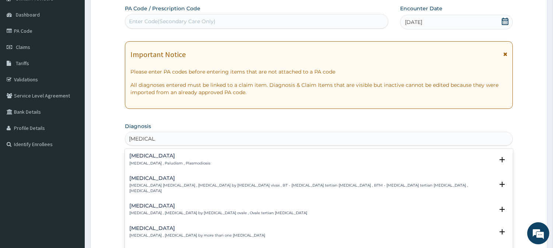
type input "MALARIA F"
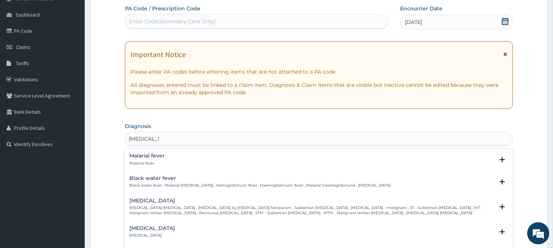
click at [252, 209] on p "Falciparum malaria , Malignant tertian malaria , Malaria by Plasmodium falcipar…" at bounding box center [311, 211] width 365 height 11
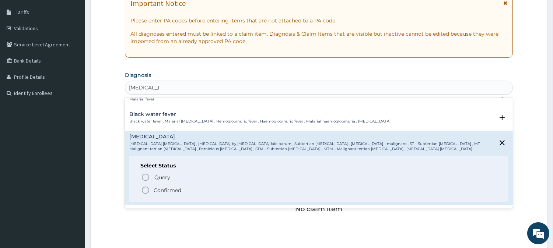
scroll to position [42, 0]
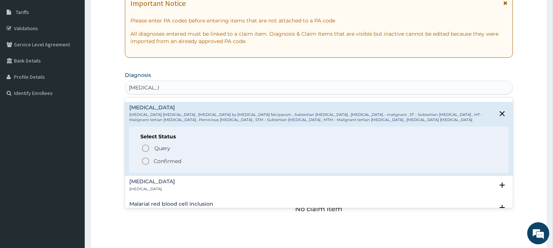
click at [146, 158] on icon "status option filled" at bounding box center [145, 161] width 9 height 9
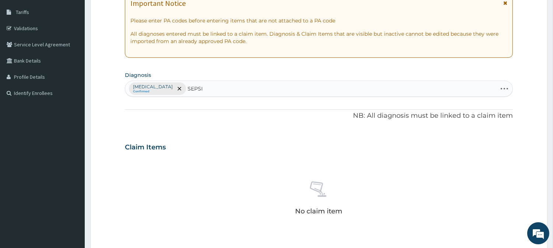
type input "SEPSIS"
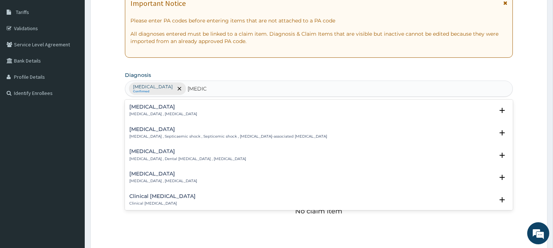
click at [145, 108] on h4 "Sepsis" at bounding box center [163, 107] width 68 height 6
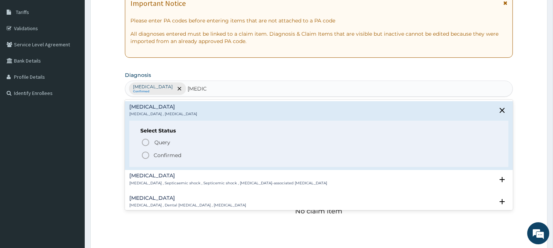
click at [146, 157] on icon "status option filled" at bounding box center [145, 155] width 9 height 9
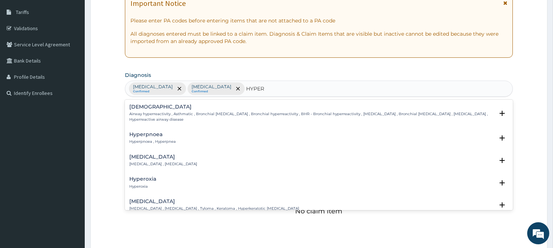
type input "HYPERG"
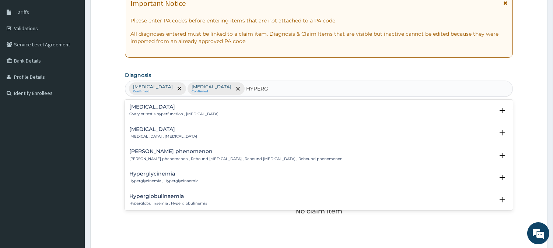
click at [158, 129] on h4 "Hyperglycemia" at bounding box center [163, 130] width 68 height 6
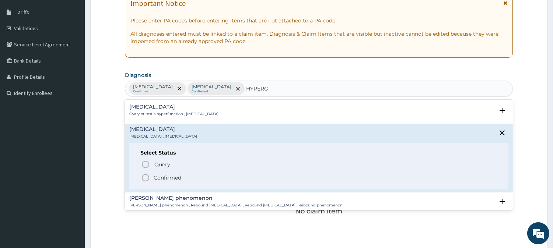
click at [144, 179] on icon "status option filled" at bounding box center [145, 178] width 9 height 9
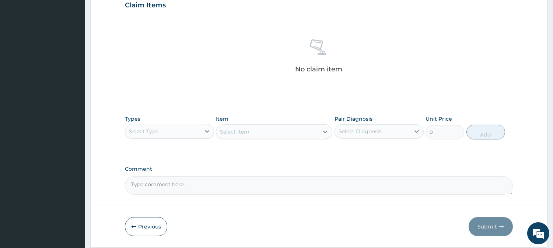
scroll to position [268, 0]
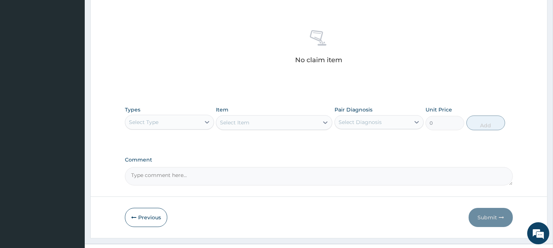
click at [172, 128] on div "Select Type" at bounding box center [169, 122] width 89 height 15
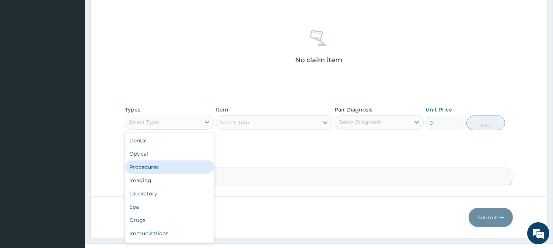
click at [172, 162] on div "Procedures" at bounding box center [169, 167] width 89 height 13
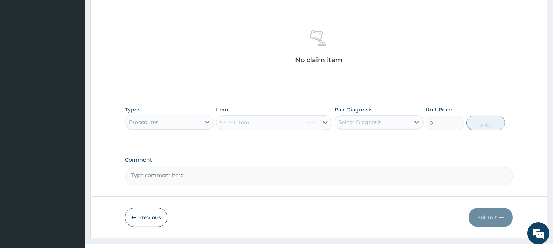
click at [269, 125] on div "Select Item" at bounding box center [274, 122] width 116 height 15
click at [269, 125] on div "Select Item" at bounding box center [267, 123] width 102 height 12
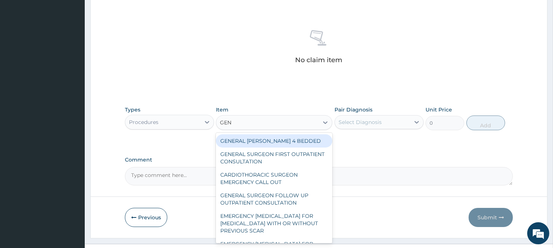
type input "GENE"
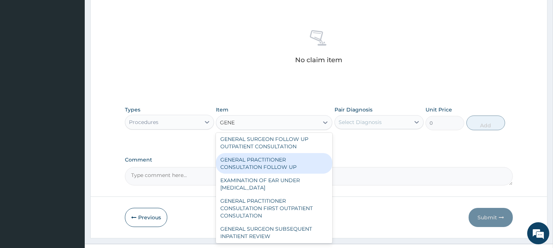
scroll to position [41, 0]
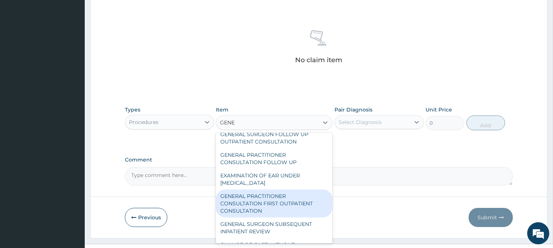
click at [252, 200] on div "GENERAL PRACTITIONER CONSULTATION FIRST OUTPATIENT CONSULTATION" at bounding box center [274, 204] width 116 height 28
type input "3547.5"
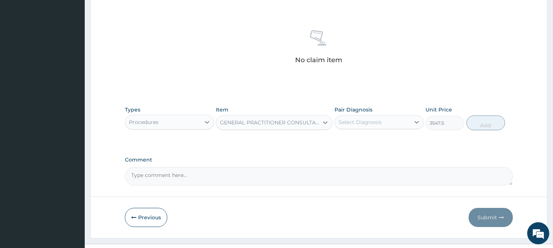
click at [391, 123] on div "Select Diagnosis" at bounding box center [372, 122] width 75 height 12
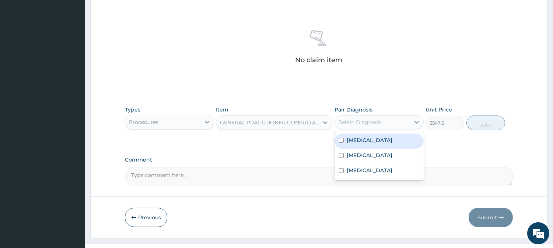
click at [354, 141] on label "Falciparum malaria" at bounding box center [370, 140] width 46 height 7
checkbox input "true"
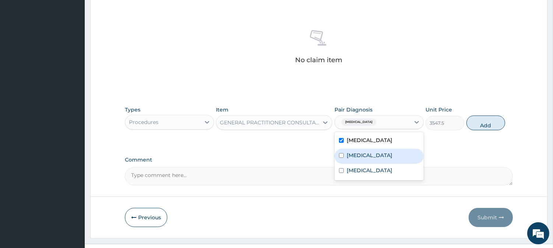
click at [353, 152] on label "Sepsis" at bounding box center [370, 155] width 46 height 7
checkbox input "true"
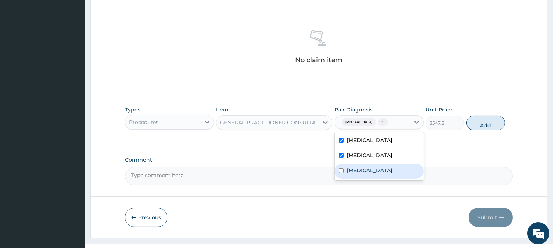
click at [354, 168] on label "Hyperglycemia" at bounding box center [370, 170] width 46 height 7
checkbox input "true"
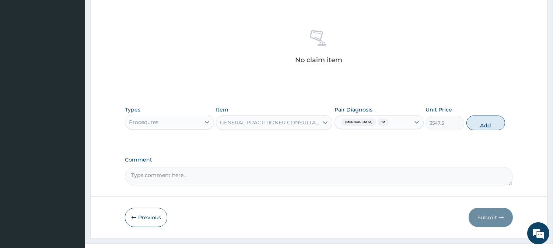
click at [480, 123] on button "Add" at bounding box center [485, 123] width 39 height 15
type input "0"
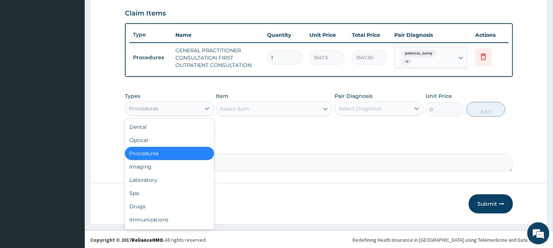
click at [196, 110] on div "Procedures" at bounding box center [162, 109] width 75 height 12
click at [174, 184] on div "Laboratory" at bounding box center [169, 180] width 89 height 13
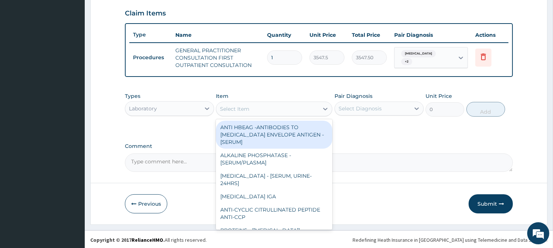
click at [268, 114] on div "Select Item" at bounding box center [274, 109] width 116 height 15
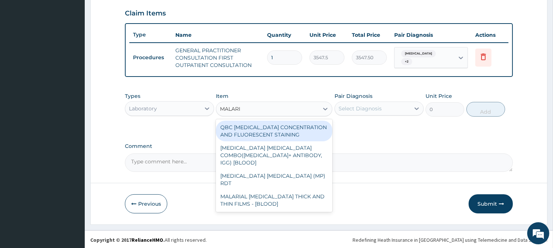
type input "MALARIA"
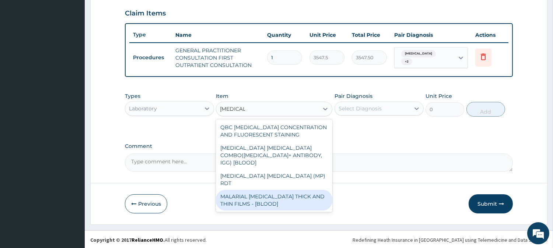
click at [264, 190] on div "MALARIAL PARASITE THICK AND THIN FILMS - [BLOOD]" at bounding box center [274, 200] width 116 height 21
type input "1612.5"
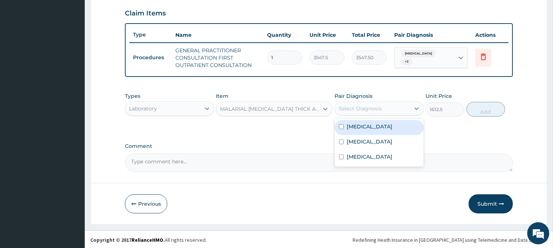
click at [385, 110] on div "Select Diagnosis" at bounding box center [372, 109] width 75 height 12
click at [363, 127] on label "Falciparum malaria" at bounding box center [370, 126] width 46 height 7
checkbox input "true"
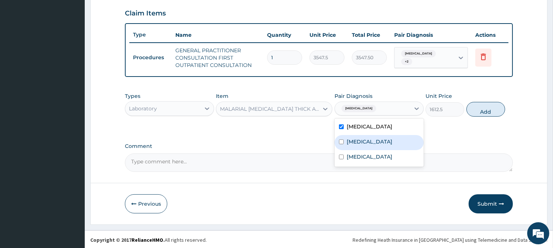
click at [348, 142] on label "Sepsis" at bounding box center [370, 141] width 46 height 7
click at [353, 136] on div "Sepsis" at bounding box center [379, 142] width 89 height 15
checkbox input "false"
click at [488, 106] on button "Add" at bounding box center [485, 109] width 39 height 15
type input "0"
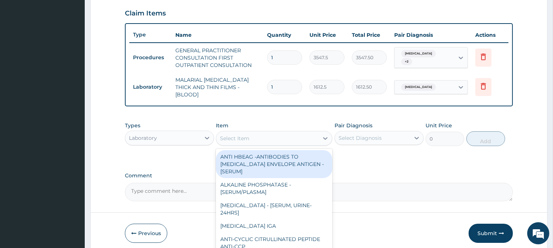
click at [260, 141] on div "Select Item" at bounding box center [274, 138] width 116 height 15
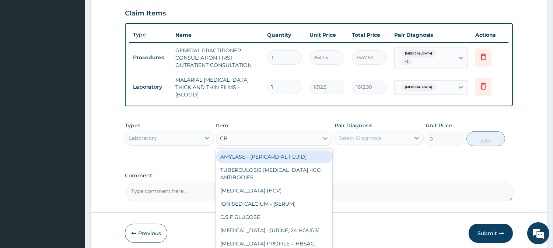
type input "CBC"
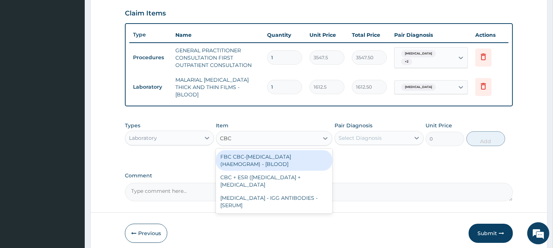
click at [274, 161] on div "FBC CBC-COMPLETE BLOOD COUNT (HAEMOGRAM) - [BLOOD]" at bounding box center [274, 160] width 116 height 21
type input "4300"
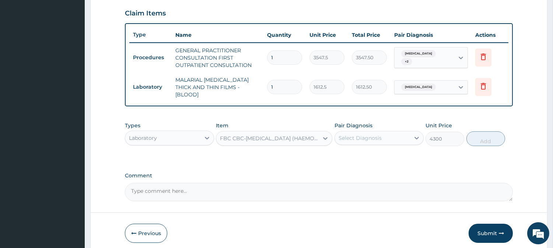
click at [372, 134] on div "Select Diagnosis" at bounding box center [360, 137] width 43 height 7
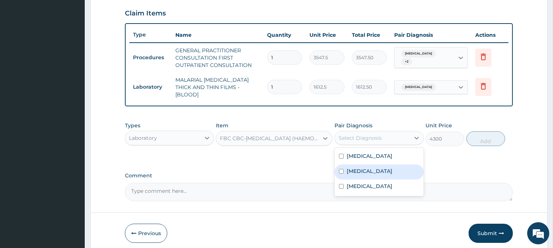
click at [347, 168] on label "Sepsis" at bounding box center [370, 171] width 46 height 7
checkbox input "true"
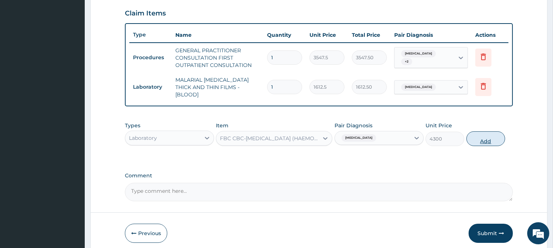
click at [479, 139] on button "Add" at bounding box center [485, 139] width 39 height 15
type input "0"
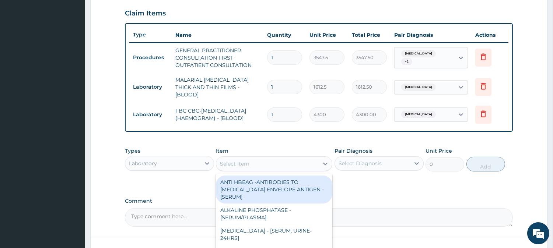
click at [282, 164] on div "Select Item" at bounding box center [267, 164] width 102 height 12
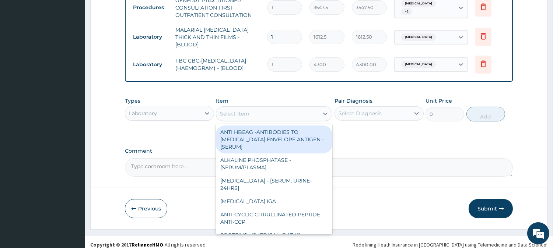
scroll to position [306, 0]
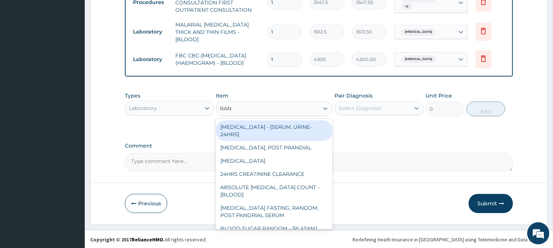
type input "RAND"
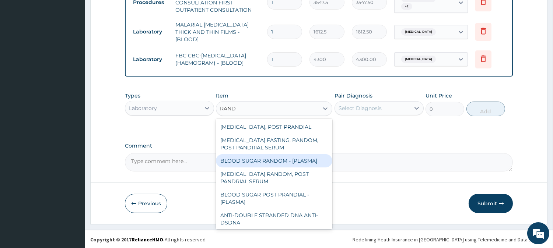
click at [264, 156] on div "BLOOD SUGAR RANDOM - [PLASMA]" at bounding box center [274, 160] width 116 height 13
type input "1290"
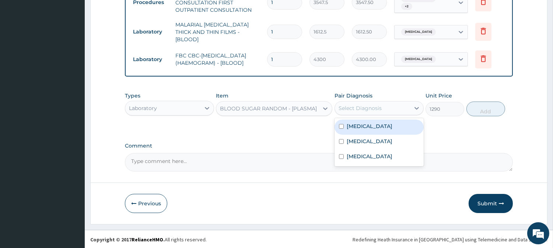
click at [387, 107] on div "Select Diagnosis" at bounding box center [372, 108] width 75 height 12
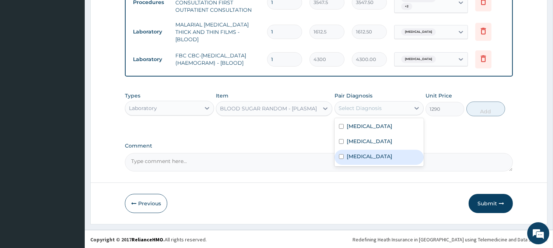
click at [355, 158] on label "Hyperglycemia" at bounding box center [370, 156] width 46 height 7
checkbox input "true"
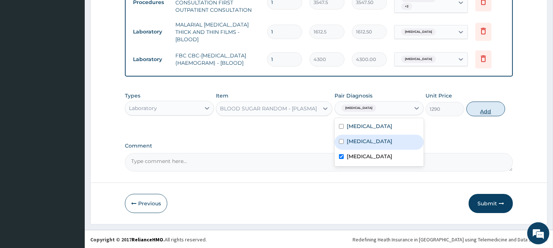
click at [483, 107] on button "Add" at bounding box center [485, 109] width 39 height 15
type input "0"
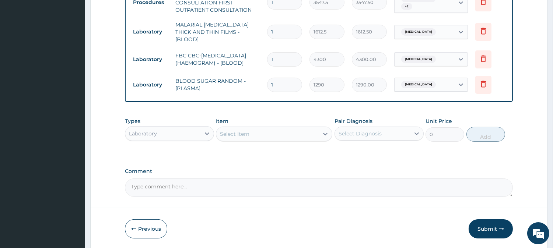
click at [263, 134] on div "Select Item" at bounding box center [267, 134] width 102 height 12
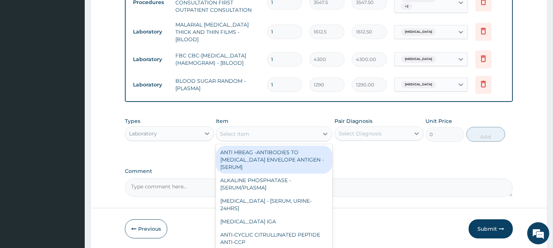
click at [263, 135] on div "Select Item" at bounding box center [267, 134] width 102 height 12
click at [166, 137] on div "Laboratory" at bounding box center [162, 134] width 75 height 12
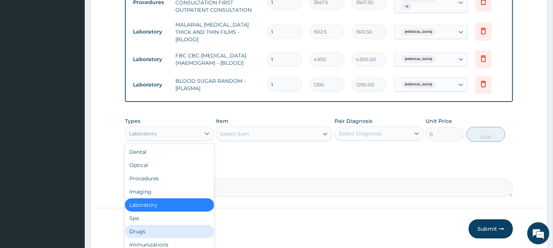
click at [146, 231] on div "Drugs" at bounding box center [169, 231] width 89 height 13
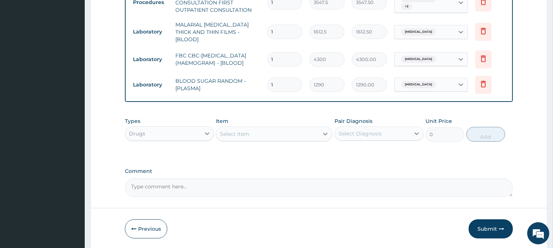
click at [246, 135] on div "Select Item" at bounding box center [234, 133] width 29 height 7
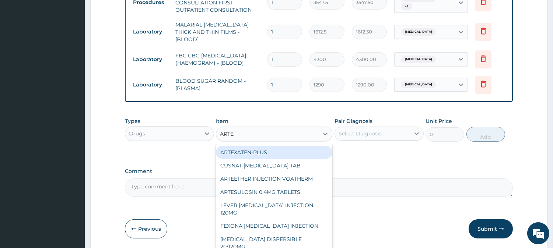
type input "ARTEM"
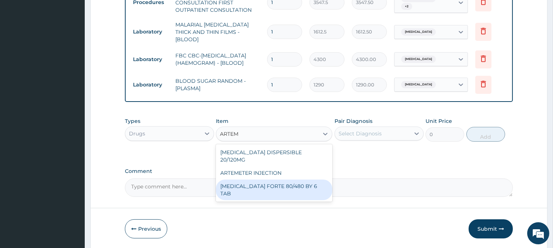
click at [251, 182] on div "COARTEM FORTE 80/480 BY 6 TAB" at bounding box center [274, 190] width 116 height 21
type input "449.3500061035156"
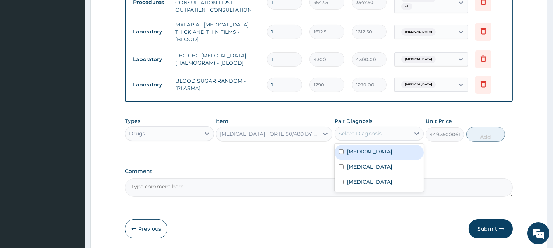
click at [393, 137] on div "Select Diagnosis" at bounding box center [372, 134] width 75 height 12
click at [379, 153] on label "Falciparum malaria" at bounding box center [370, 151] width 46 height 7
checkbox input "true"
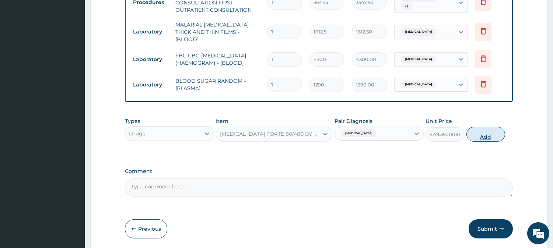
click at [483, 135] on button "Add" at bounding box center [485, 134] width 39 height 15
type input "0"
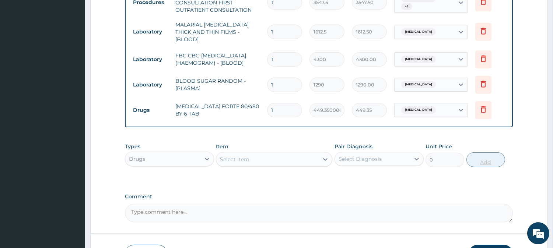
type input "0.00"
type input "6"
type input "2696.10"
type input "6"
click at [273, 163] on div "Select Item" at bounding box center [267, 160] width 102 height 12
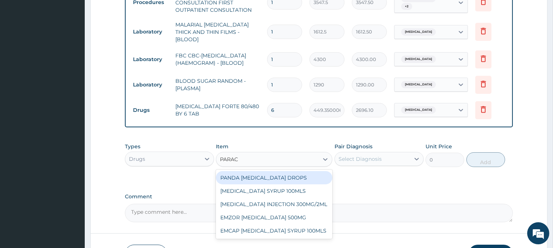
type input "PARACE"
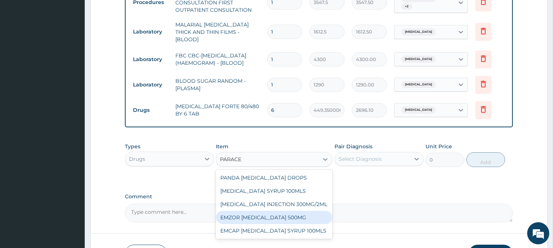
click at [281, 219] on div "EMZOR PARACETAMOL 500MG" at bounding box center [274, 217] width 116 height 13
type input "23.64999961853027"
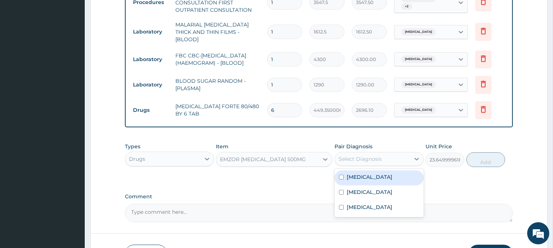
click at [363, 157] on div "Select Diagnosis" at bounding box center [360, 158] width 43 height 7
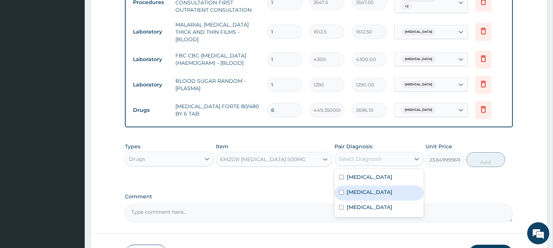
click at [356, 191] on label "Sepsis" at bounding box center [370, 192] width 46 height 7
checkbox input "true"
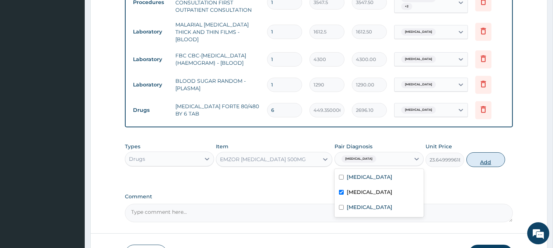
click at [494, 162] on button "Add" at bounding box center [485, 160] width 39 height 15
type input "0"
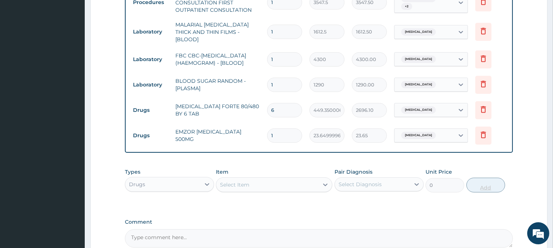
type input "18"
type input "425.70"
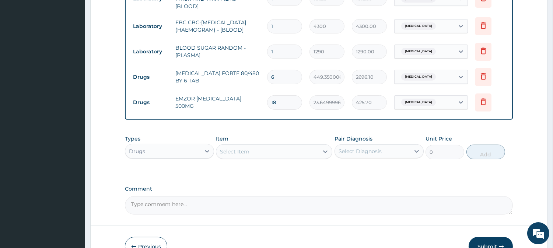
scroll to position [383, 0]
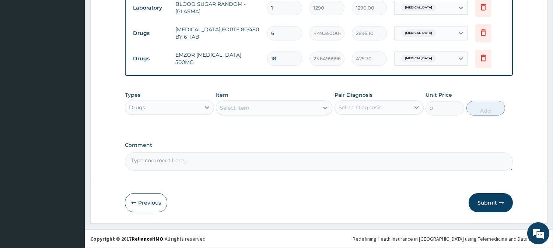
type input "18"
click at [488, 201] on button "Submit" at bounding box center [491, 202] width 44 height 19
